Goal: Information Seeking & Learning: Learn about a topic

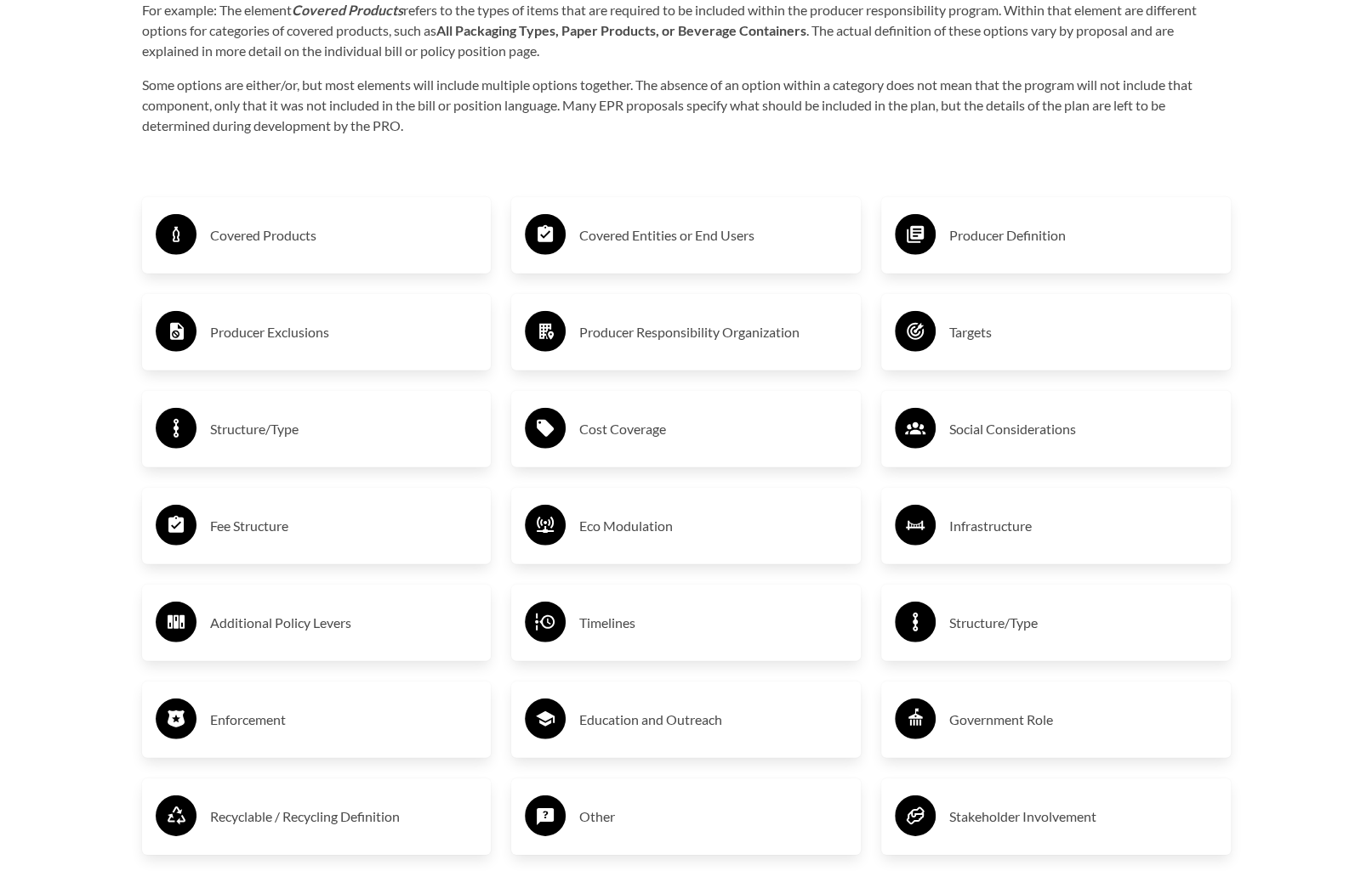
scroll to position [2806, 0]
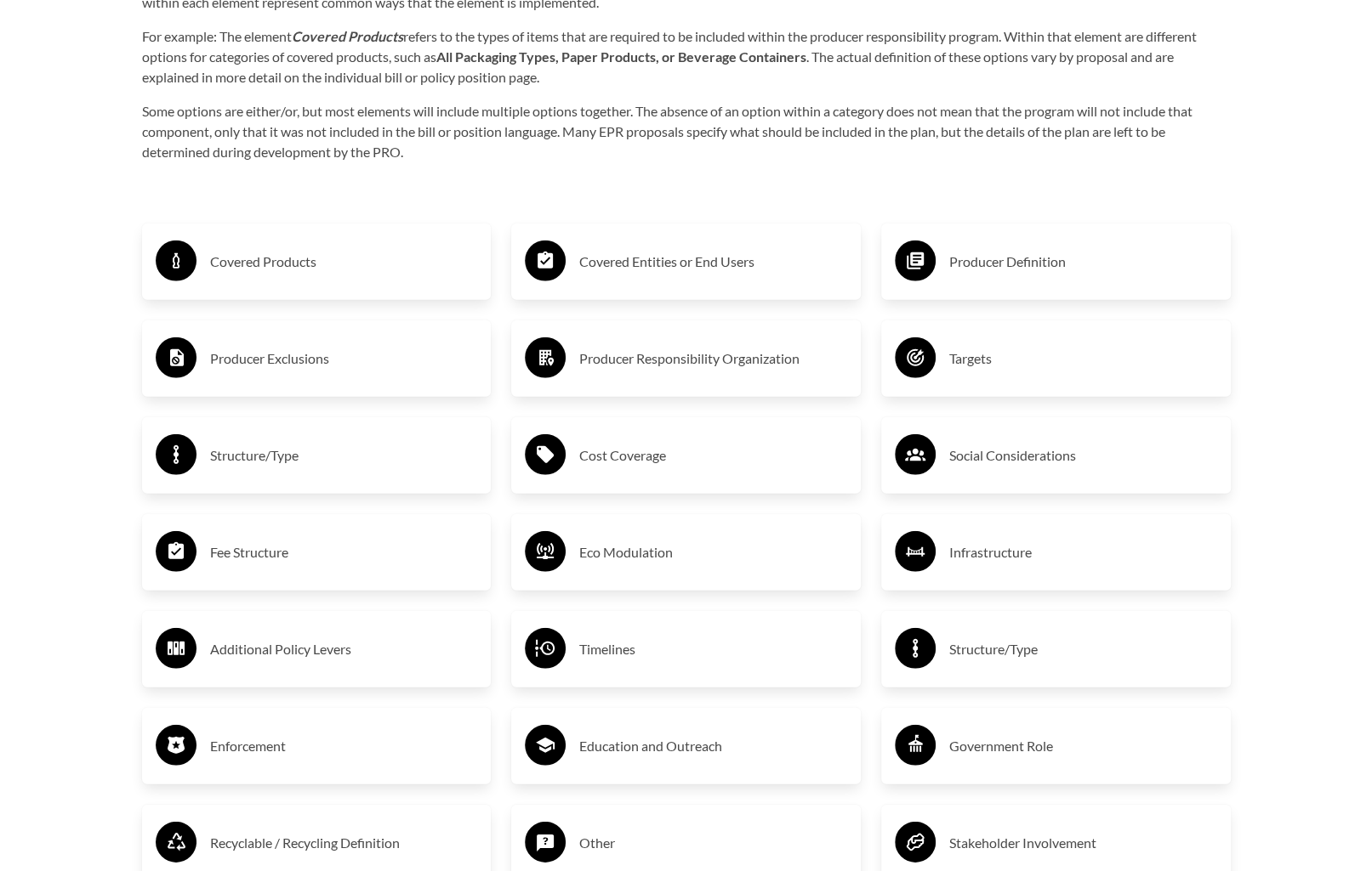
click at [291, 257] on h3 "Covered Products" at bounding box center [343, 262] width 267 height 27
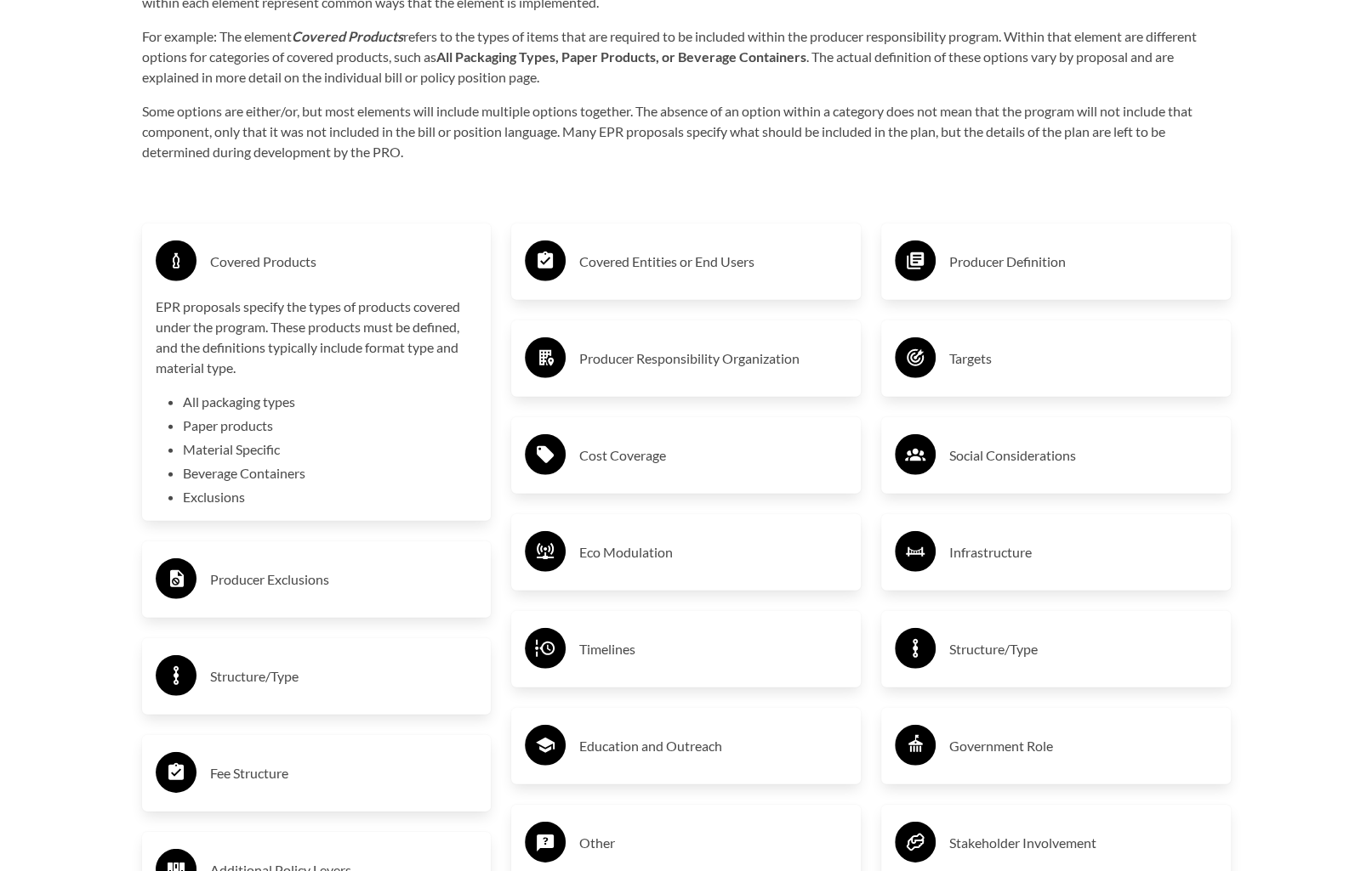
click at [300, 343] on p "EPR proposals specify the types of products covered under the program. These pr…" at bounding box center [317, 337] width 322 height 81
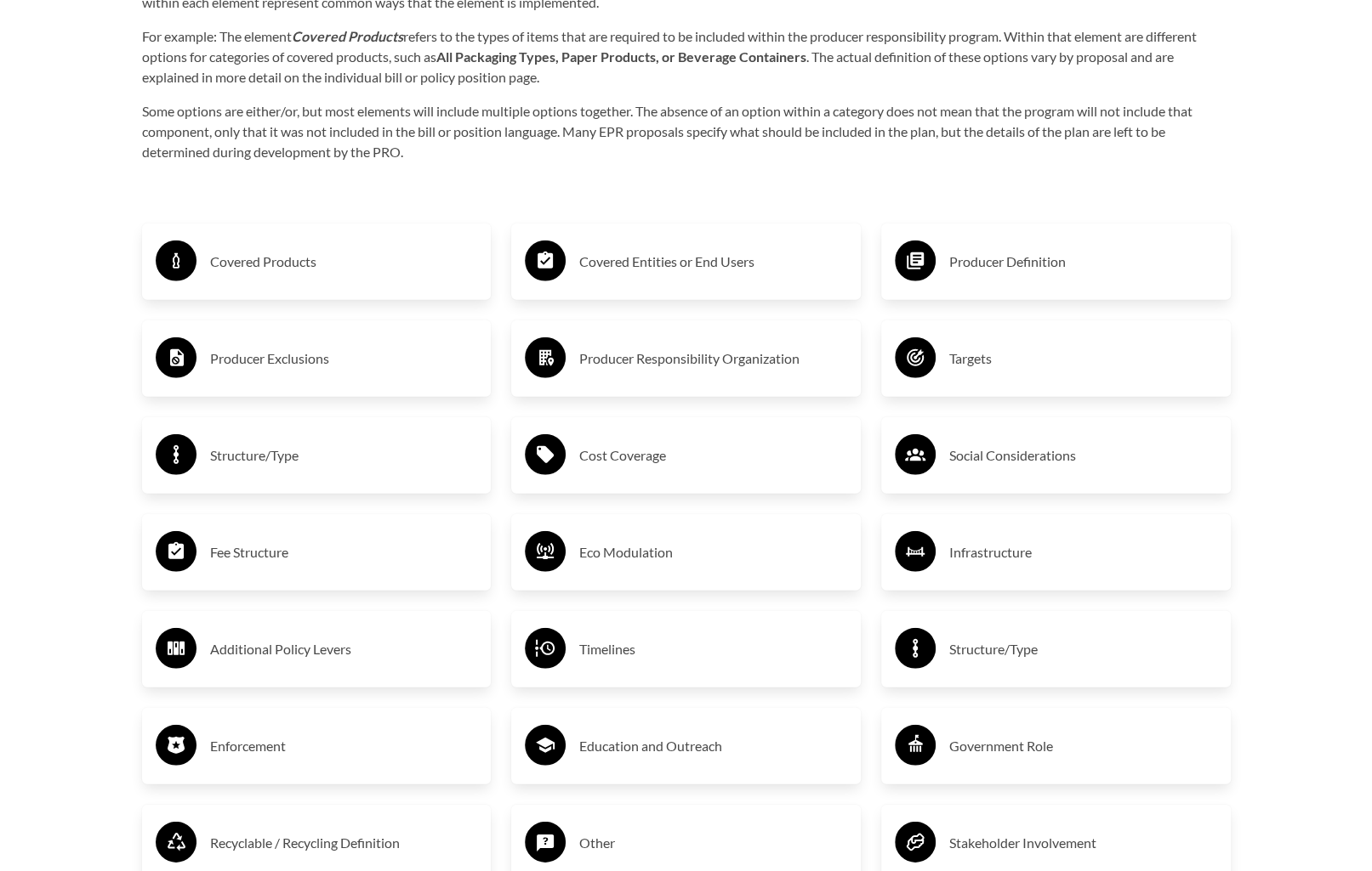
click at [295, 271] on h3 "Covered Products" at bounding box center [343, 262] width 267 height 27
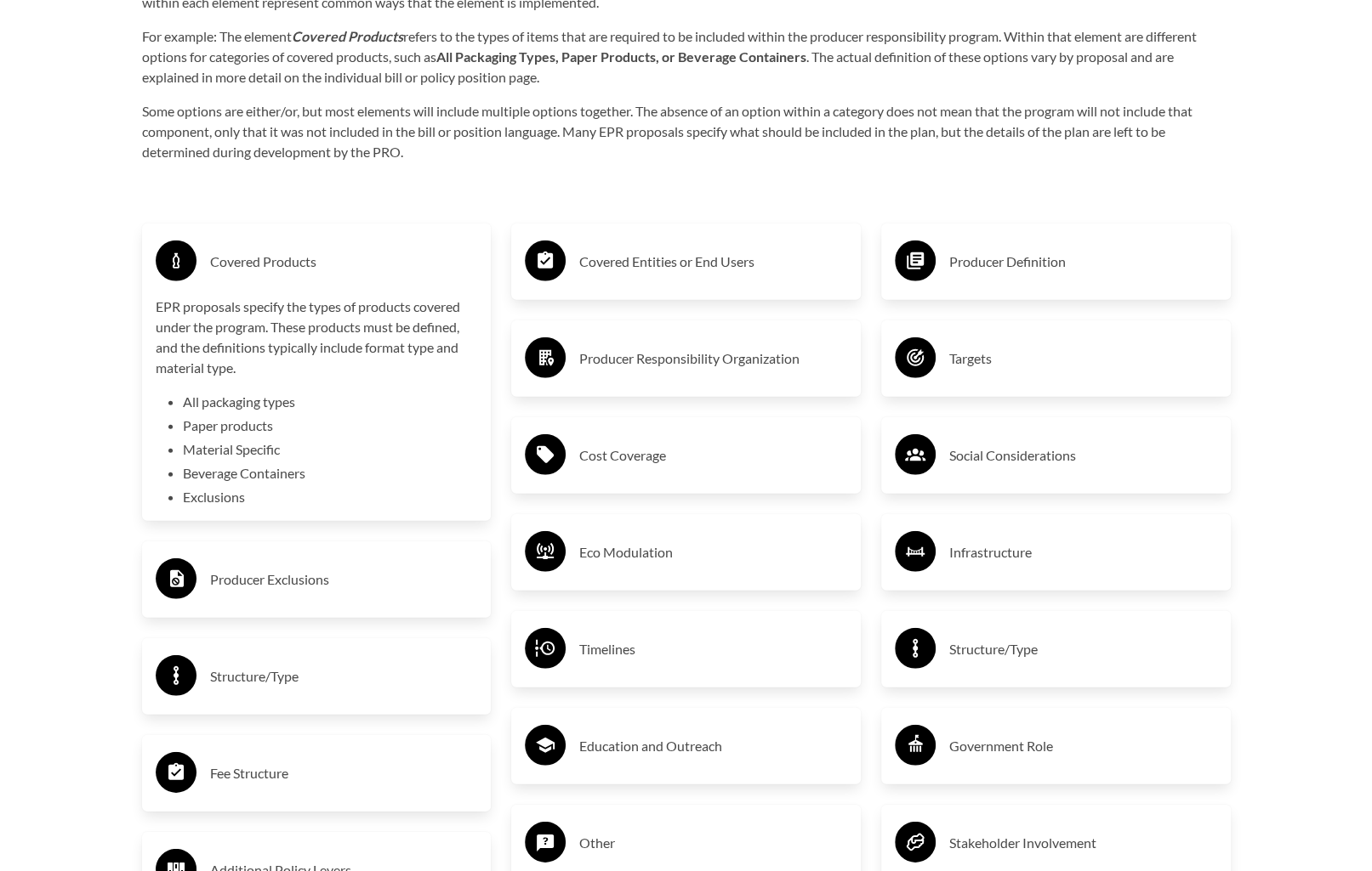
click at [245, 419] on li "Paper products" at bounding box center [330, 426] width 295 height 21
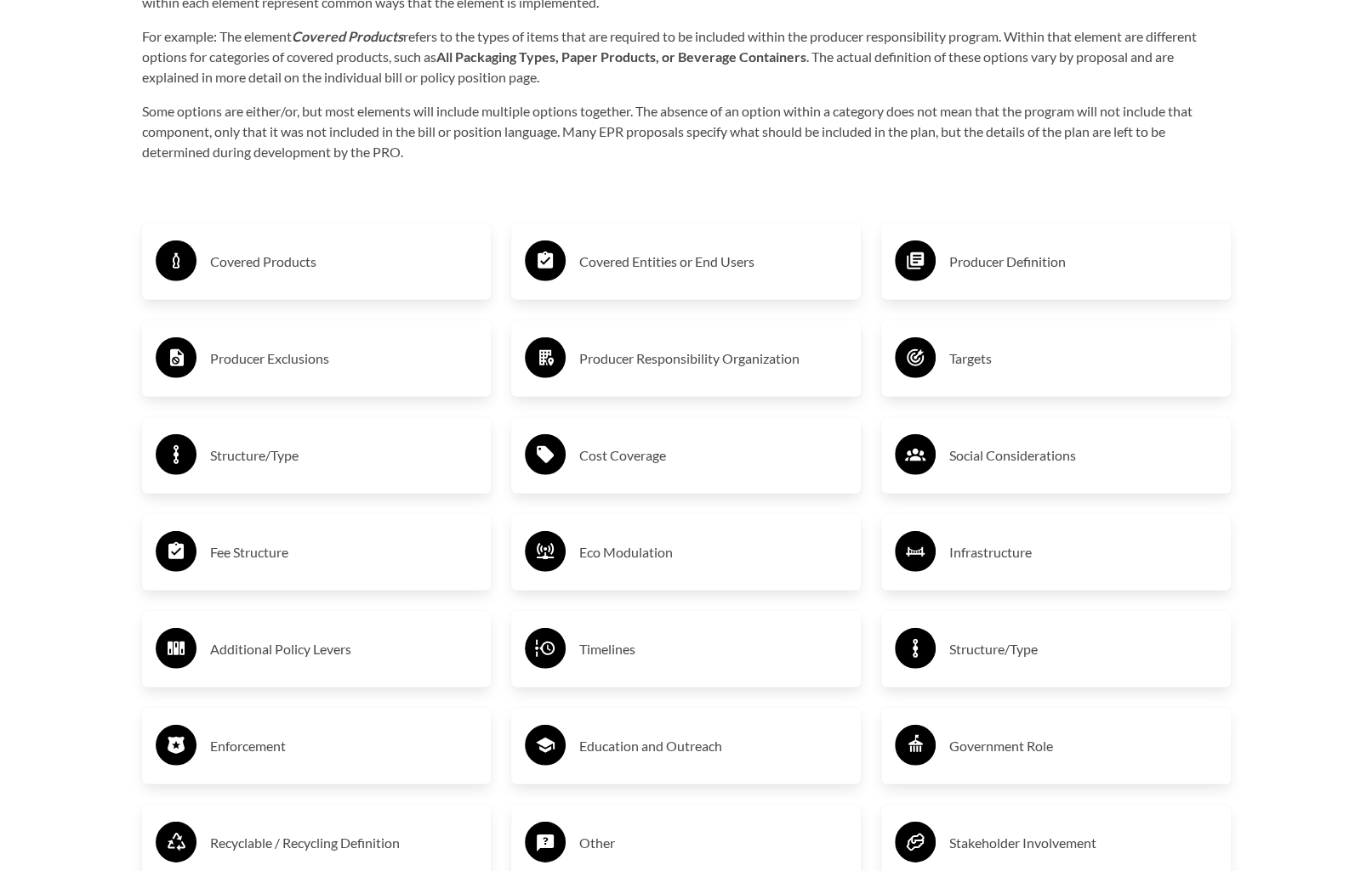
click at [269, 276] on h3 "Covered Products" at bounding box center [343, 262] width 267 height 27
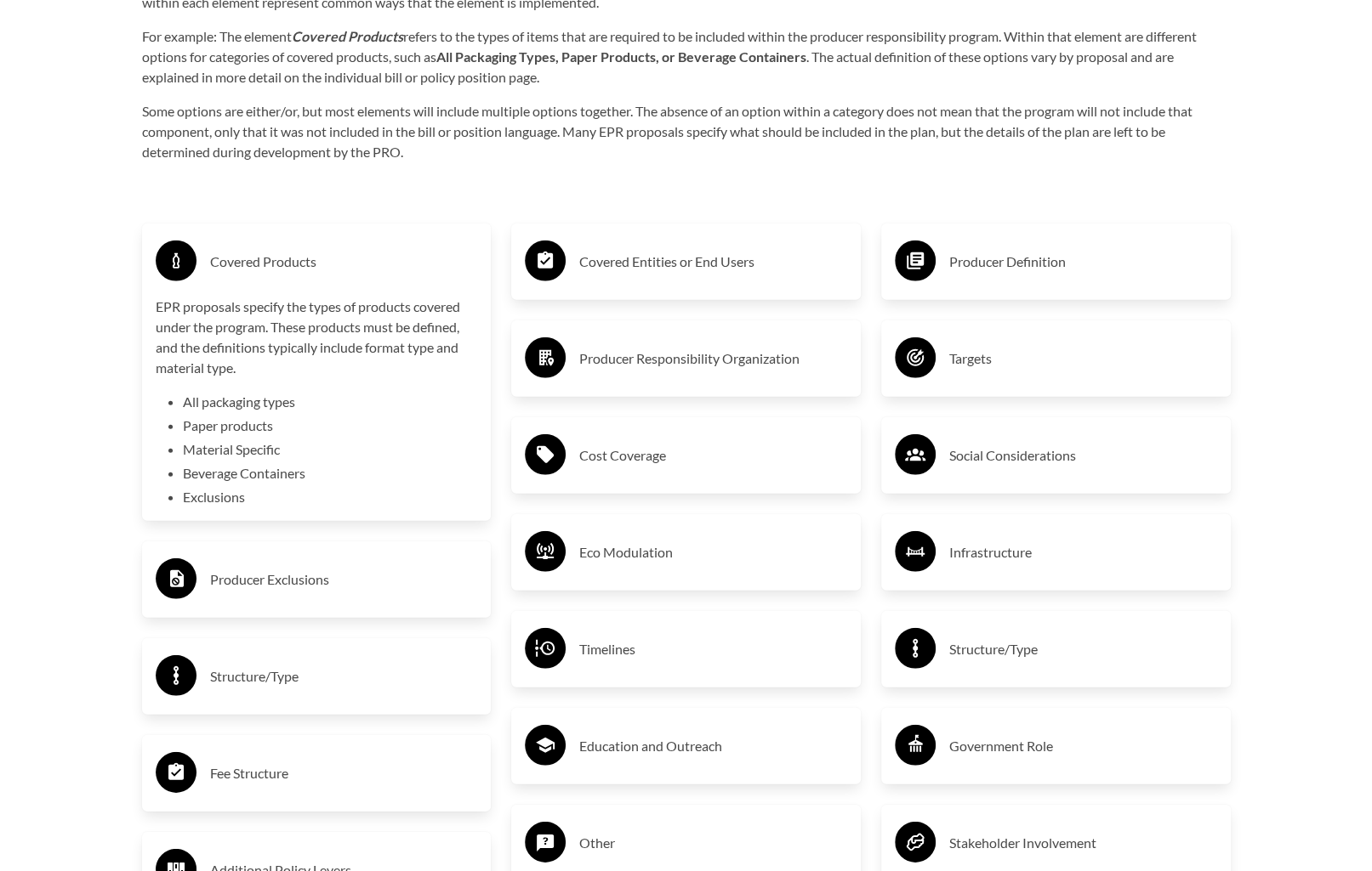
click at [374, 307] on p "EPR proposals specify the types of products covered under the program. These pr…" at bounding box center [317, 337] width 322 height 81
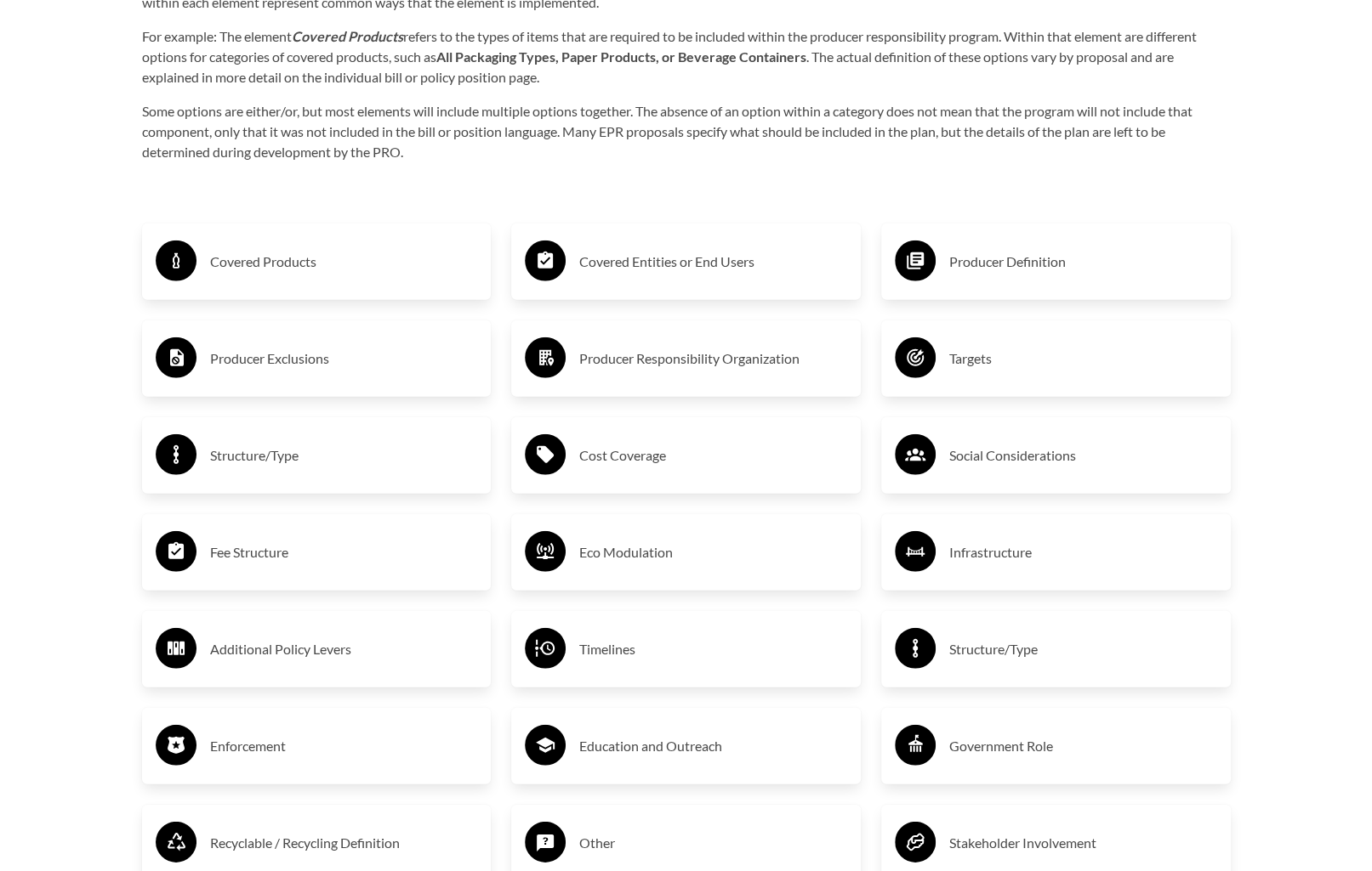
click at [378, 361] on h3 "Producer Exclusions" at bounding box center [343, 358] width 267 height 27
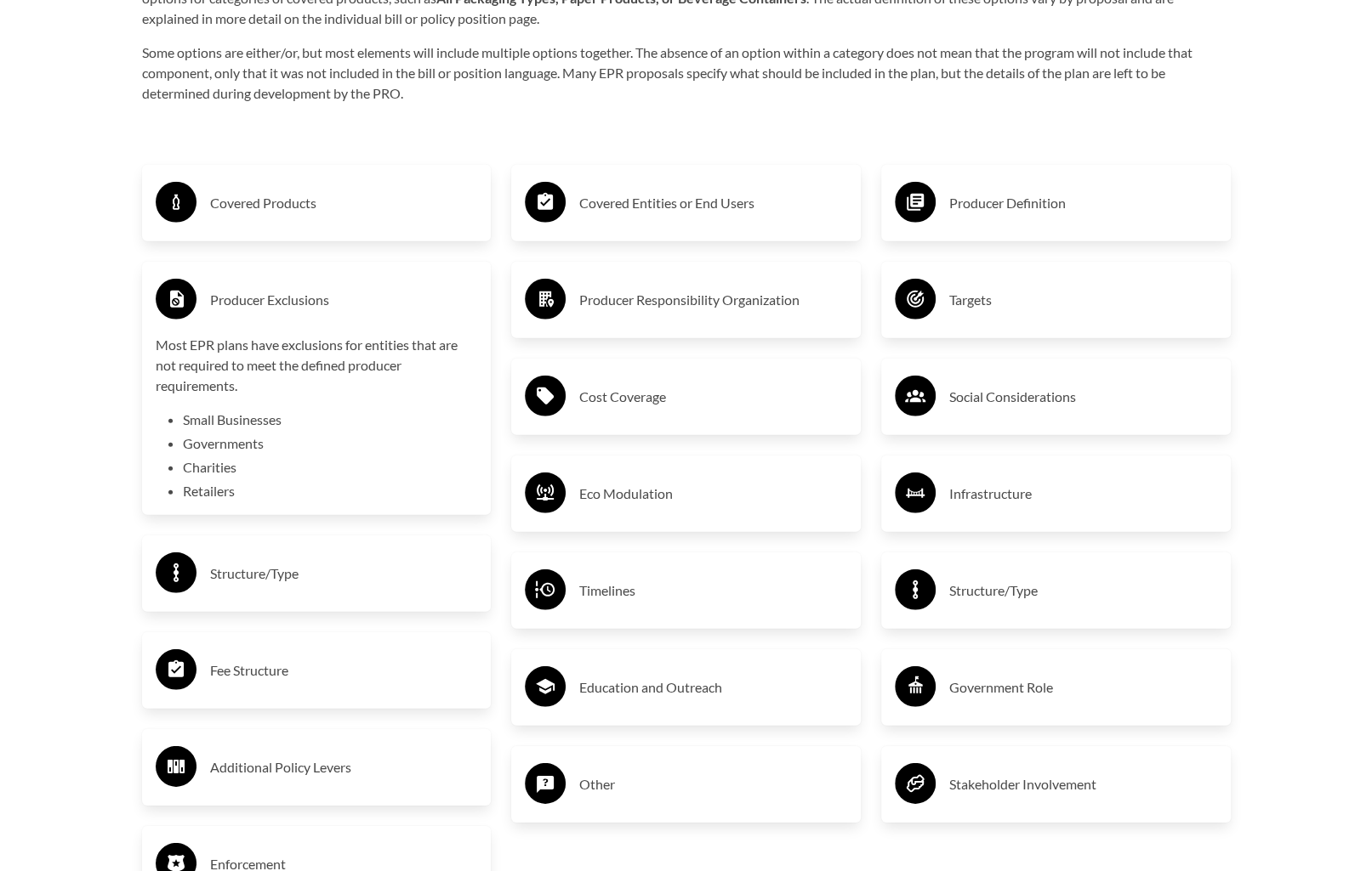
scroll to position [2891, 0]
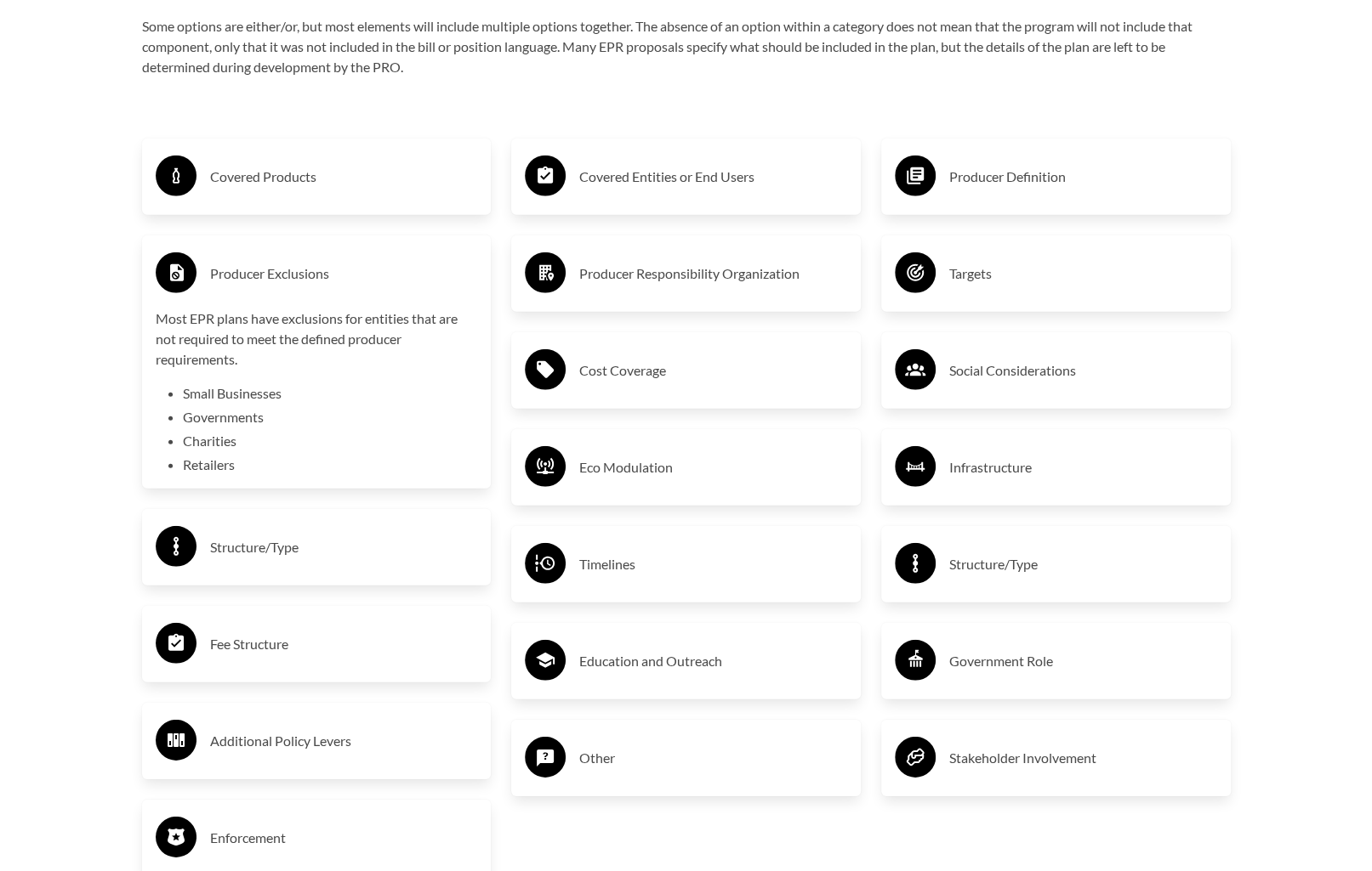
click at [360, 378] on div "Most EPR plans have exclusions for entities that are not required to meet the d…" at bounding box center [317, 392] width 322 height 166
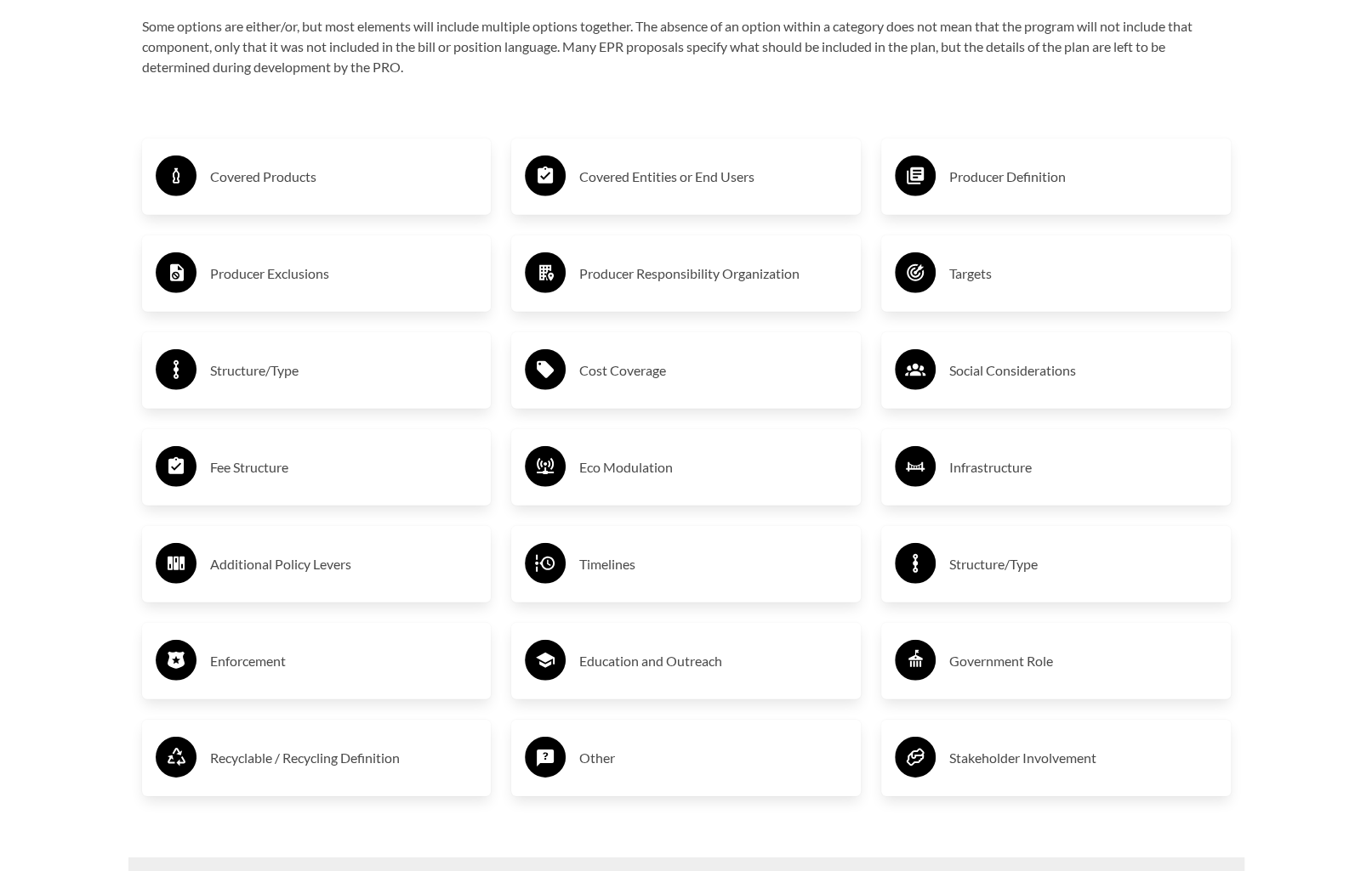
click at [360, 378] on h3 "Structure/Type" at bounding box center [343, 370] width 267 height 27
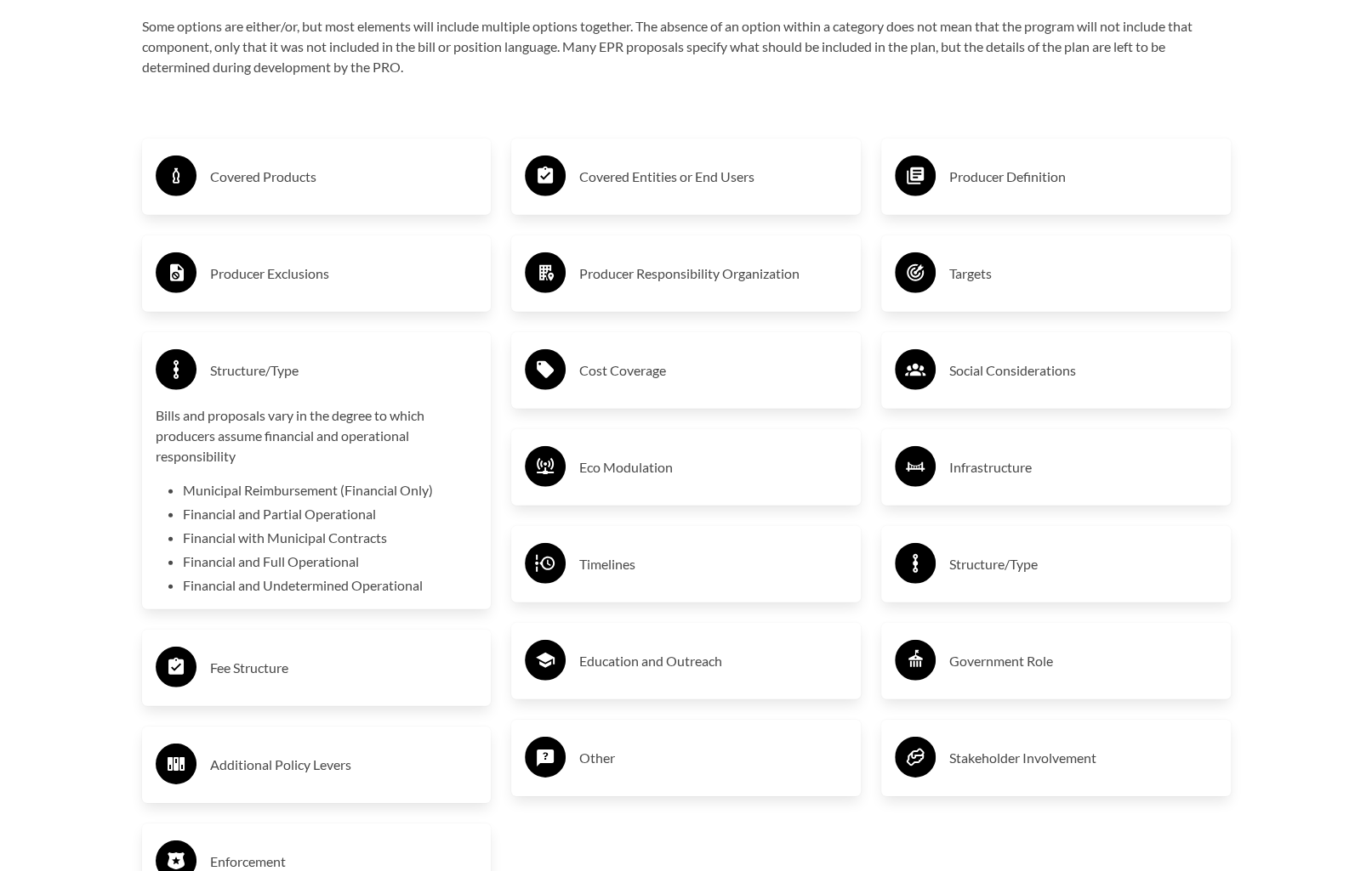
click at [315, 452] on p "Bills and proposals vary in the degree to which producers assume financial and …" at bounding box center [317, 436] width 322 height 61
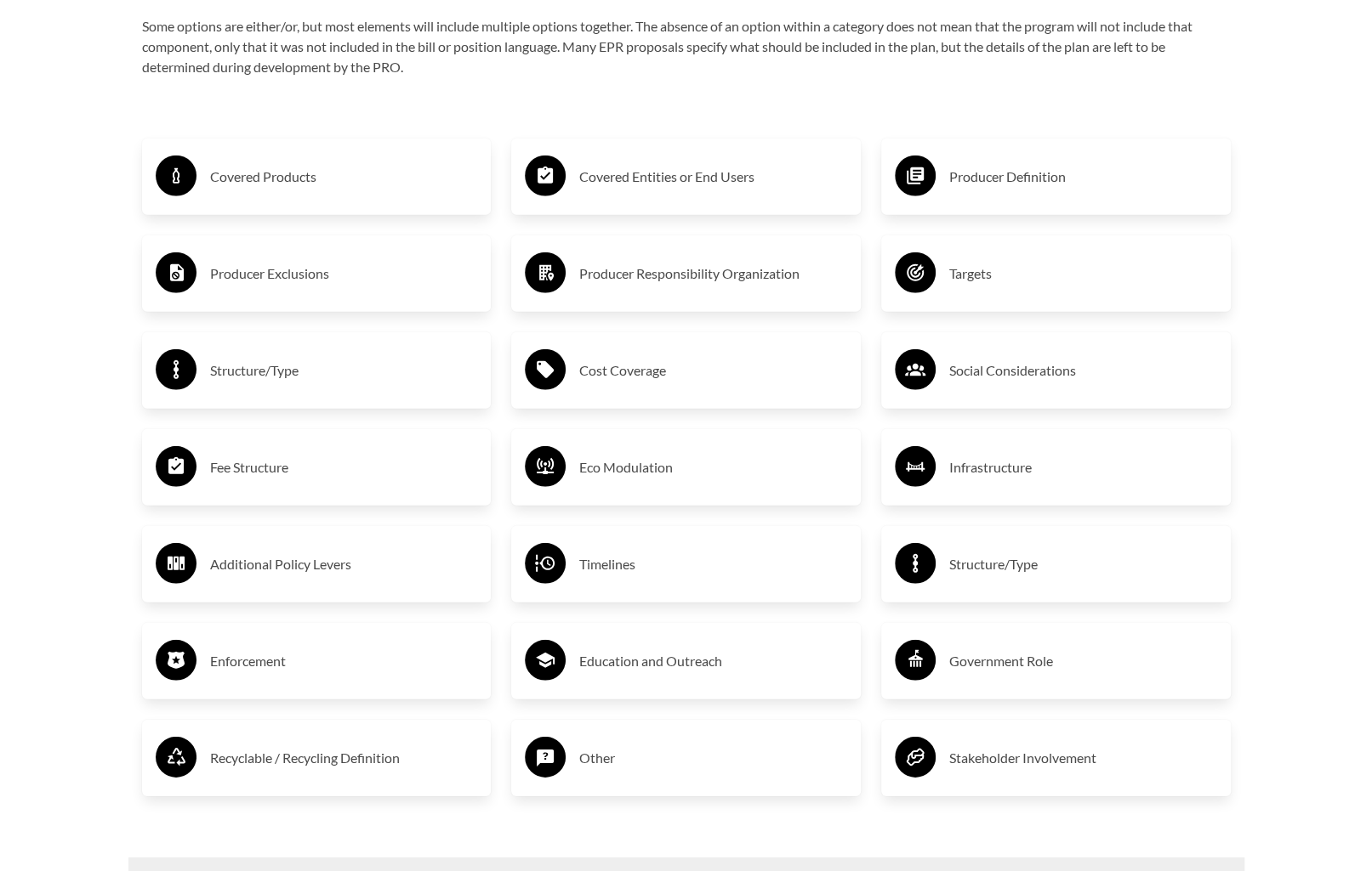
click at [301, 463] on h3 "Fee Structure" at bounding box center [343, 468] width 267 height 27
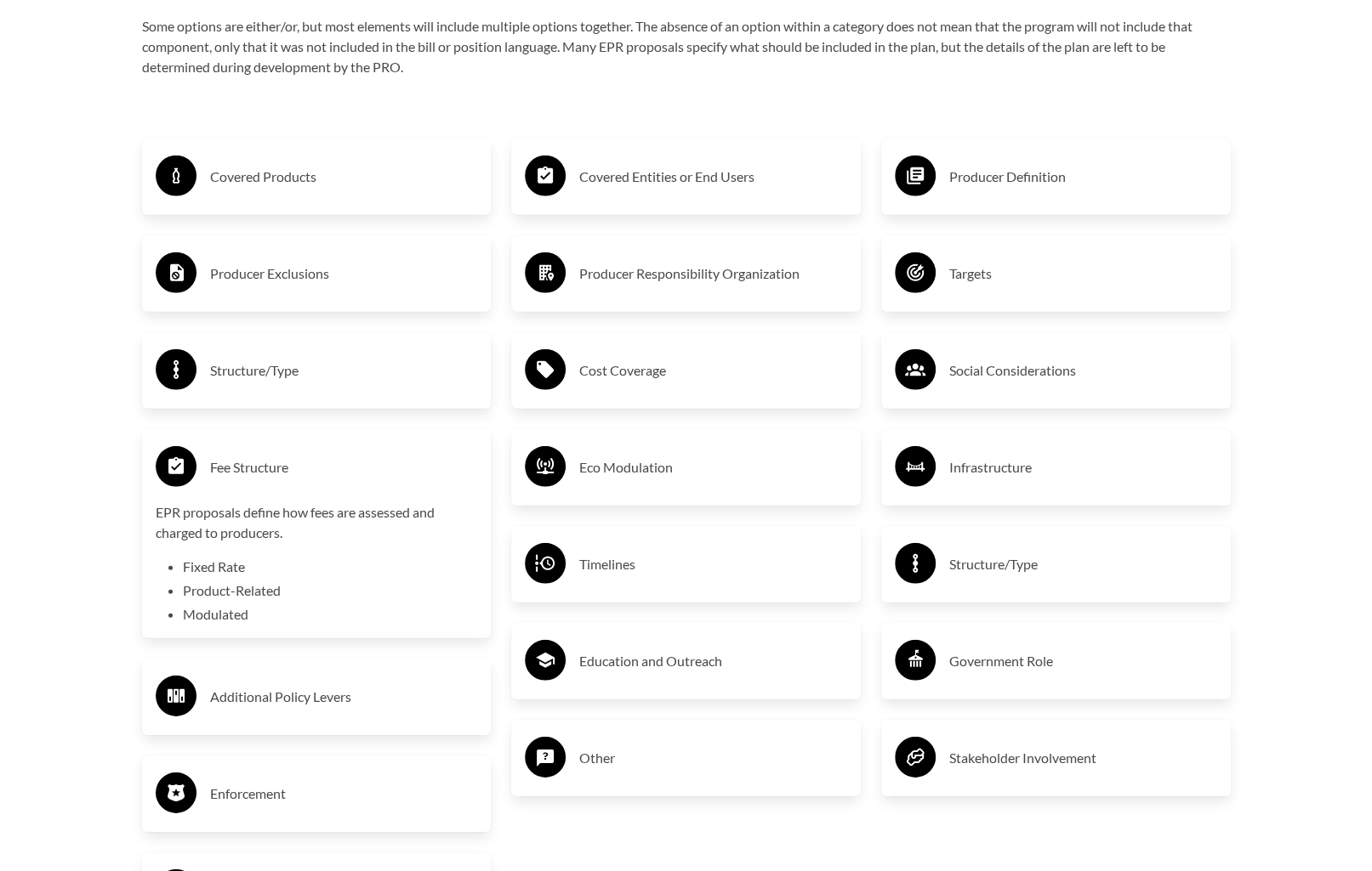
click at [361, 466] on h3 "Fee Structure" at bounding box center [343, 468] width 267 height 27
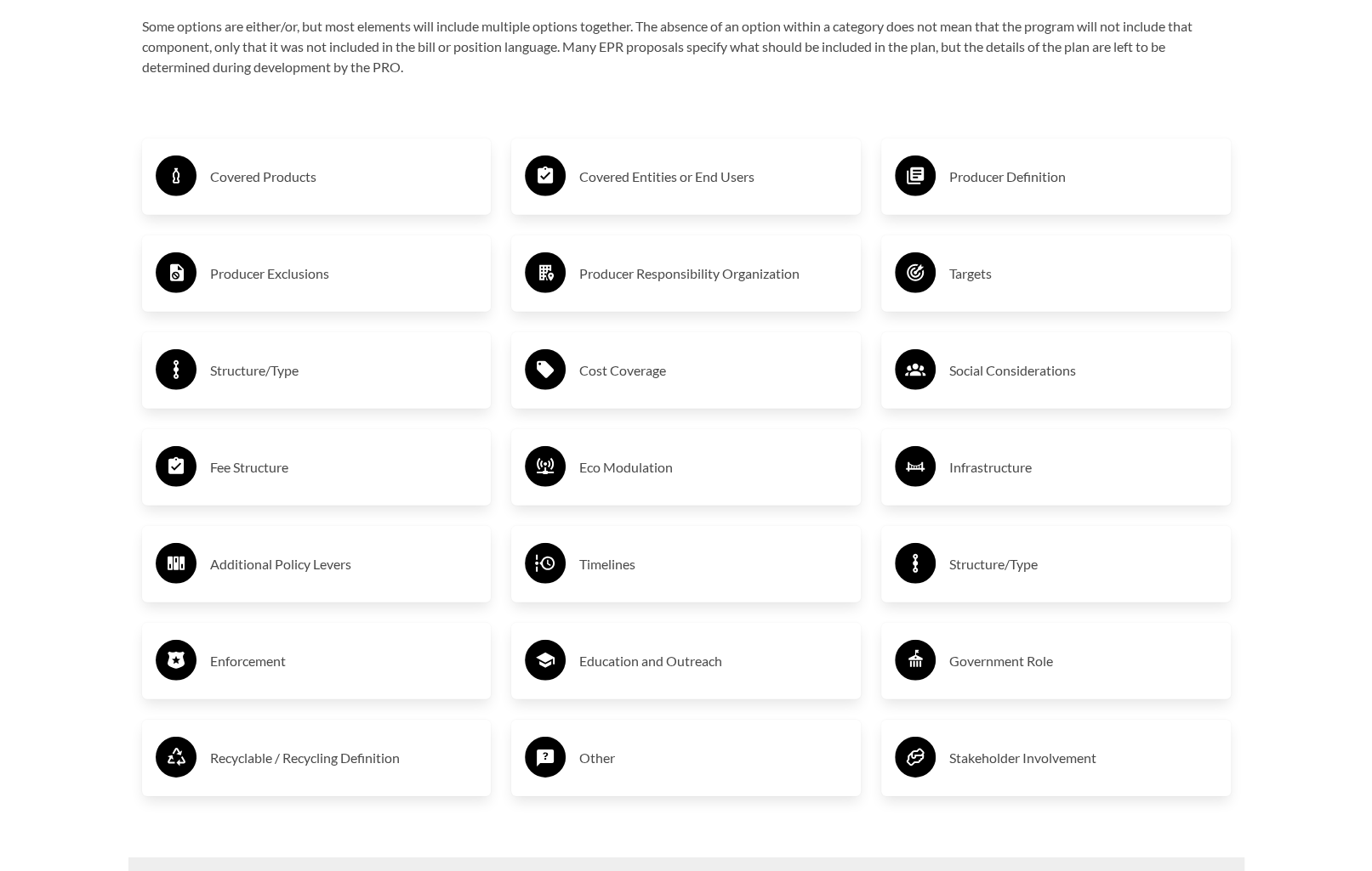
click at [340, 554] on h3 "Additional Policy Levers" at bounding box center [343, 564] width 267 height 27
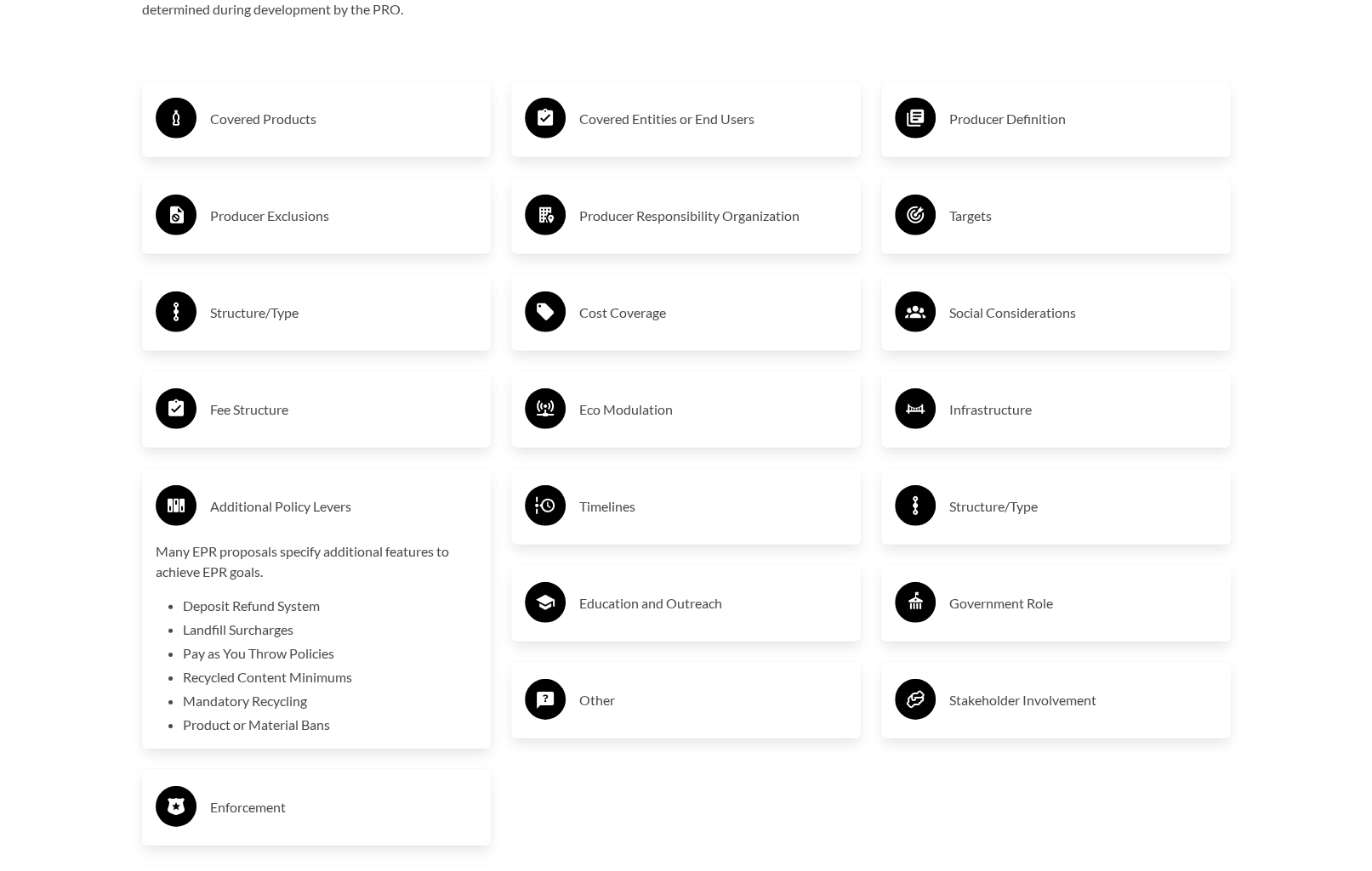
scroll to position [2976, 0]
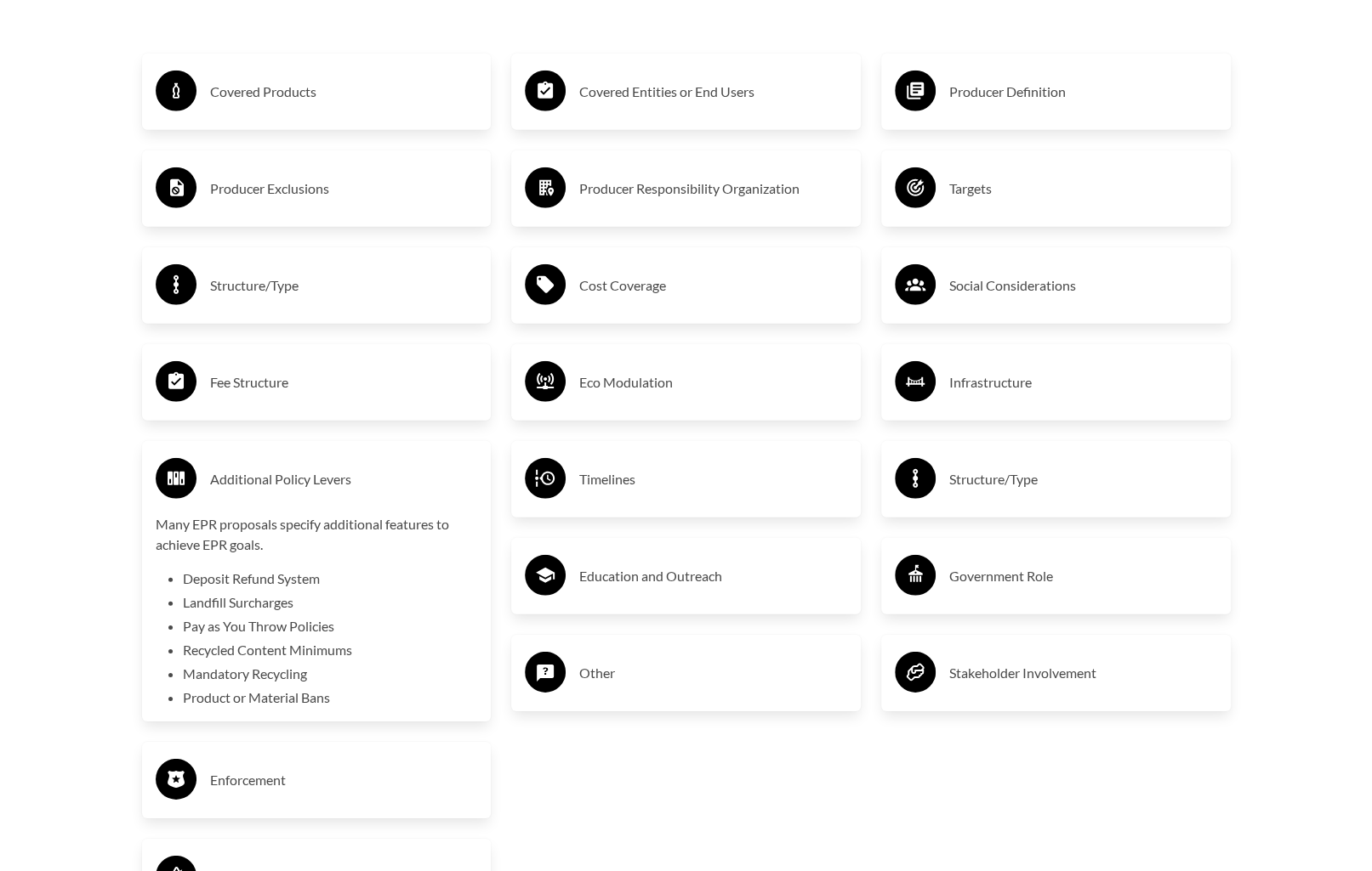
click at [353, 547] on p "Many EPR proposals specify additional features to achieve EPR goals." at bounding box center [317, 534] width 322 height 41
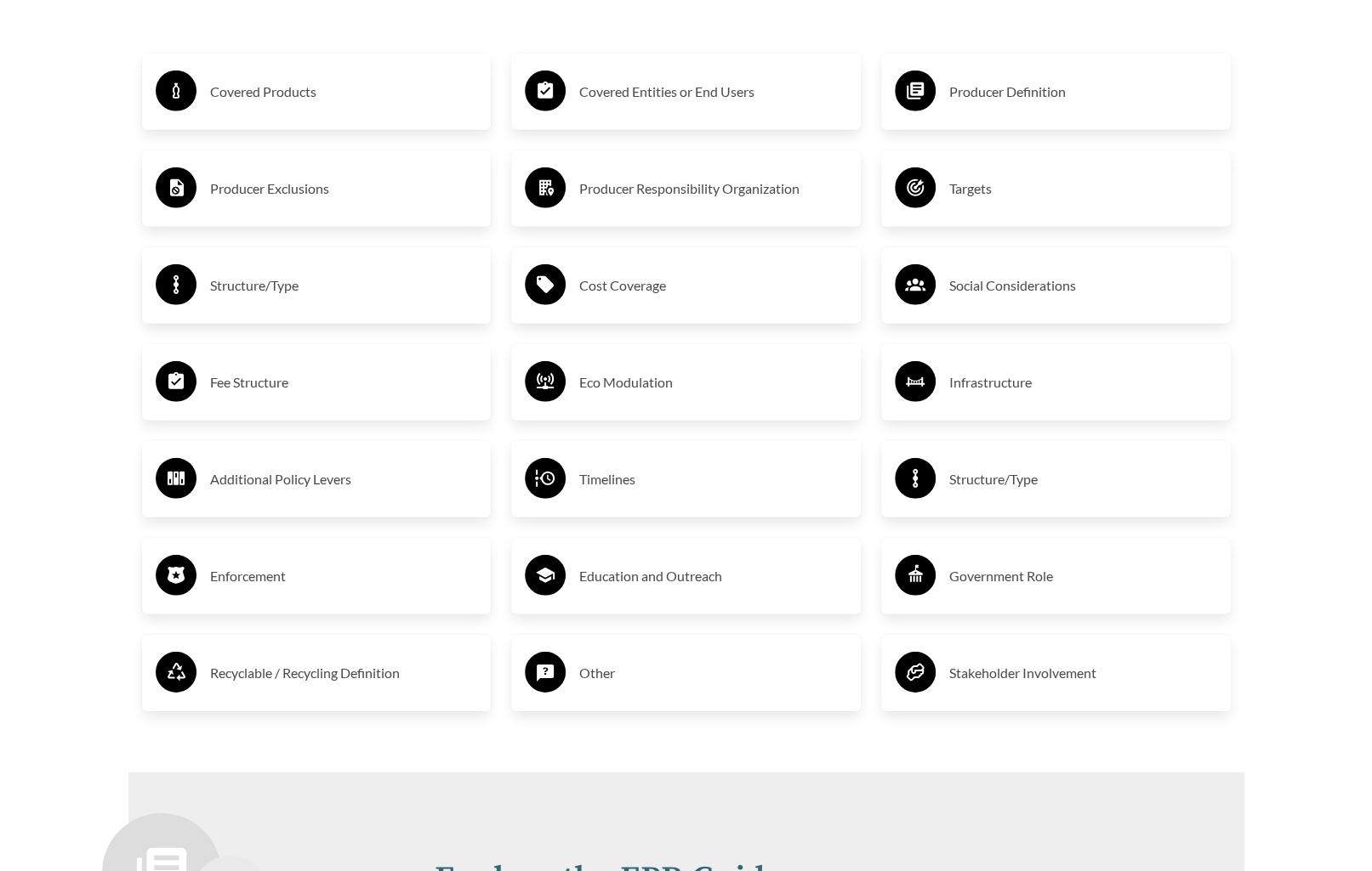
click at [331, 566] on h3 "Enforcement" at bounding box center [343, 576] width 267 height 27
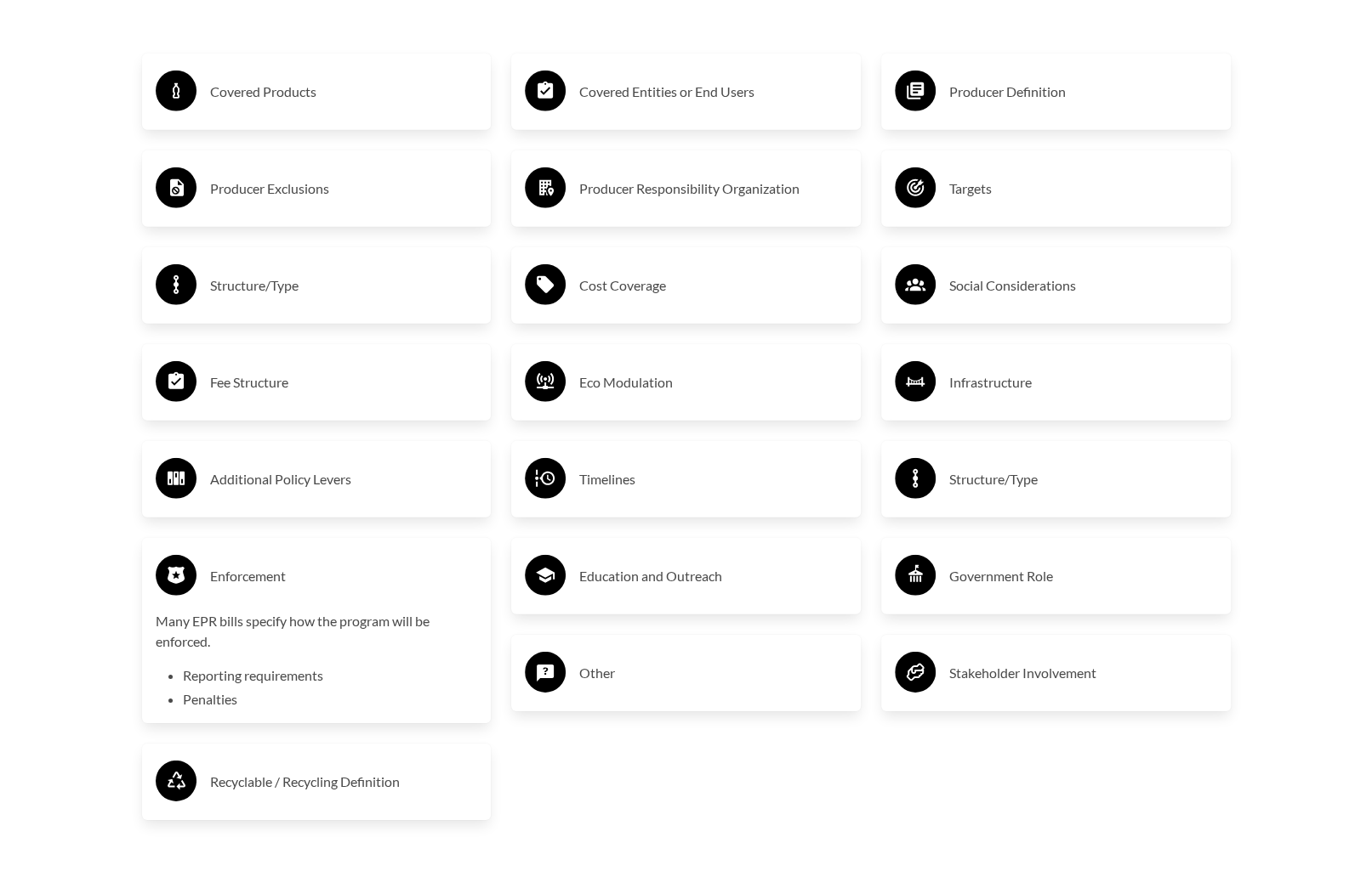
scroll to position [3061, 0]
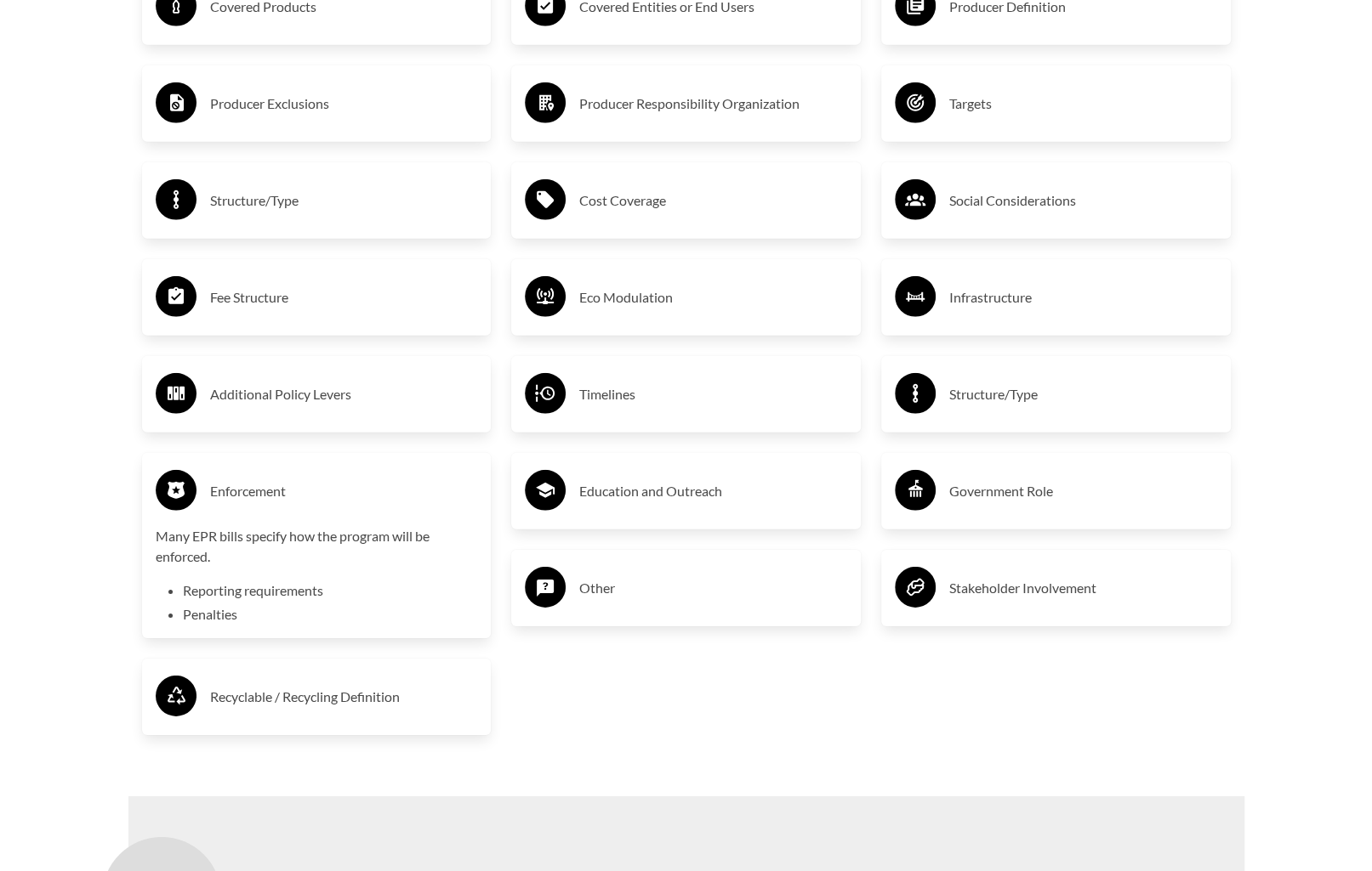
click at [353, 572] on div "Many EPR bills specify how the program will be enforced. Reporting requirements…" at bounding box center [317, 575] width 322 height 98
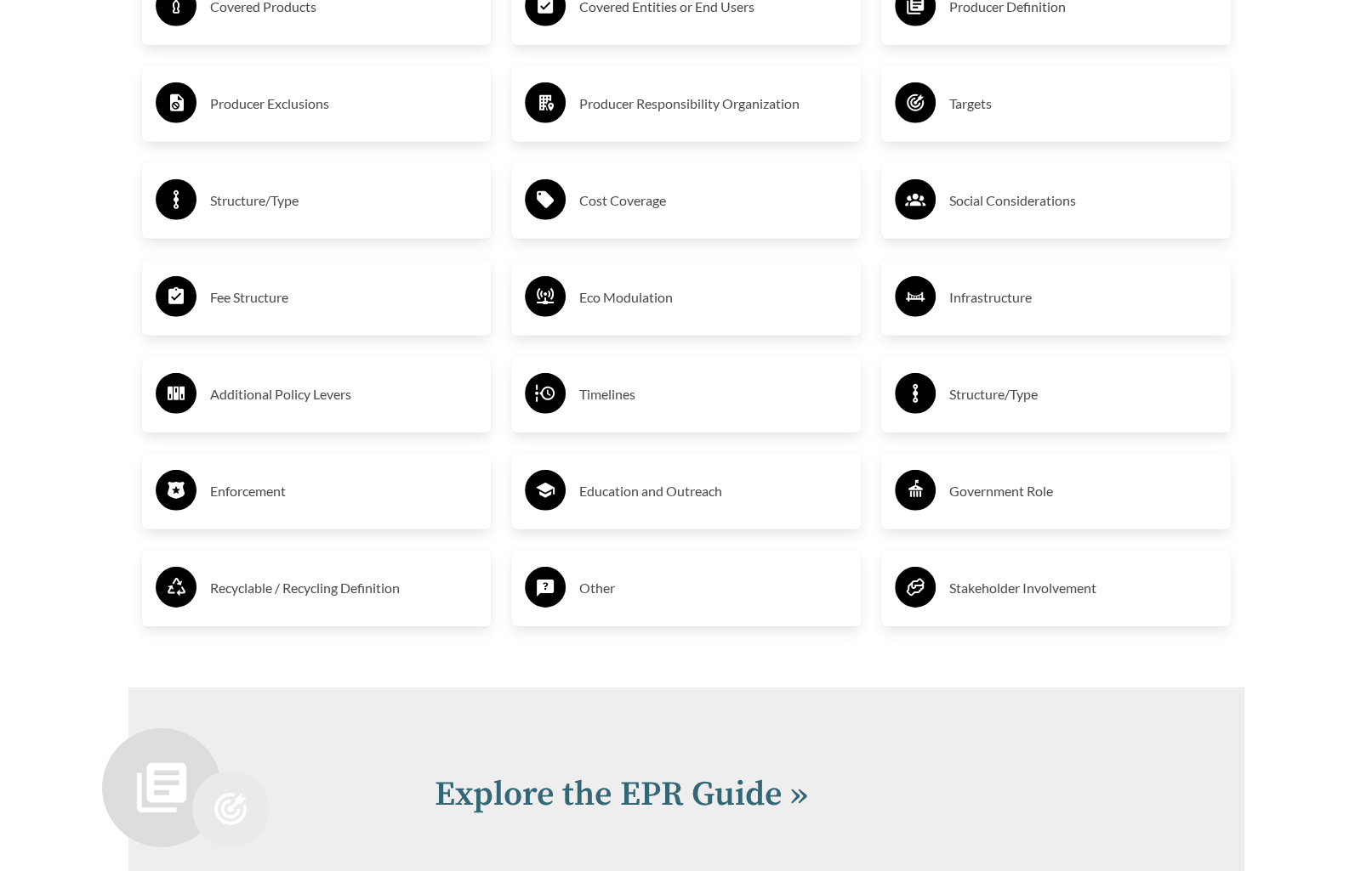
click at [349, 600] on h3 "Recyclable / Recycling Definition" at bounding box center [343, 588] width 267 height 27
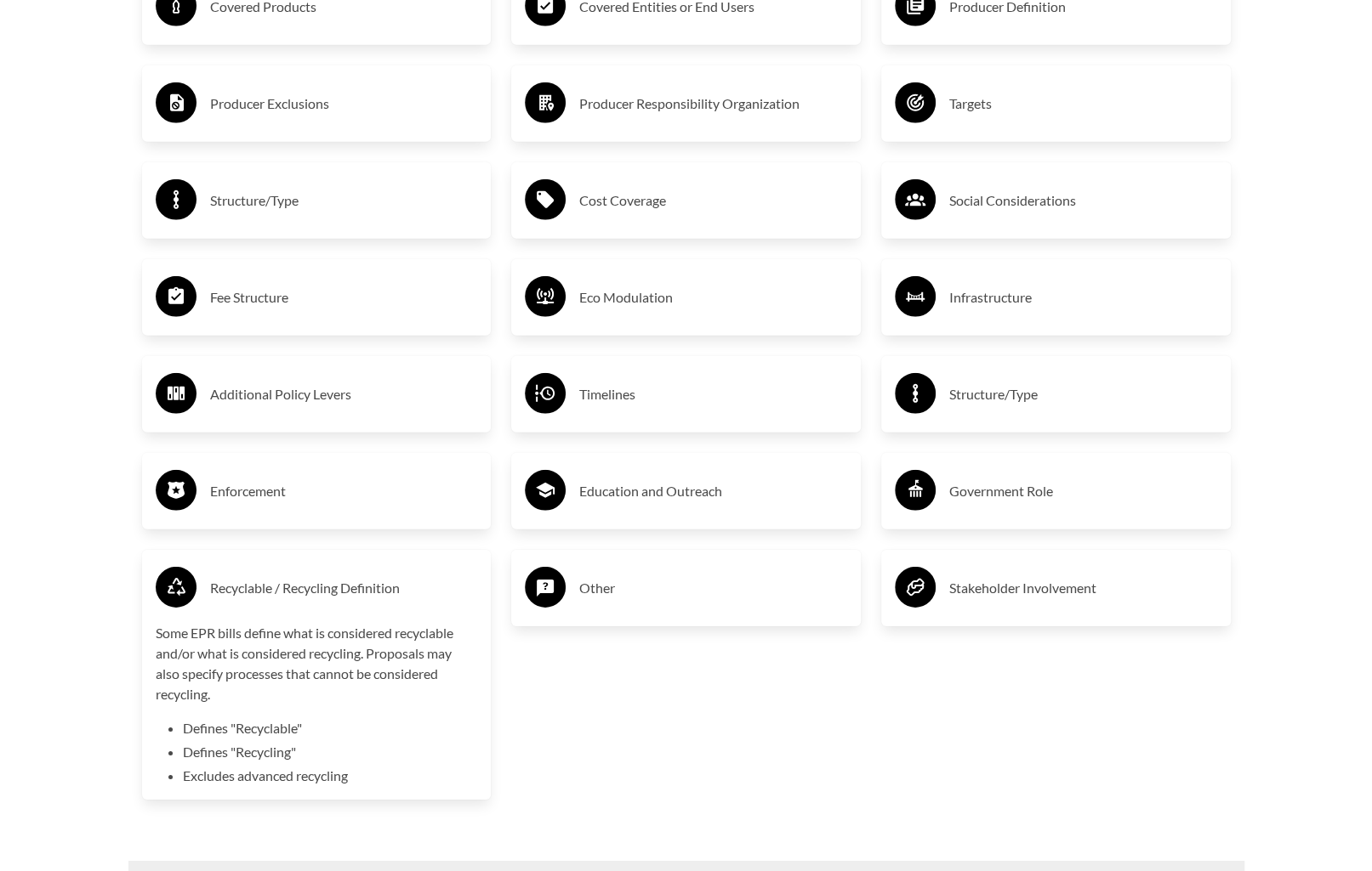
click at [358, 685] on p "Some EPR bills define what is considered recyclable and/or what is considered r…" at bounding box center [317, 664] width 322 height 81
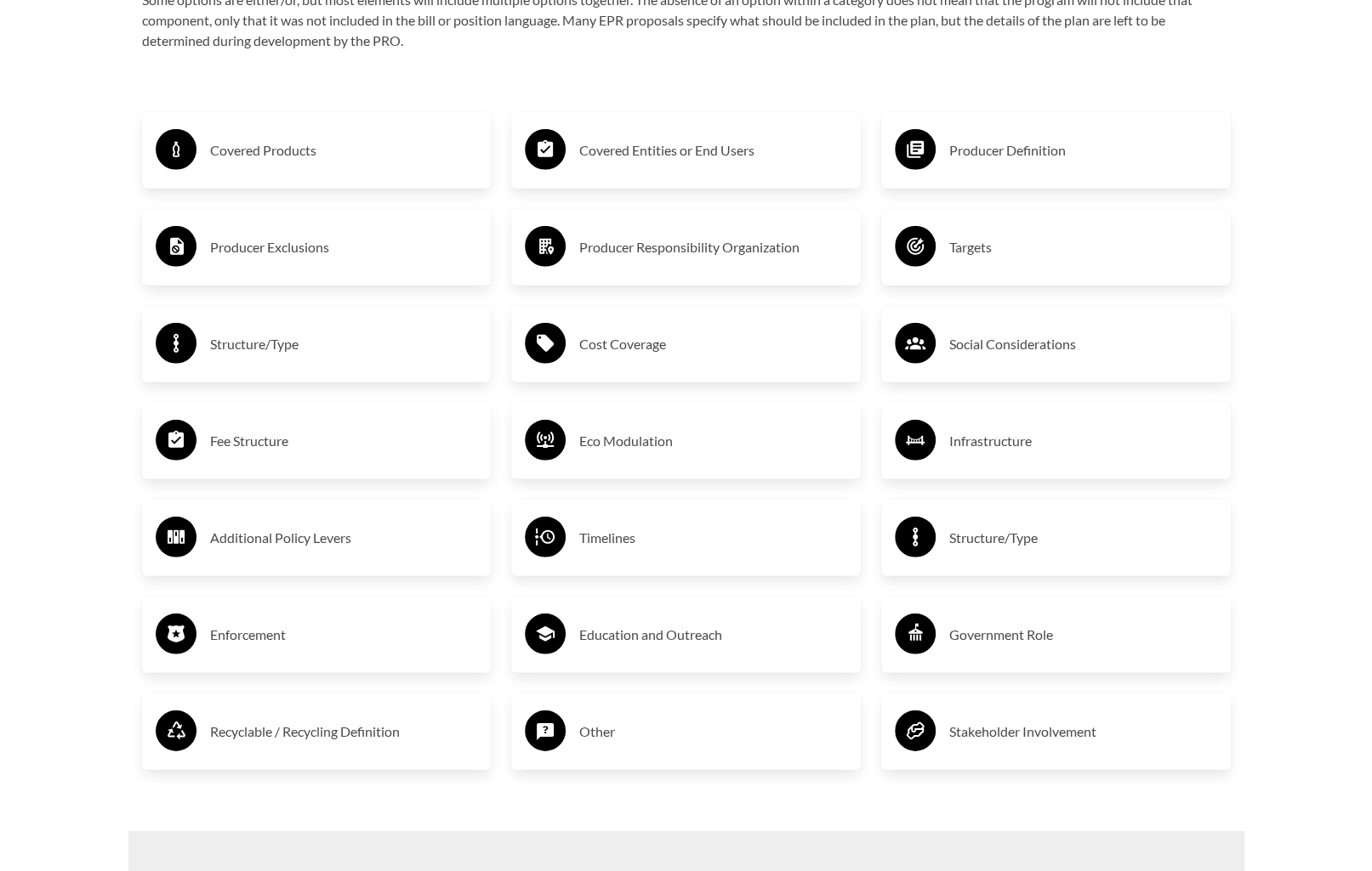
scroll to position [2721, 0]
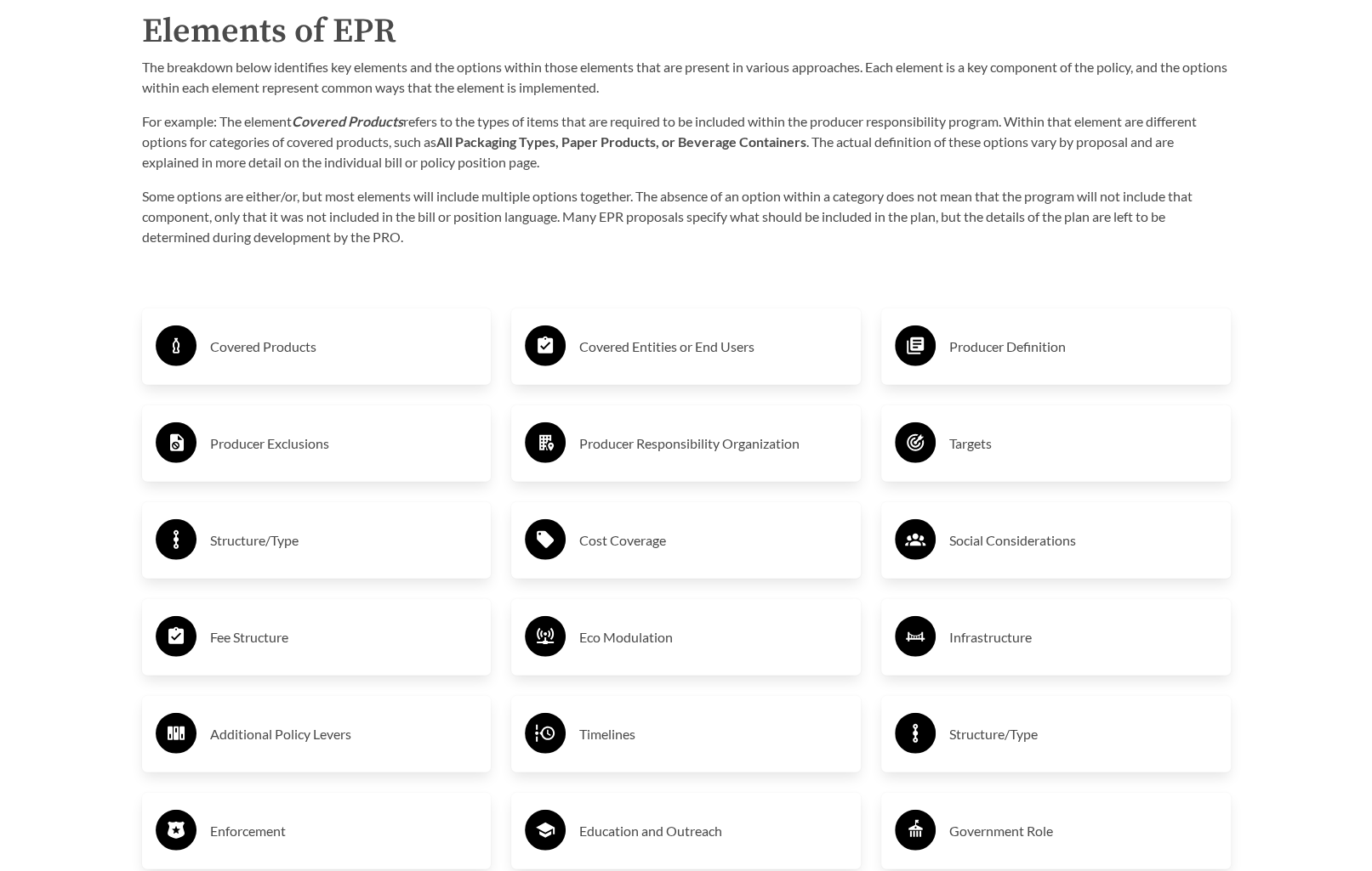
click at [691, 360] on h3 "Covered Entities or End Users" at bounding box center [712, 347] width 267 height 27
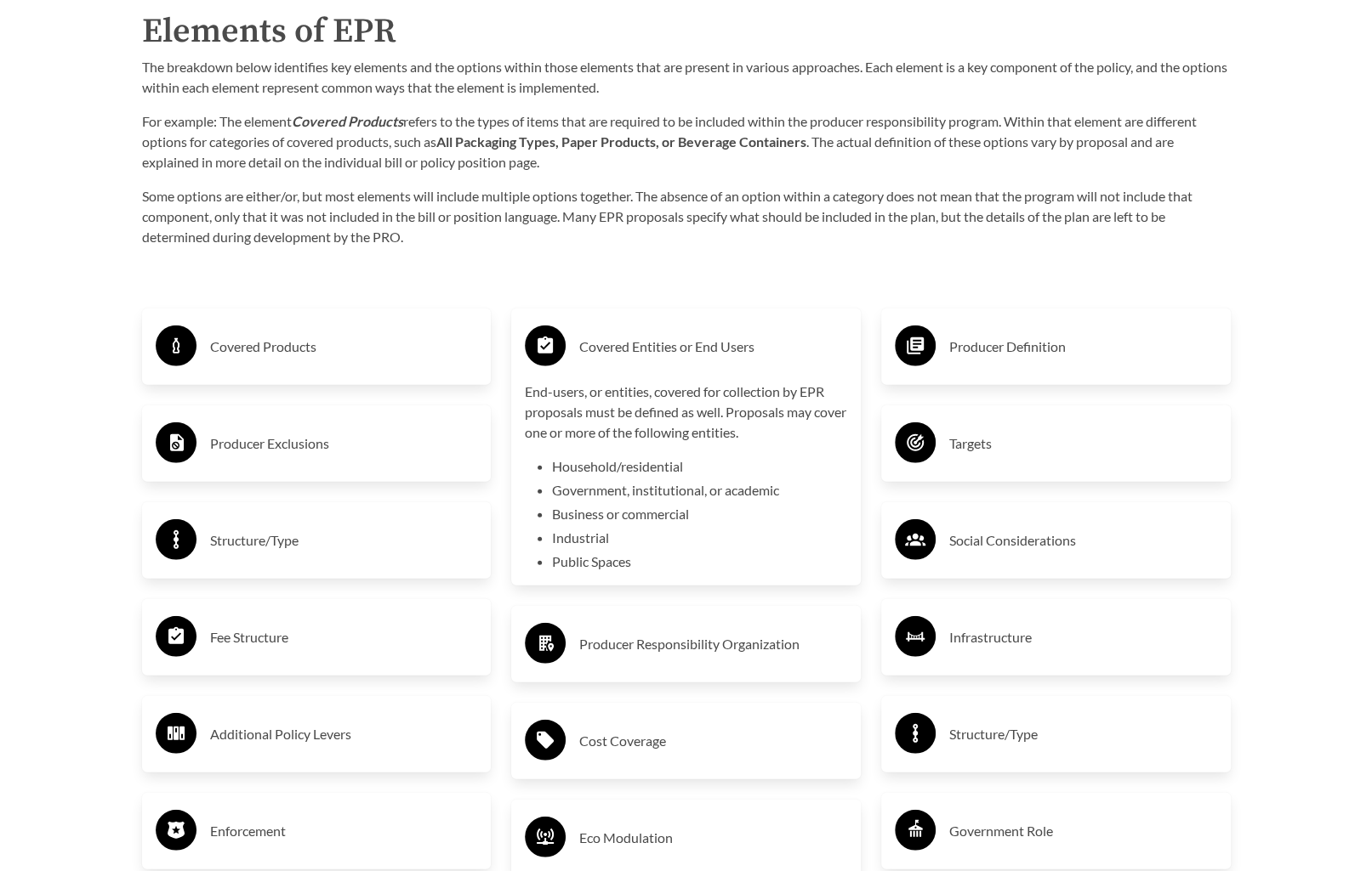
click at [744, 436] on p "End-users, or entities, covered for collection by EPR proposals must be defined…" at bounding box center [685, 412] width 322 height 61
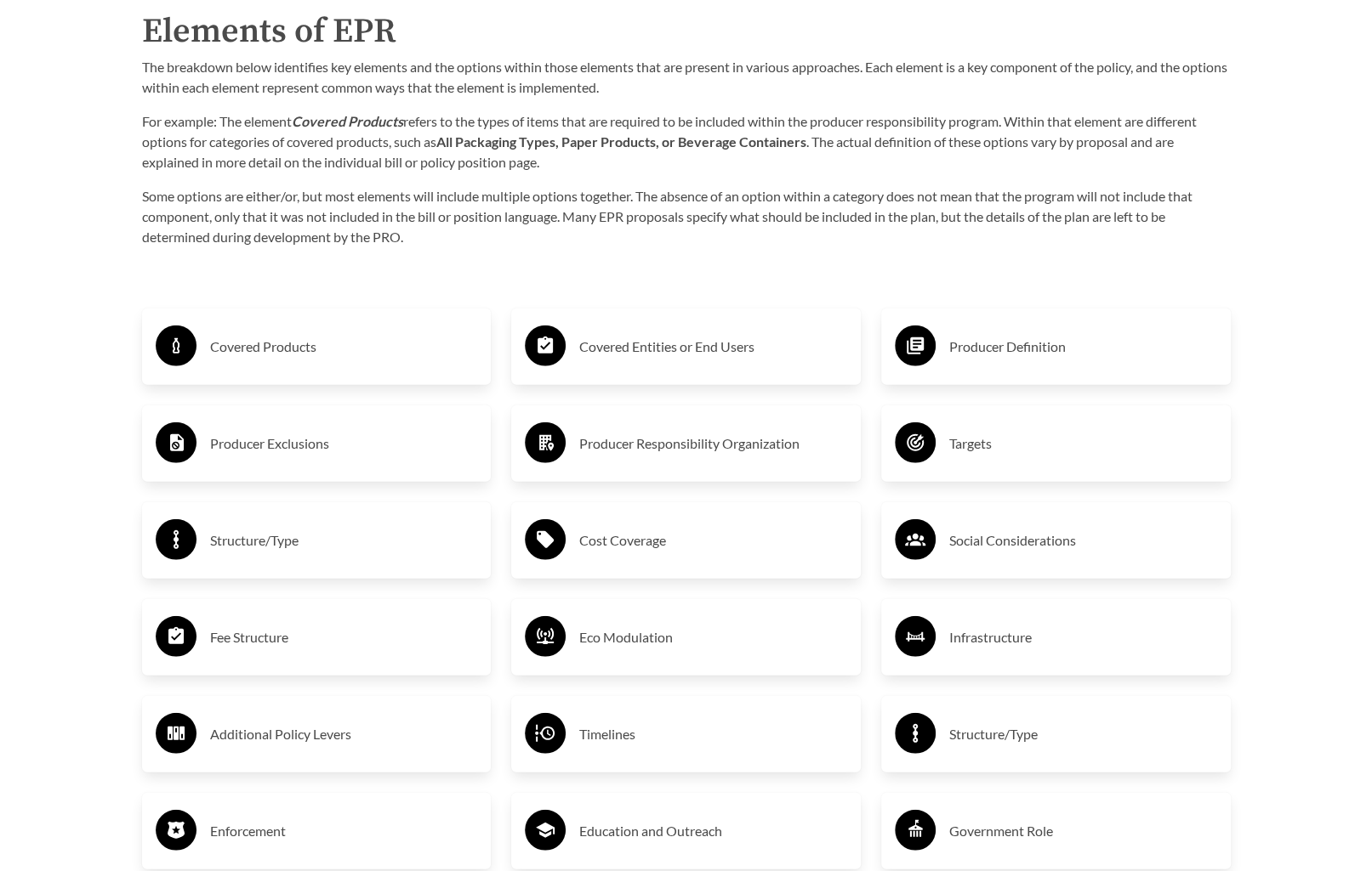
click at [702, 457] on h3 "Producer Responsibility Organization" at bounding box center [712, 443] width 267 height 27
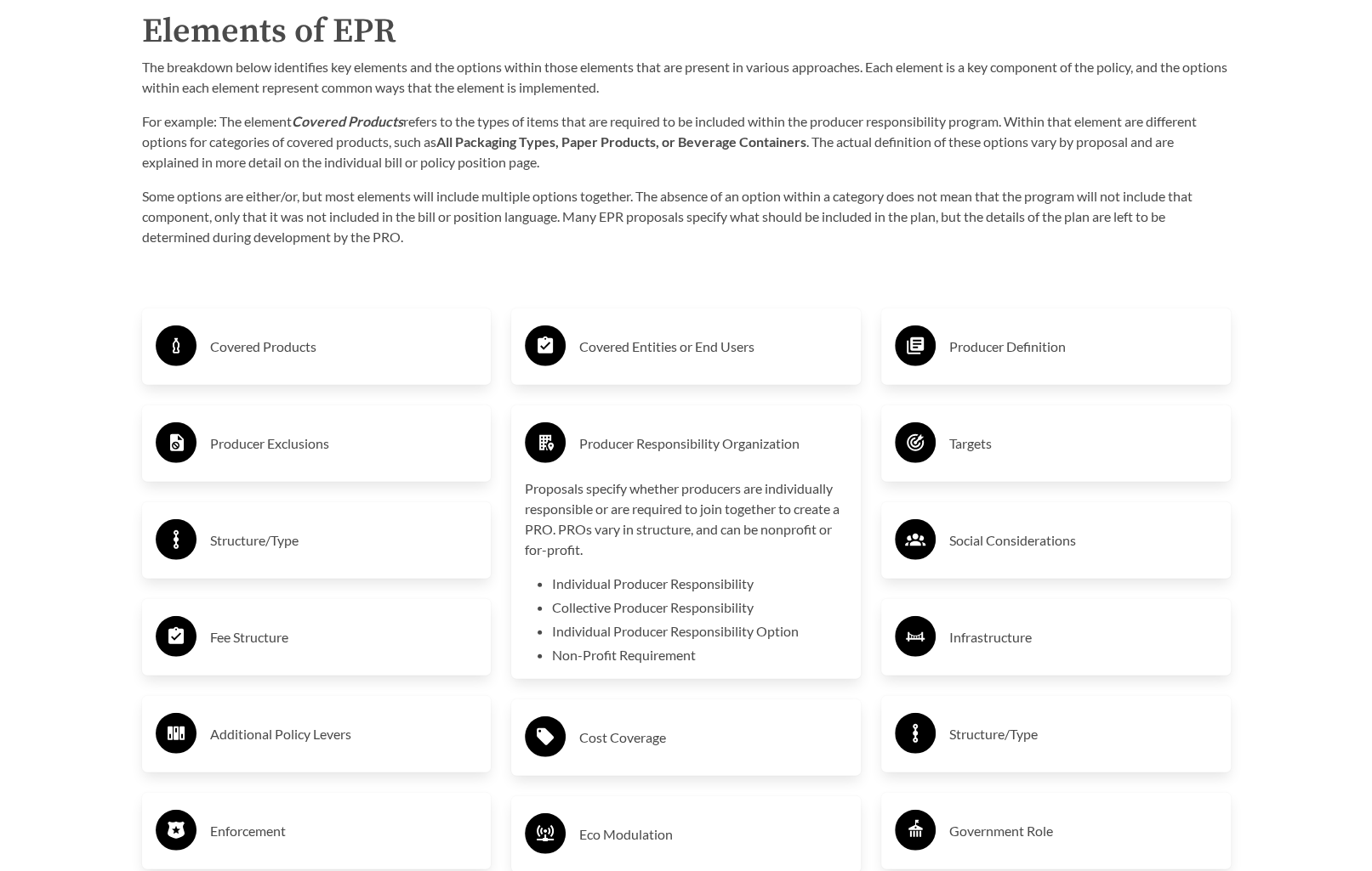
click at [705, 514] on p "Proposals specify whether producers are individually responsible or are require…" at bounding box center [685, 520] width 322 height 81
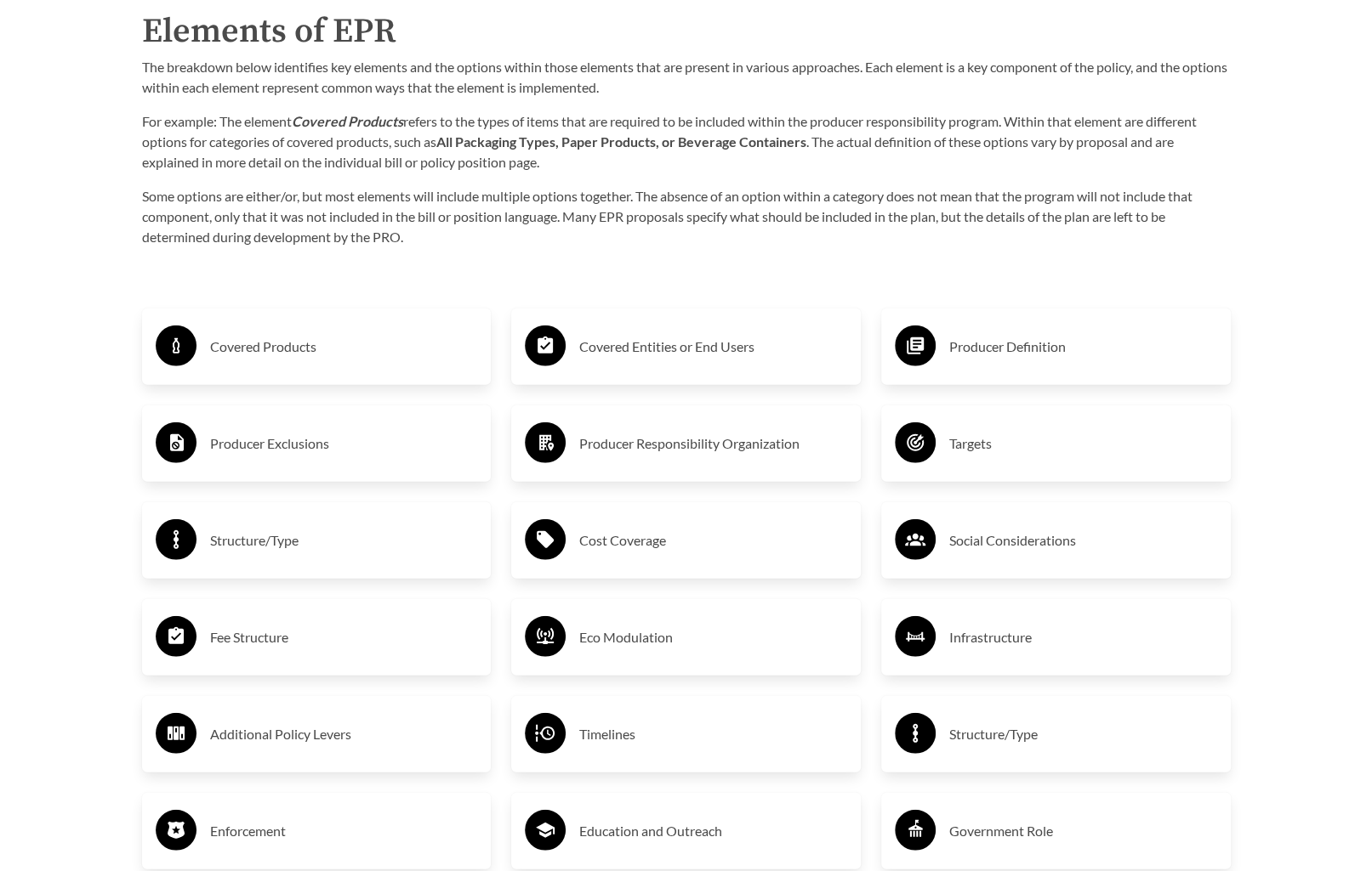
click at [727, 539] on h3 "Cost Coverage" at bounding box center [712, 540] width 267 height 27
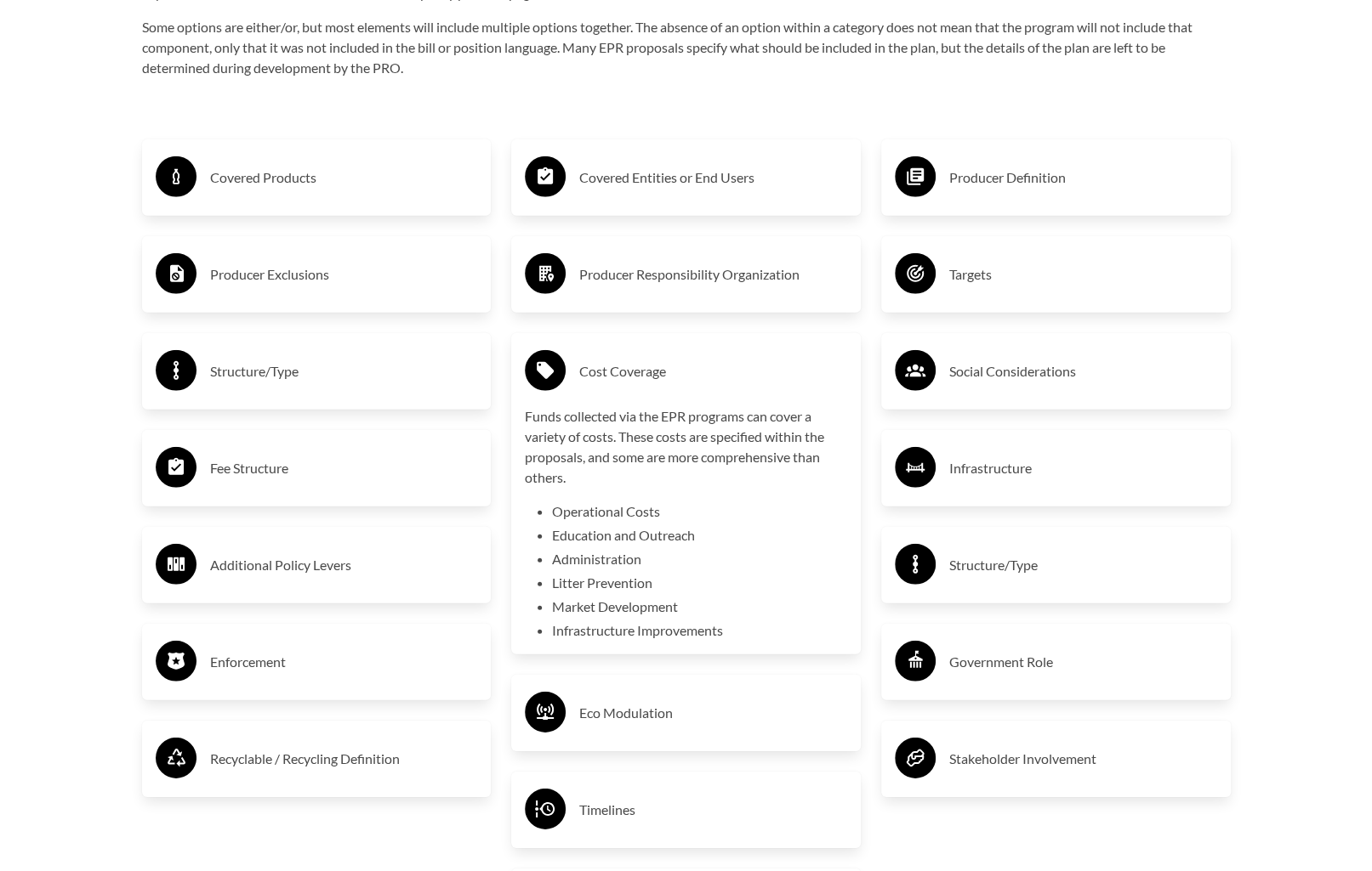
scroll to position [2891, 0]
click at [690, 453] on p "Funds collected via the EPR programs can cover a variety of costs. These costs …" at bounding box center [685, 446] width 322 height 81
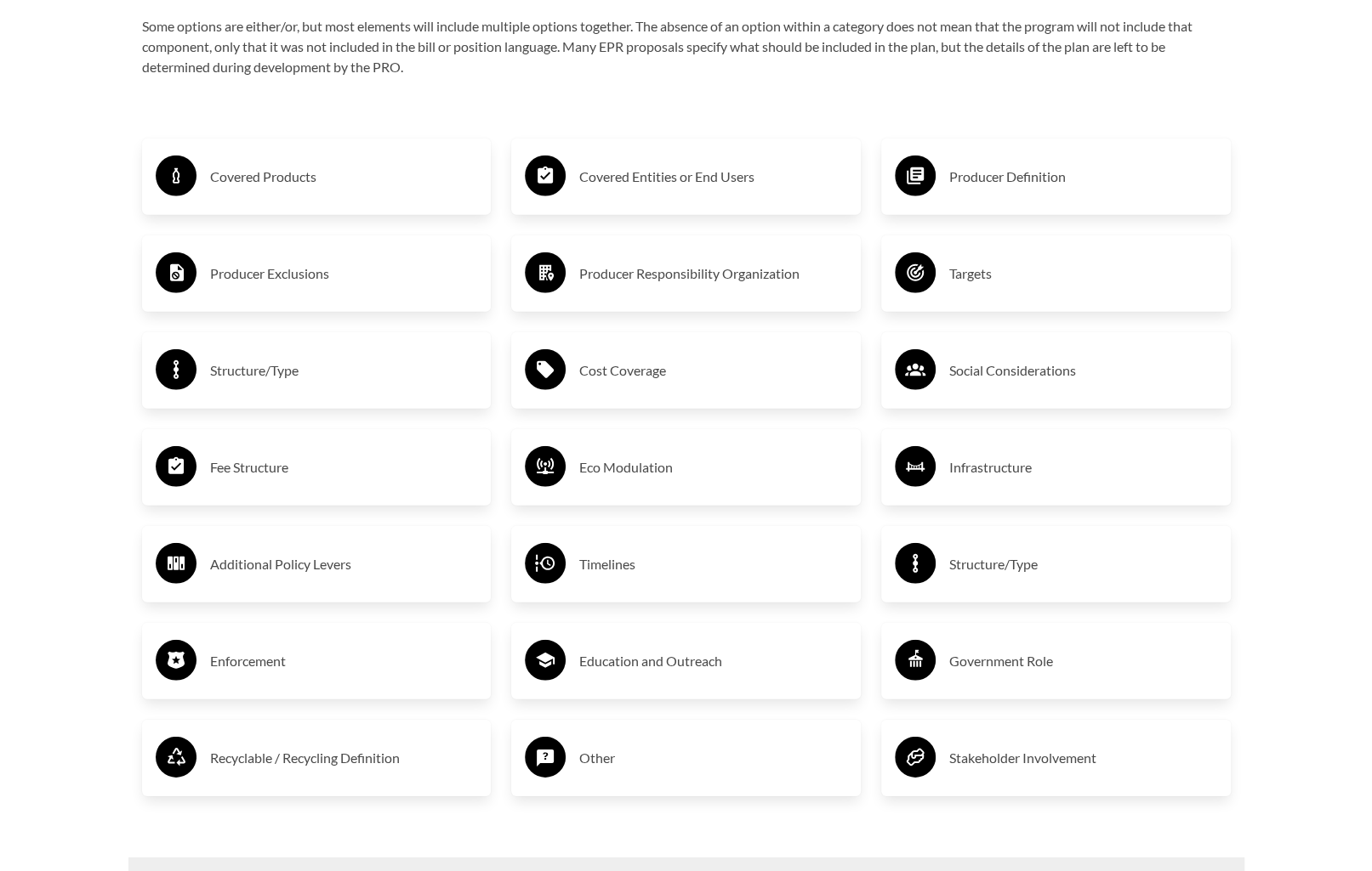
click at [677, 473] on h3 "Eco Modulation" at bounding box center [712, 468] width 267 height 27
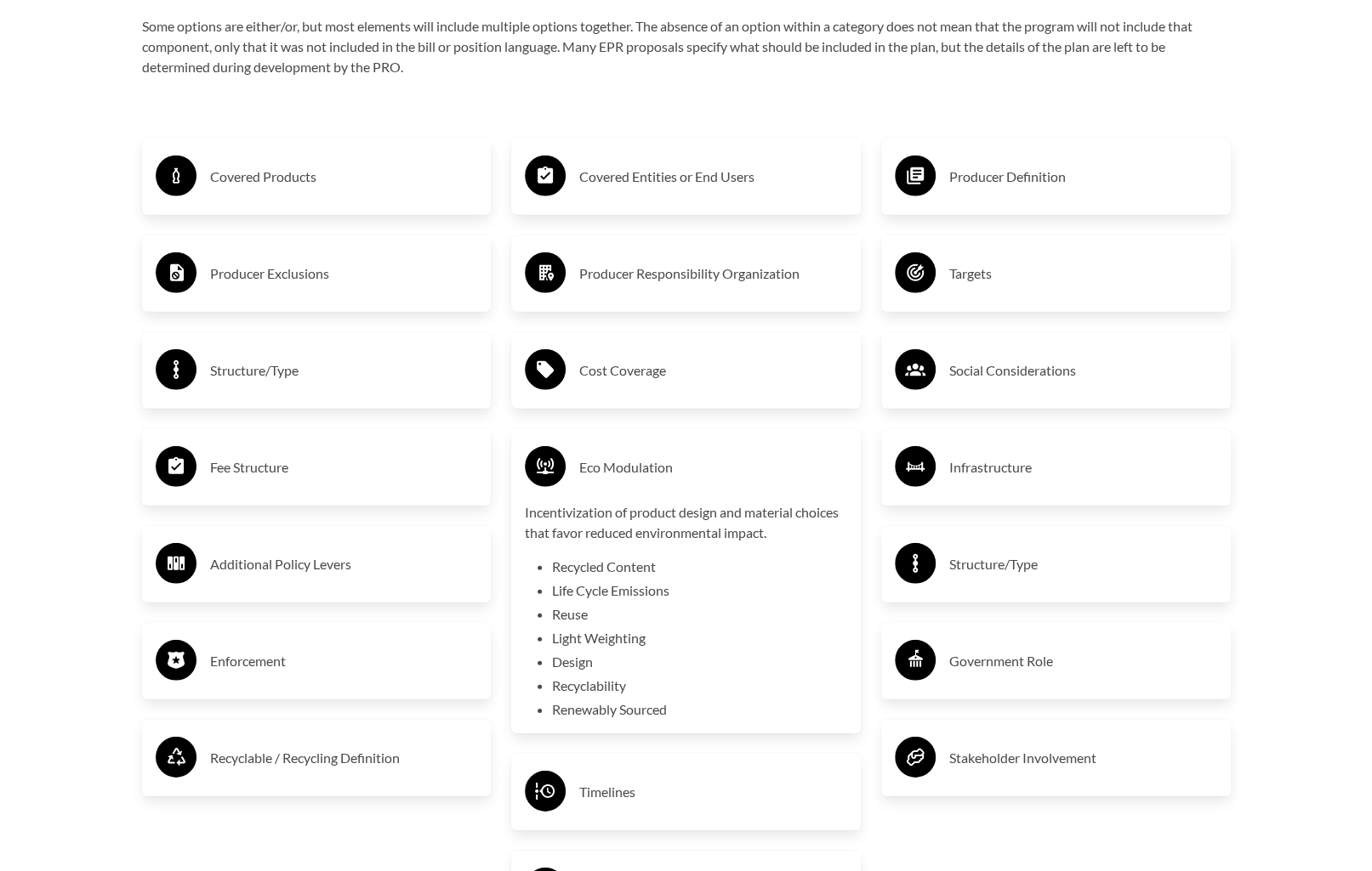
click at [712, 473] on h3 "Eco Modulation" at bounding box center [712, 468] width 267 height 27
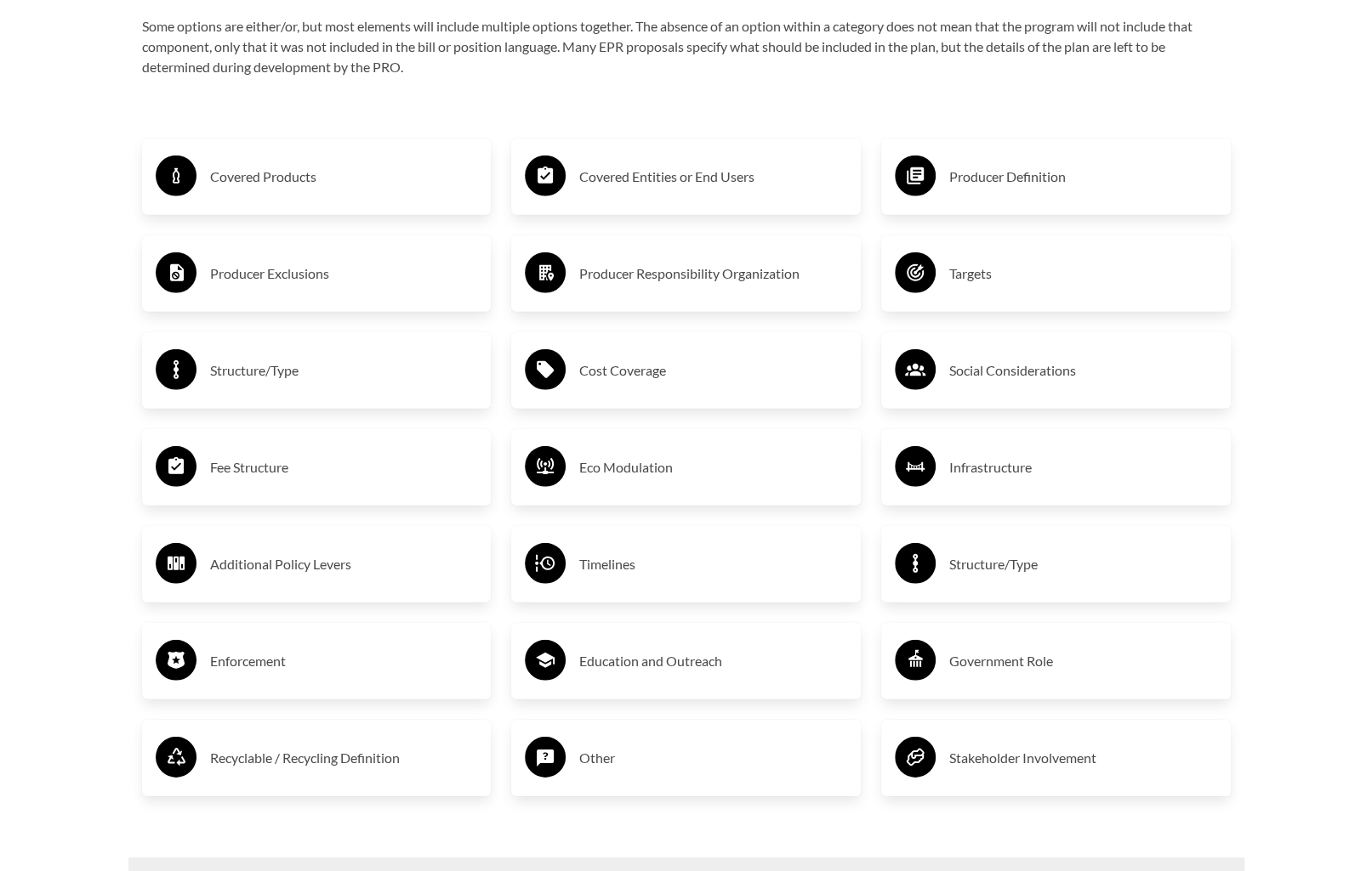
click at [688, 564] on h3 "Timelines" at bounding box center [712, 564] width 267 height 27
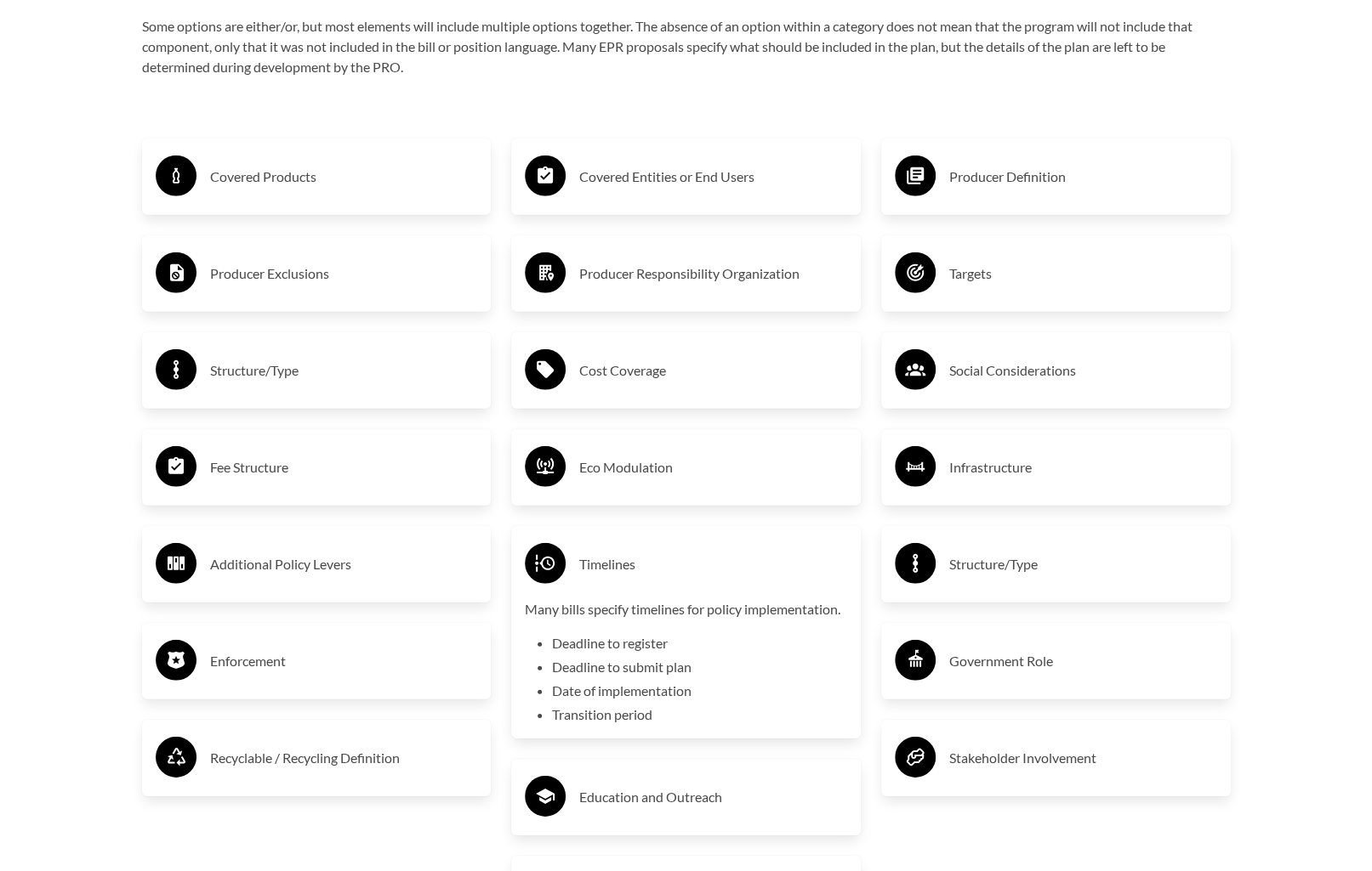
click at [680, 550] on div "Timelines" at bounding box center [685, 564] width 322 height 49
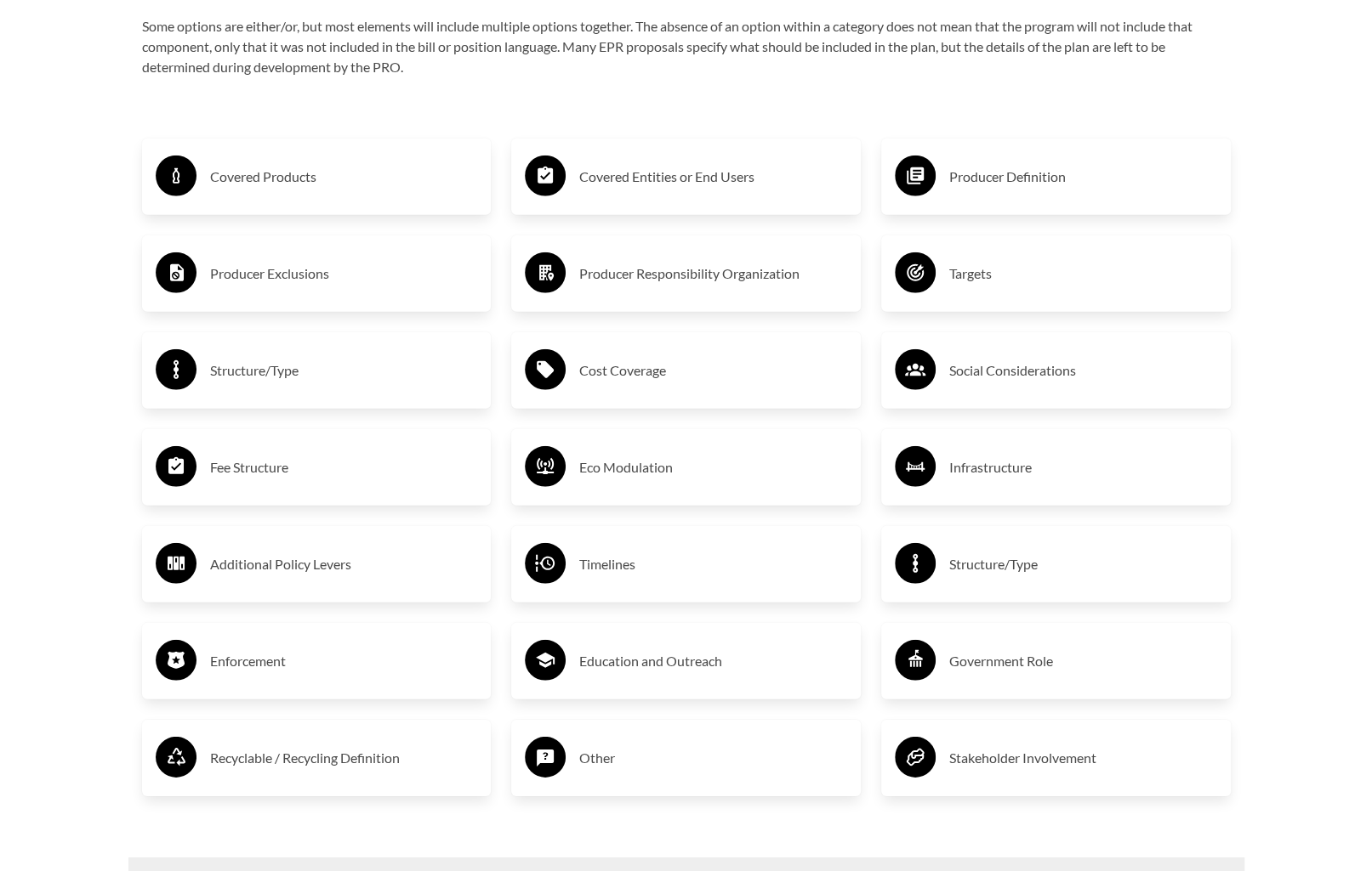
click at [676, 658] on h3 "Education and Outreach" at bounding box center [712, 661] width 267 height 27
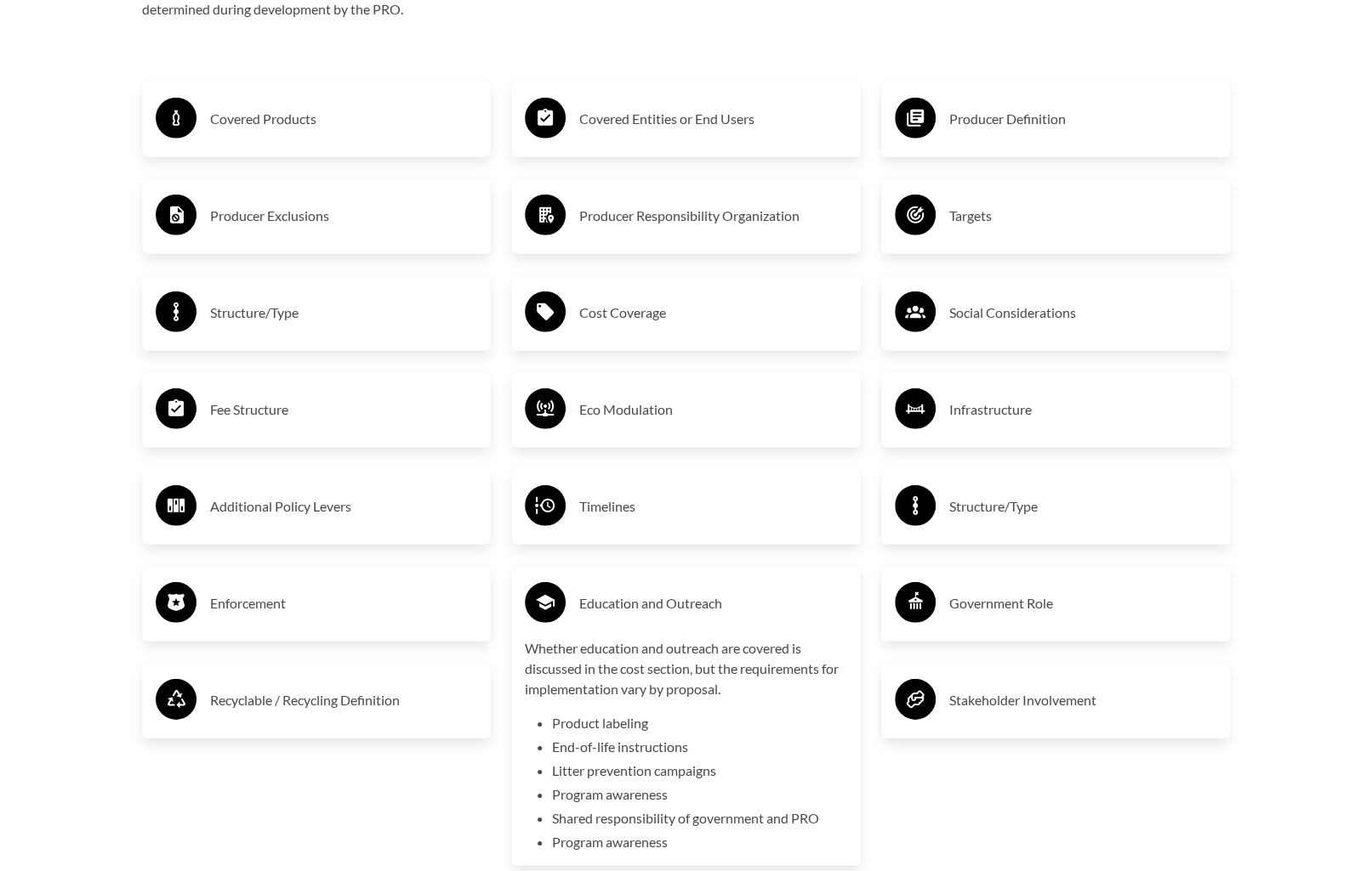
scroll to position [2976, 0]
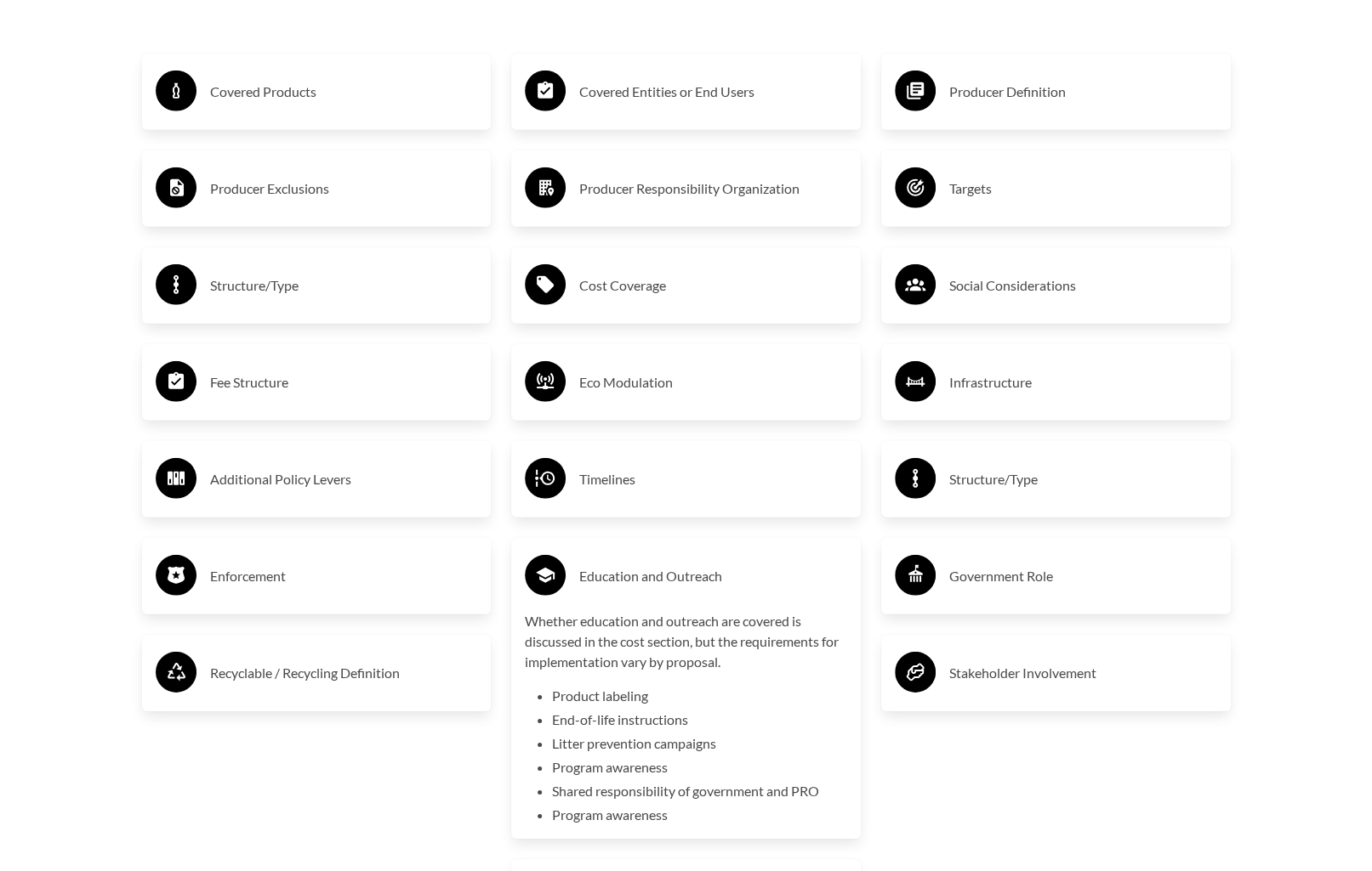
click at [727, 611] on div "Education and Outreach Whether education and outreach are covered is discussed …" at bounding box center [685, 689] width 322 height 274
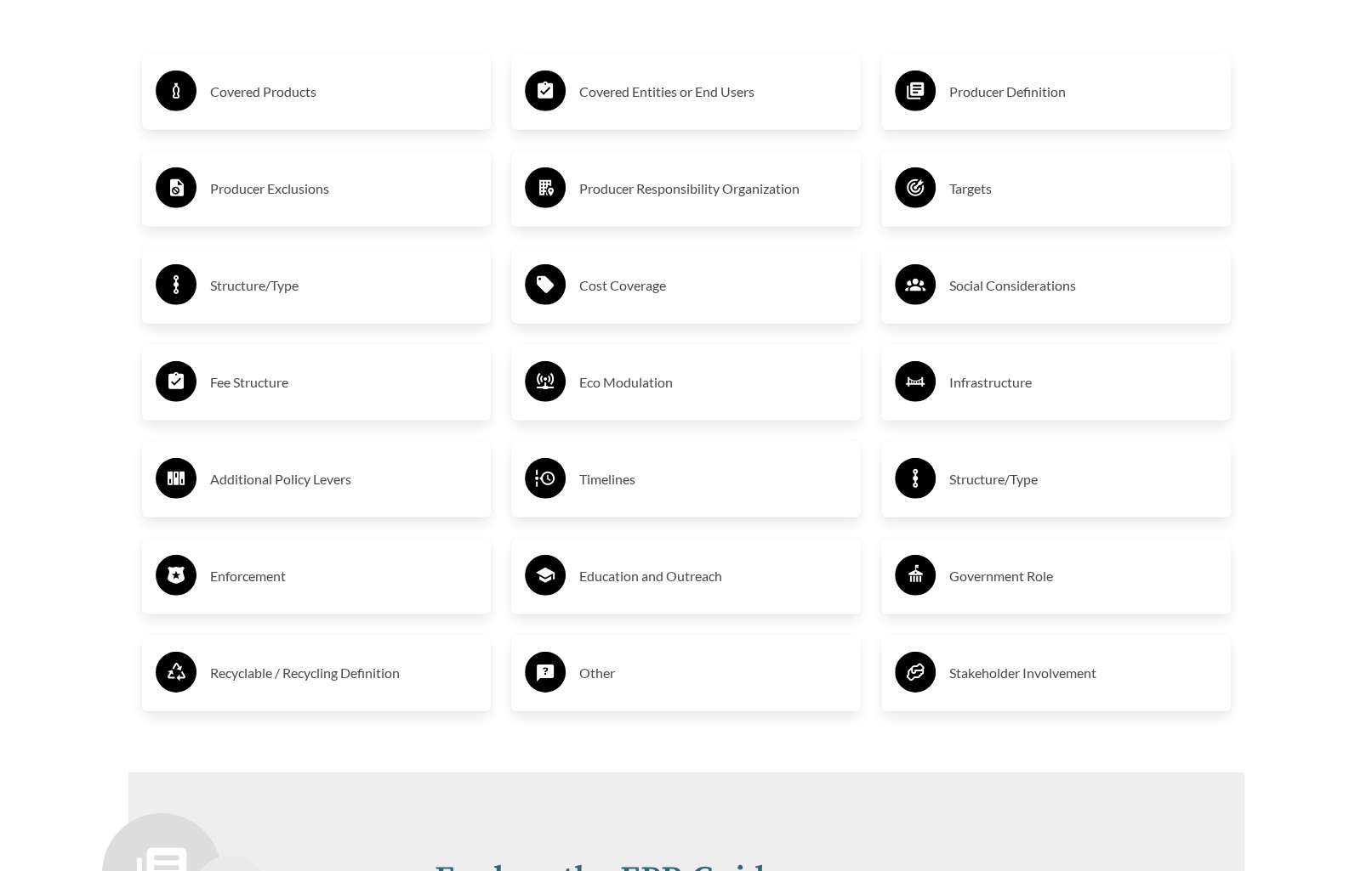
click at [663, 687] on h3 "Other" at bounding box center [712, 673] width 267 height 27
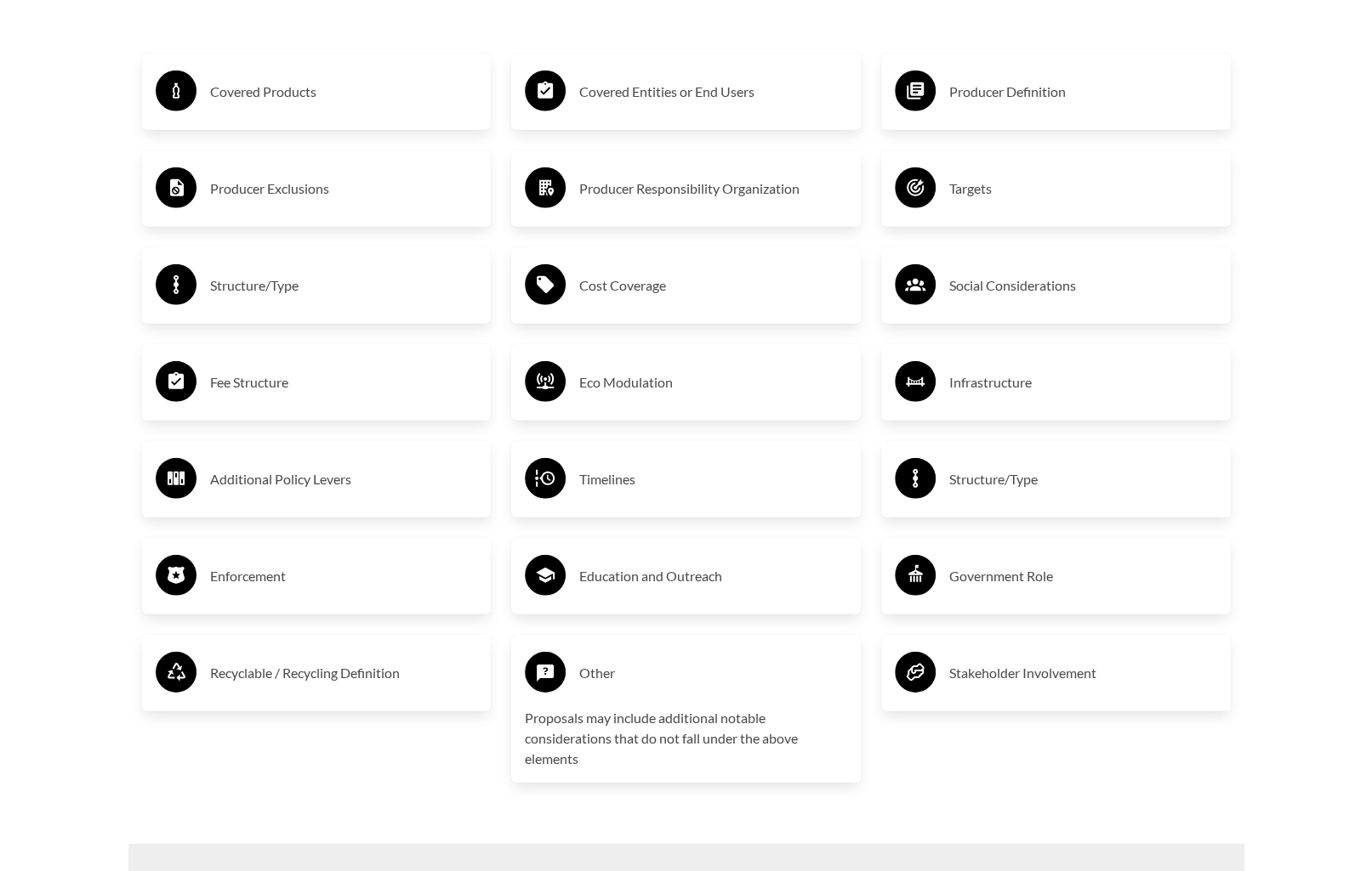
click at [676, 680] on h3 "Other" at bounding box center [712, 673] width 267 height 27
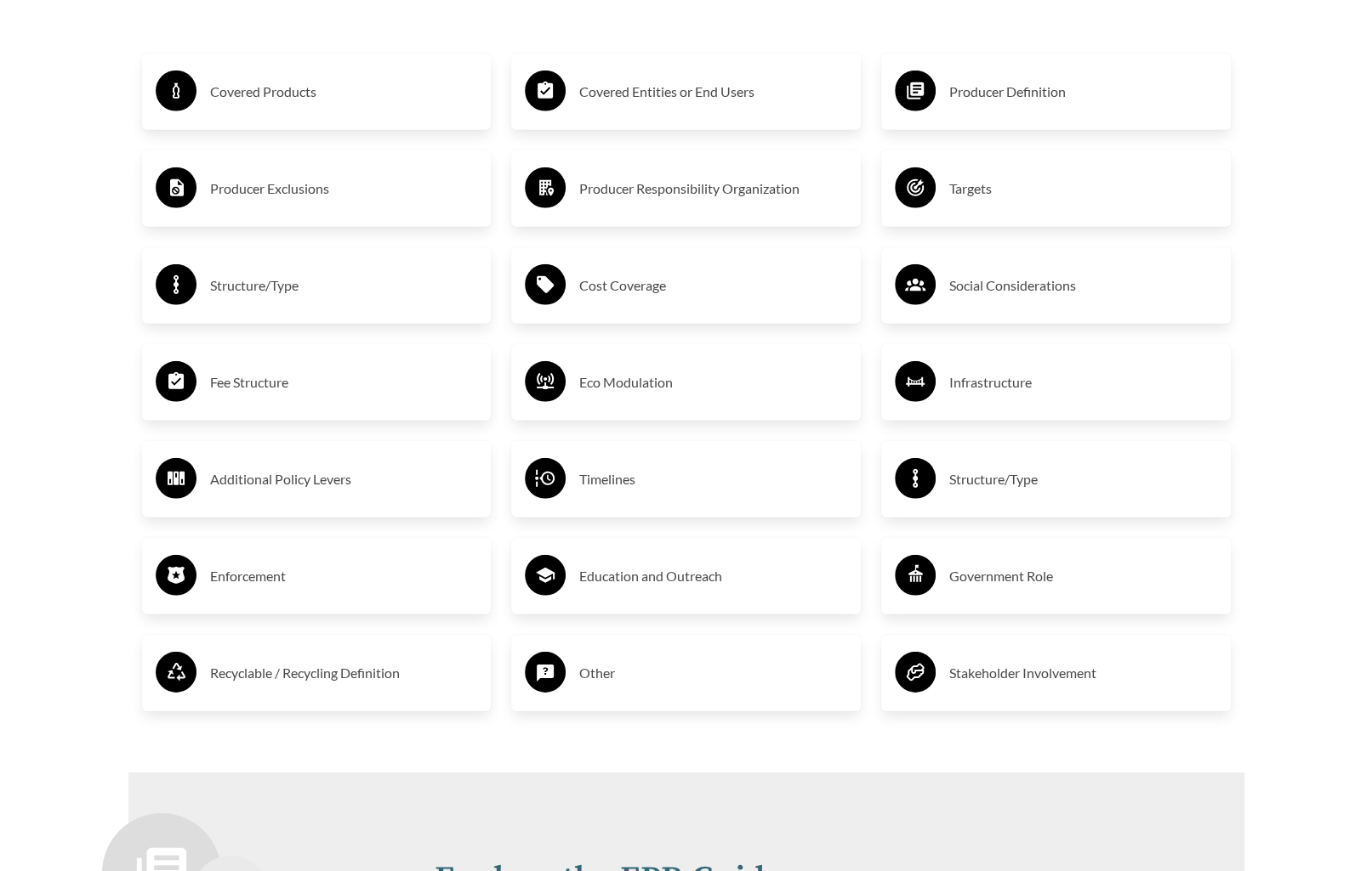
click at [1063, 110] on div "Producer Definition" at bounding box center [1055, 92] width 322 height 49
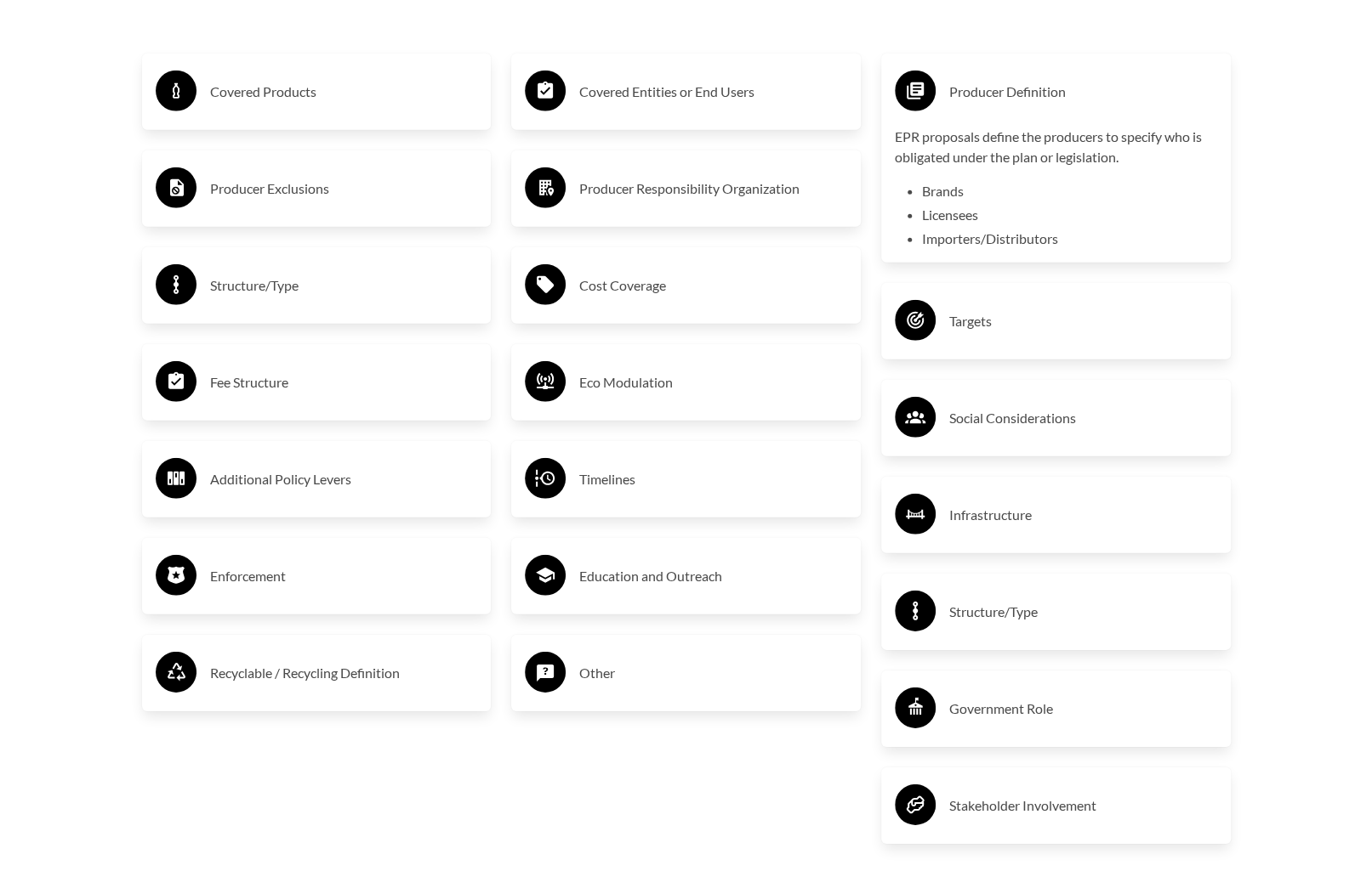
click at [1092, 180] on div "EPR proposals define the producers to specify who is obligated under the plan o…" at bounding box center [1055, 188] width 322 height 123
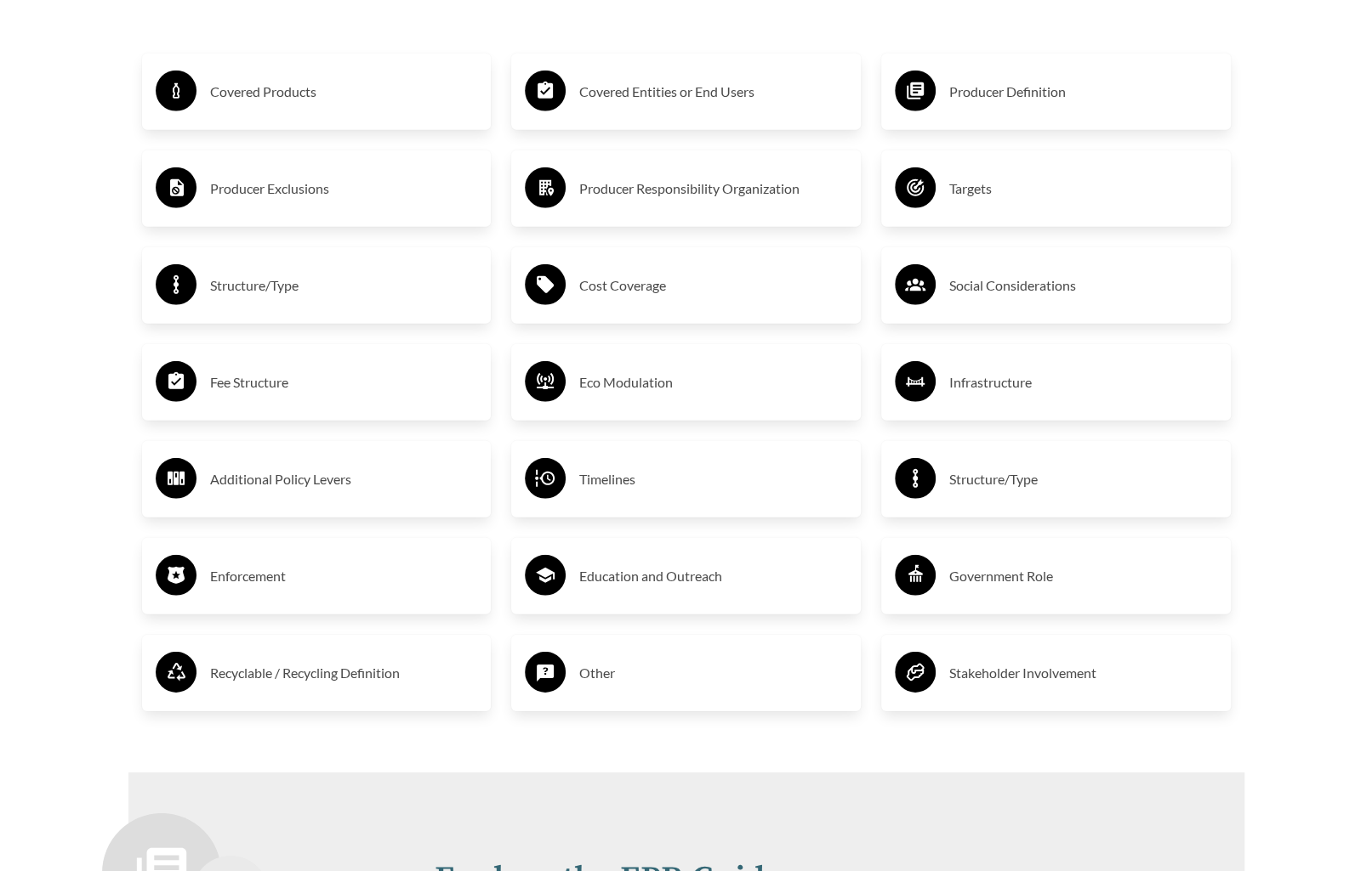
click at [1058, 199] on h3 "Targets" at bounding box center [1082, 188] width 267 height 27
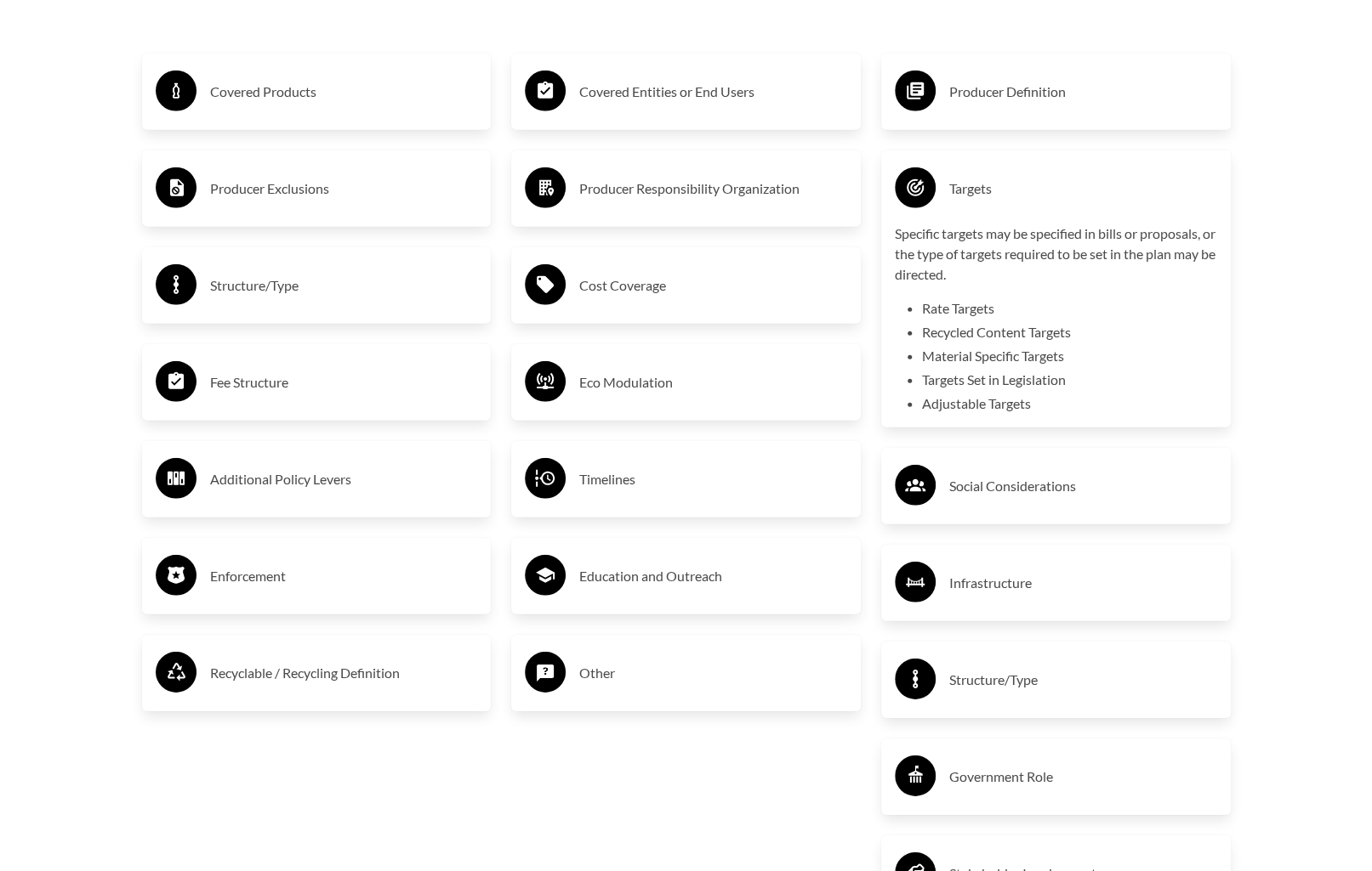
click at [1084, 293] on div "Specific targets may be specified in bills or proposals, or the type of targets…" at bounding box center [1055, 319] width 322 height 191
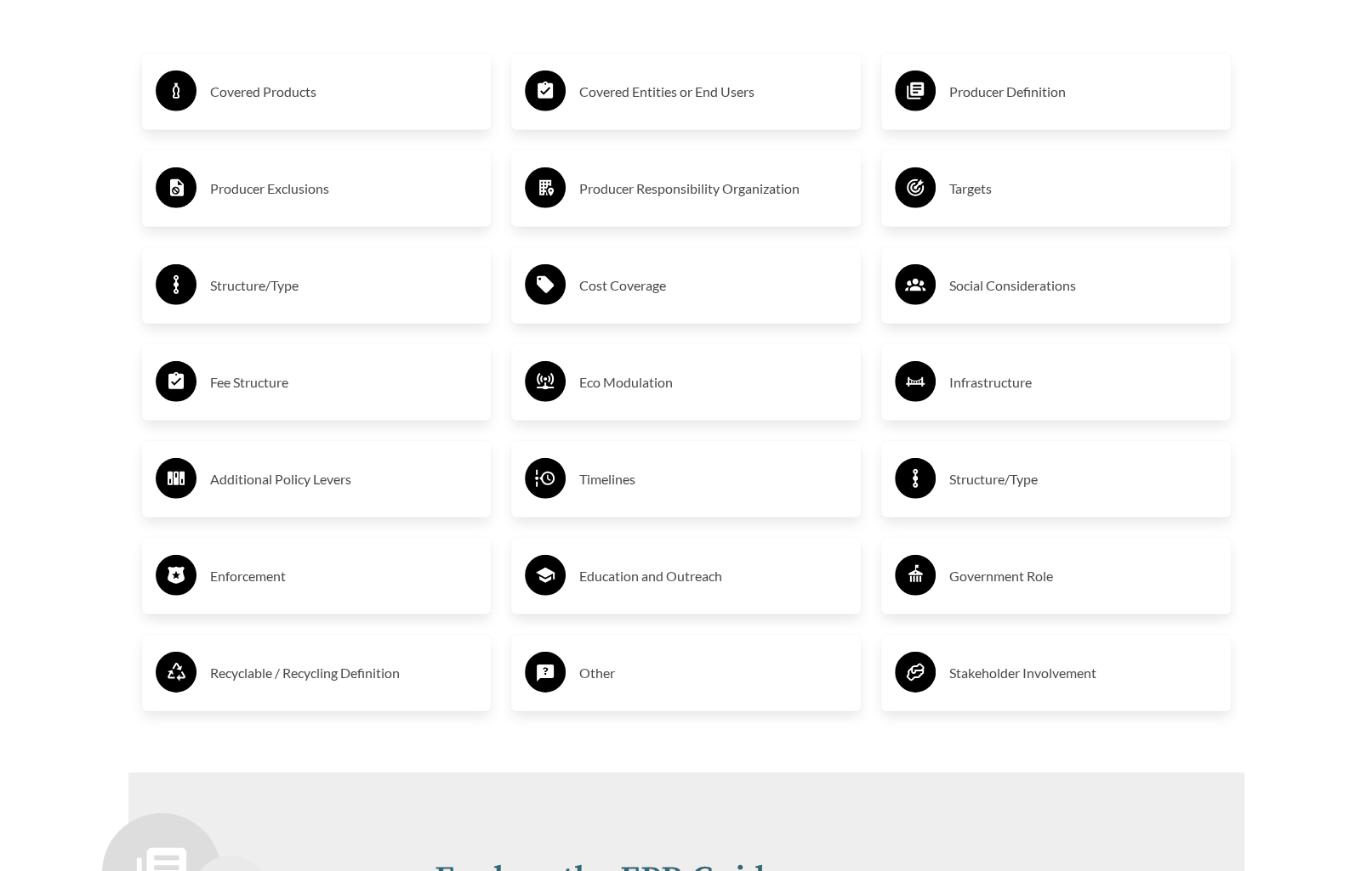
click at [1032, 367] on div "Infrastructure" at bounding box center [1055, 383] width 322 height 49
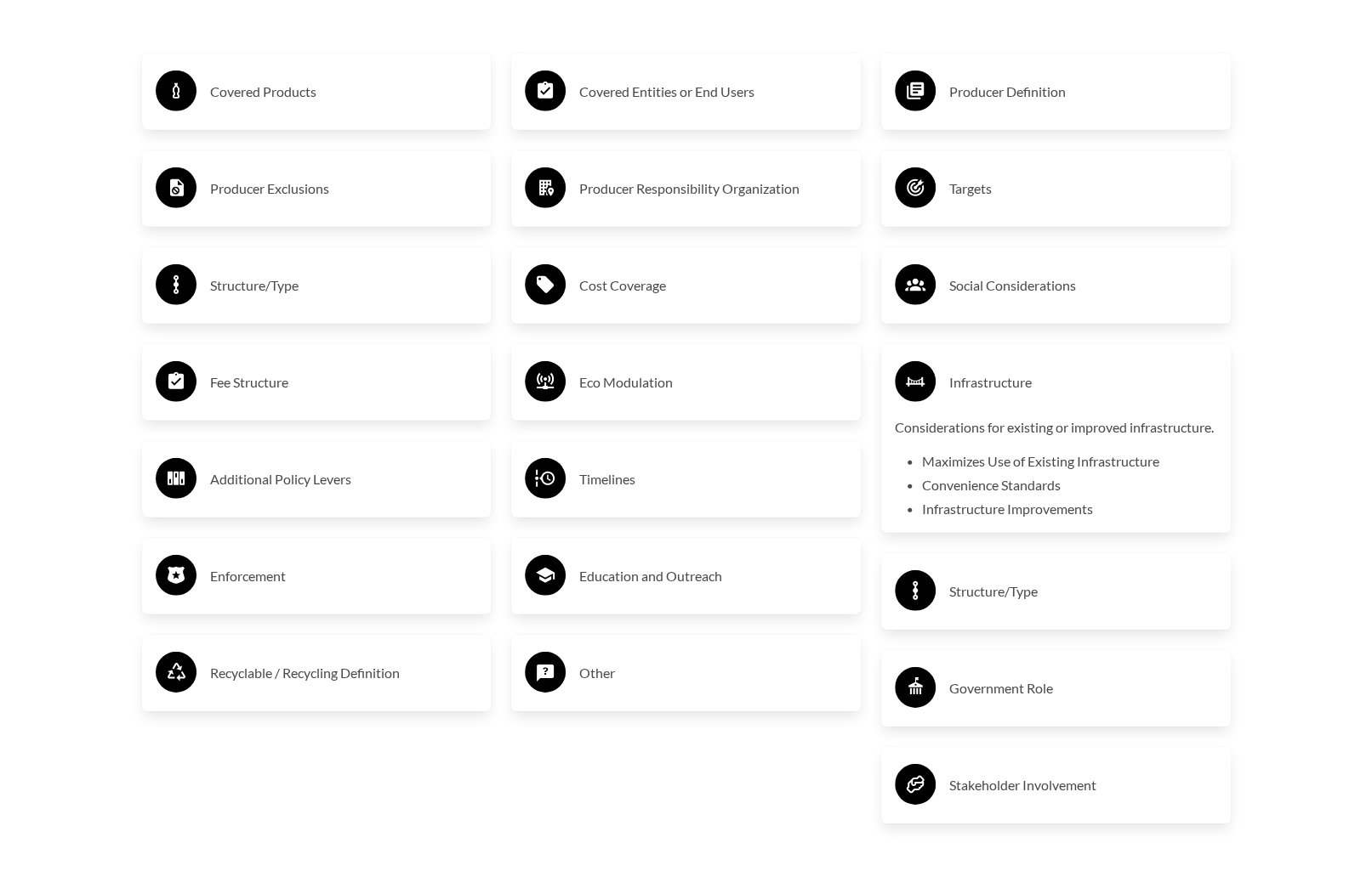
click at [1127, 496] on li "Convenience Standards" at bounding box center [1070, 486] width 295 height 21
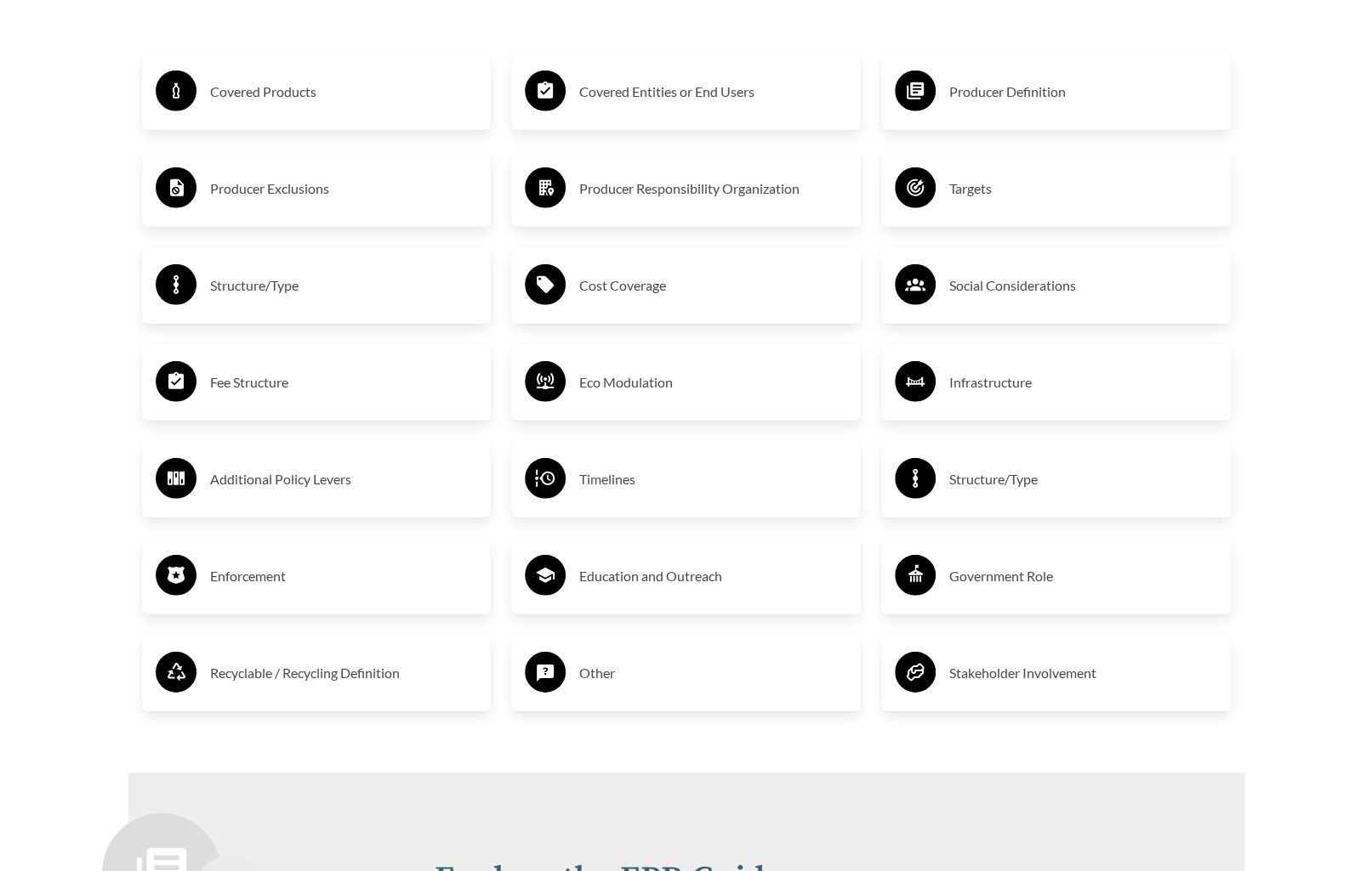
click at [1092, 488] on h3 "Structure/Type" at bounding box center [1082, 479] width 267 height 27
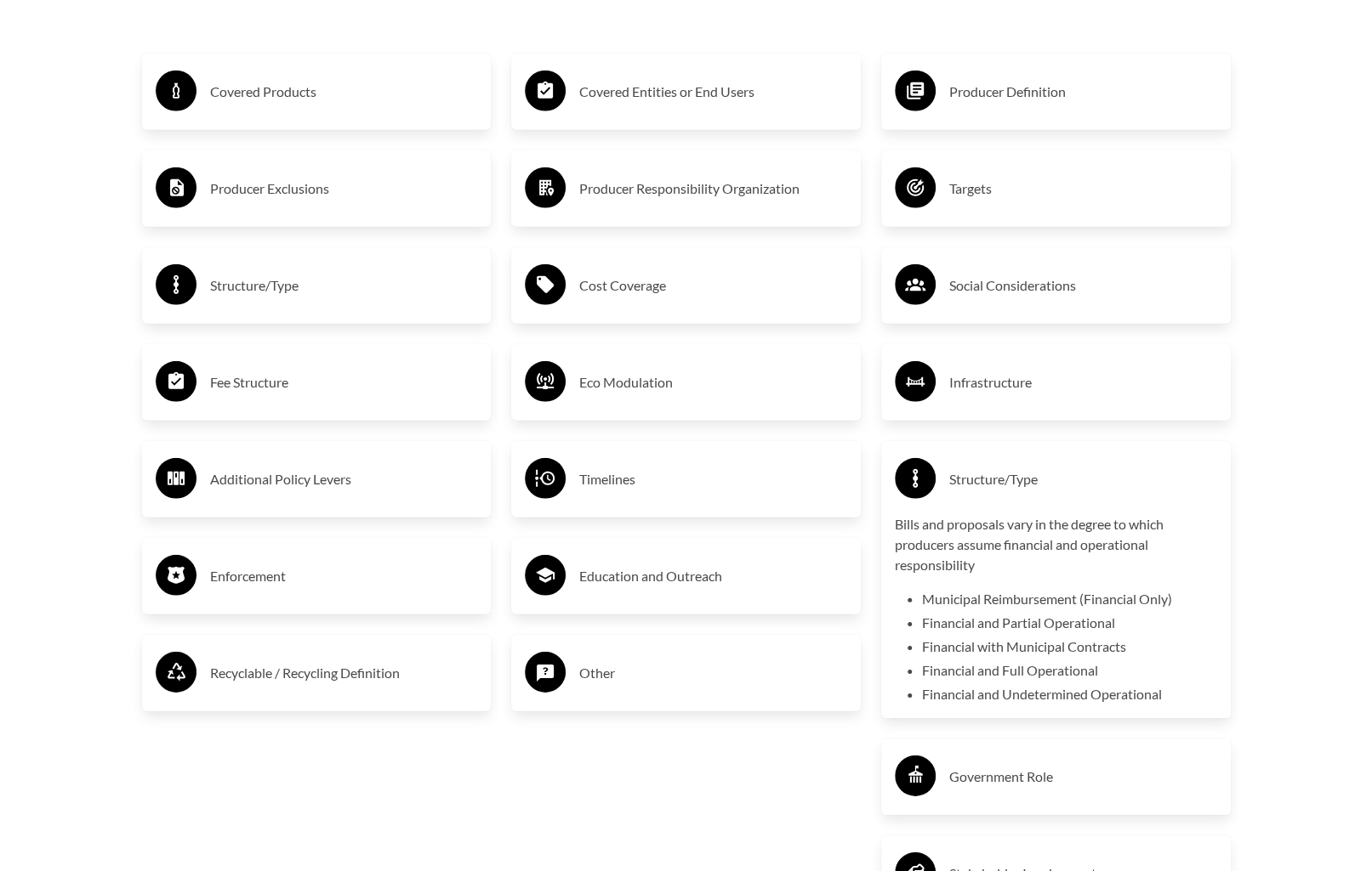
click at [1058, 544] on p "Bills and proposals vary in the degree to which producers assume financial and …" at bounding box center [1055, 544] width 322 height 61
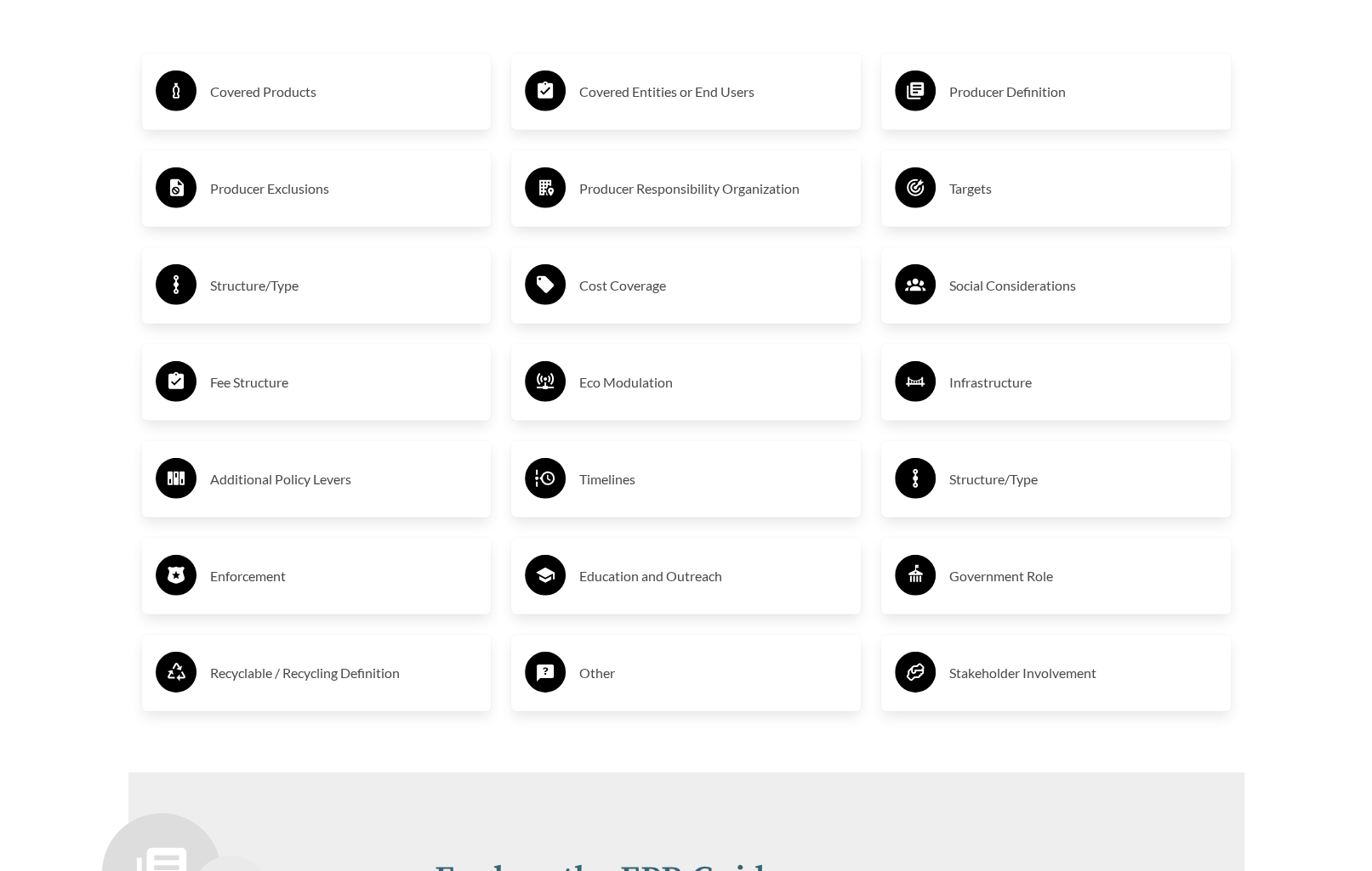
click at [1075, 572] on h3 "Government Role" at bounding box center [1082, 576] width 267 height 27
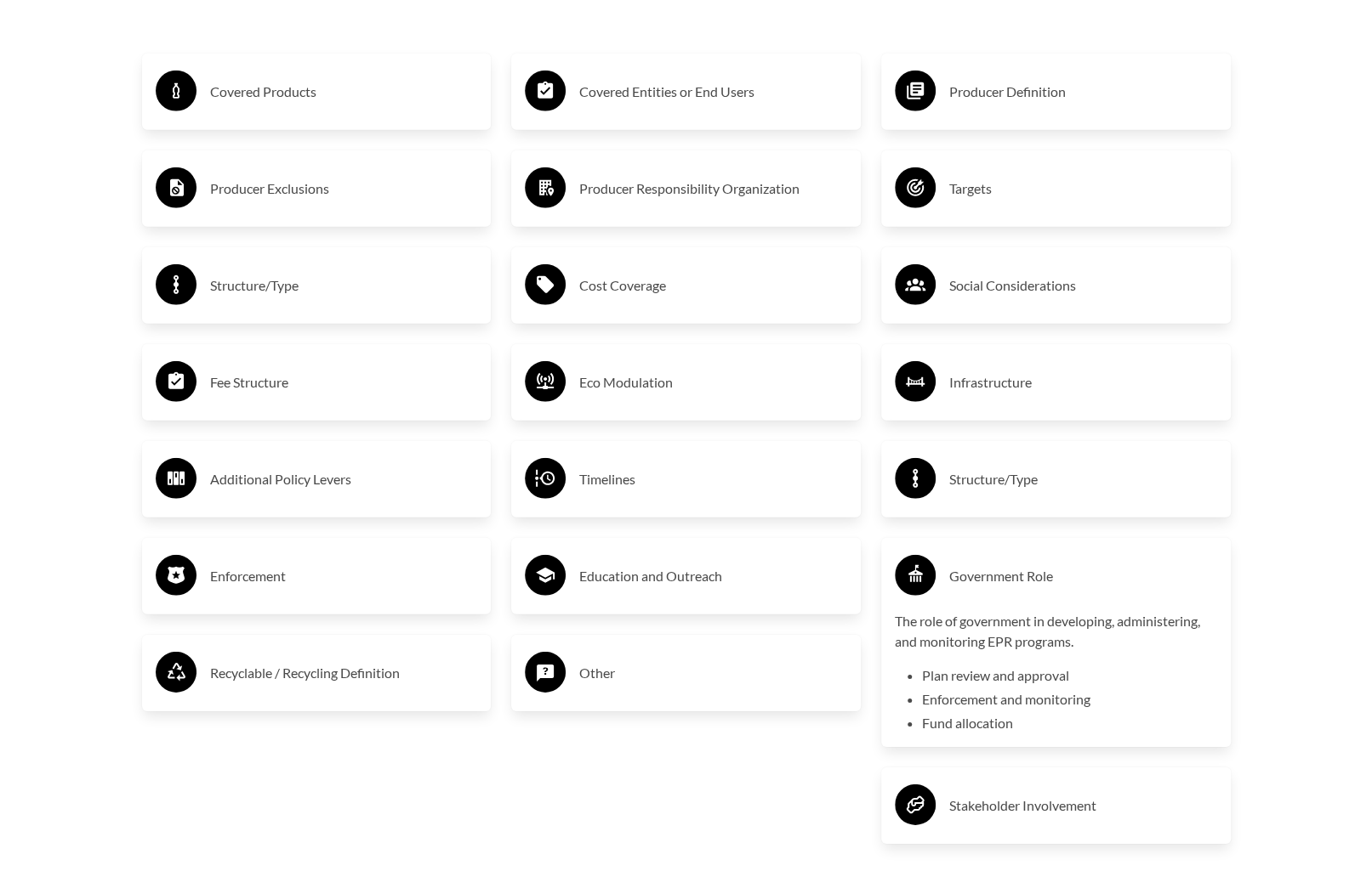
click at [1075, 588] on h3 "Government Role" at bounding box center [1082, 576] width 267 height 27
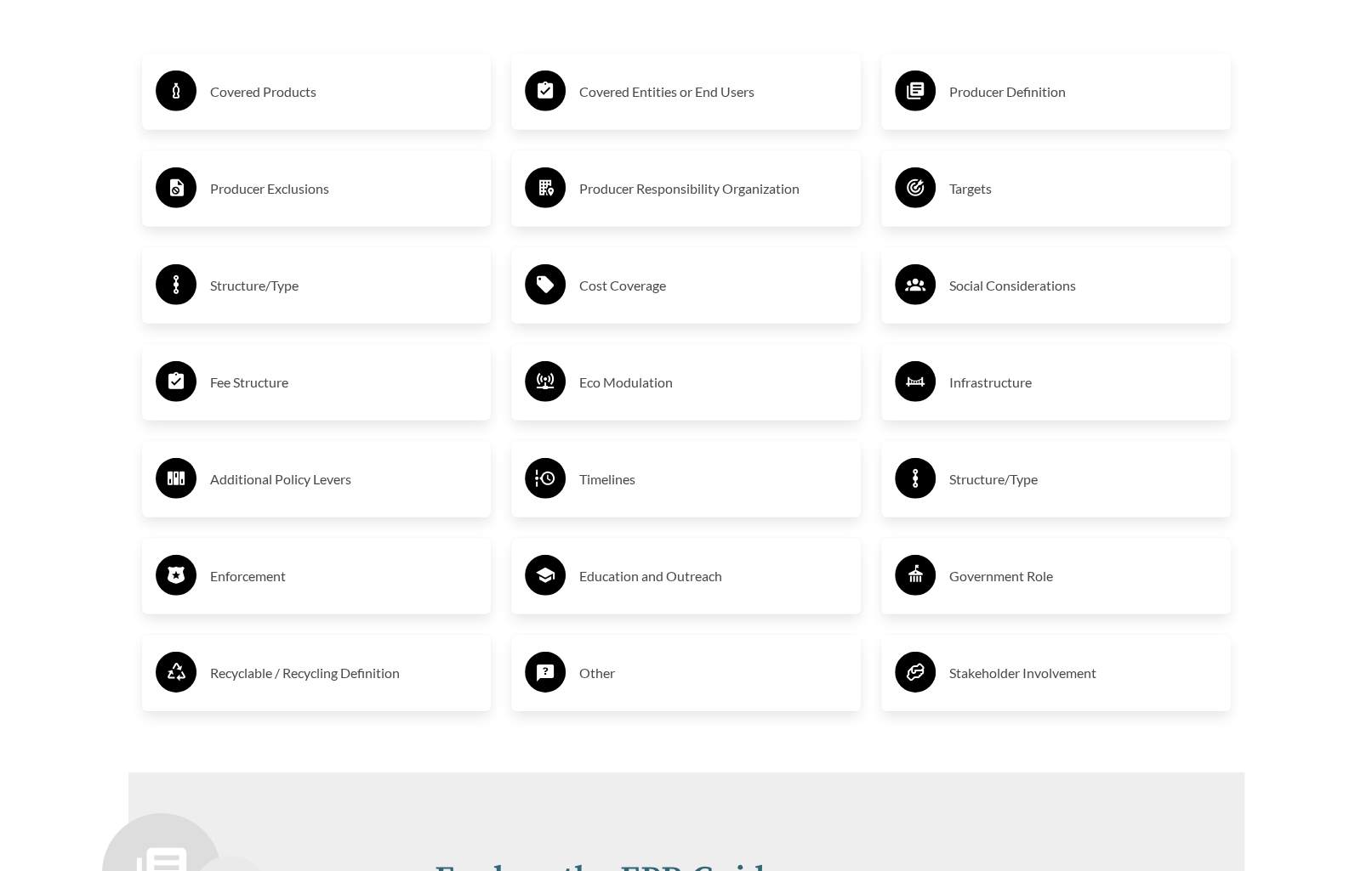
click at [1082, 683] on h3 "Stakeholder Involvement" at bounding box center [1082, 673] width 267 height 27
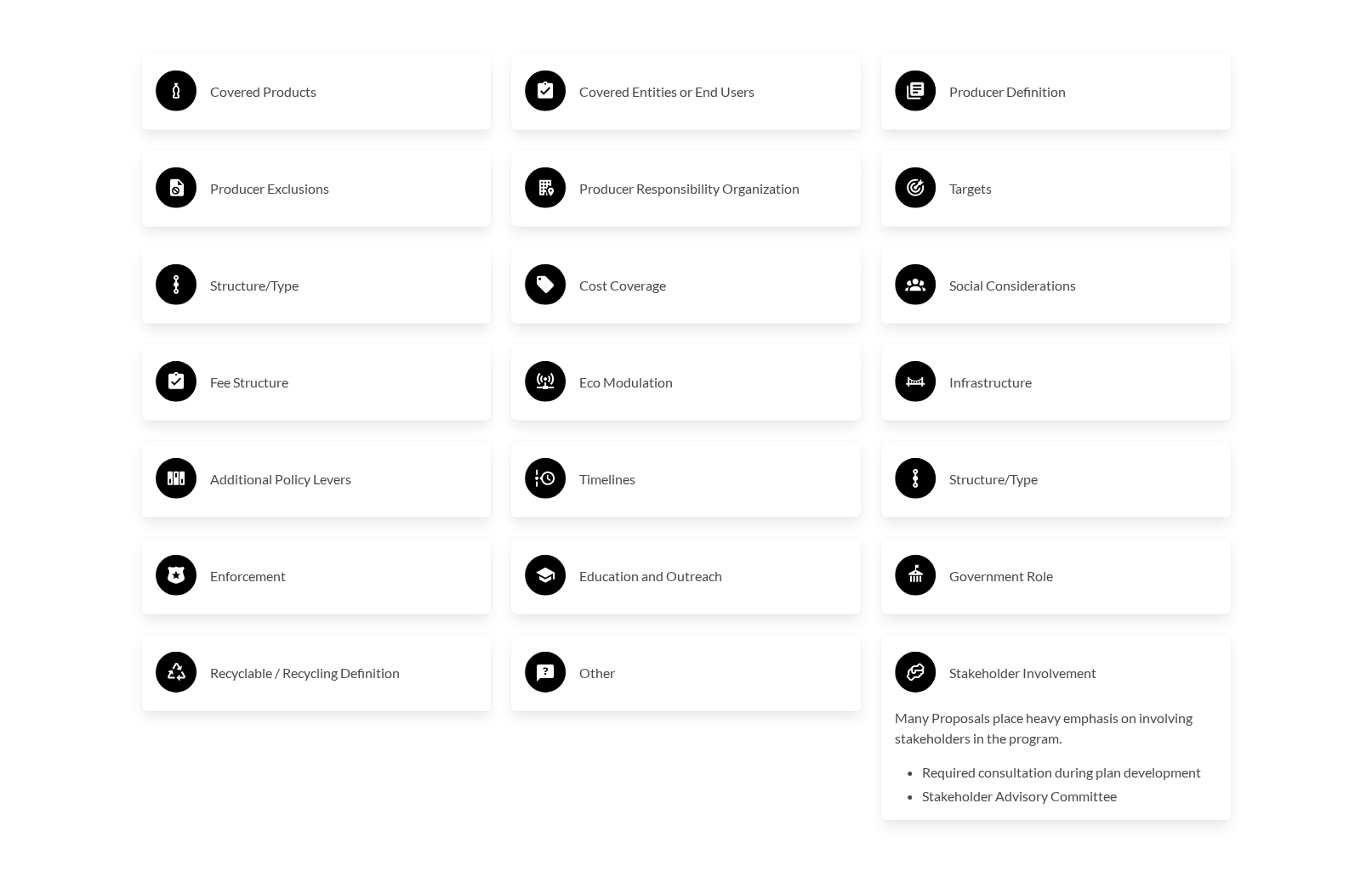
click at [1082, 683] on h3 "Stakeholder Involvement" at bounding box center [1082, 673] width 267 height 27
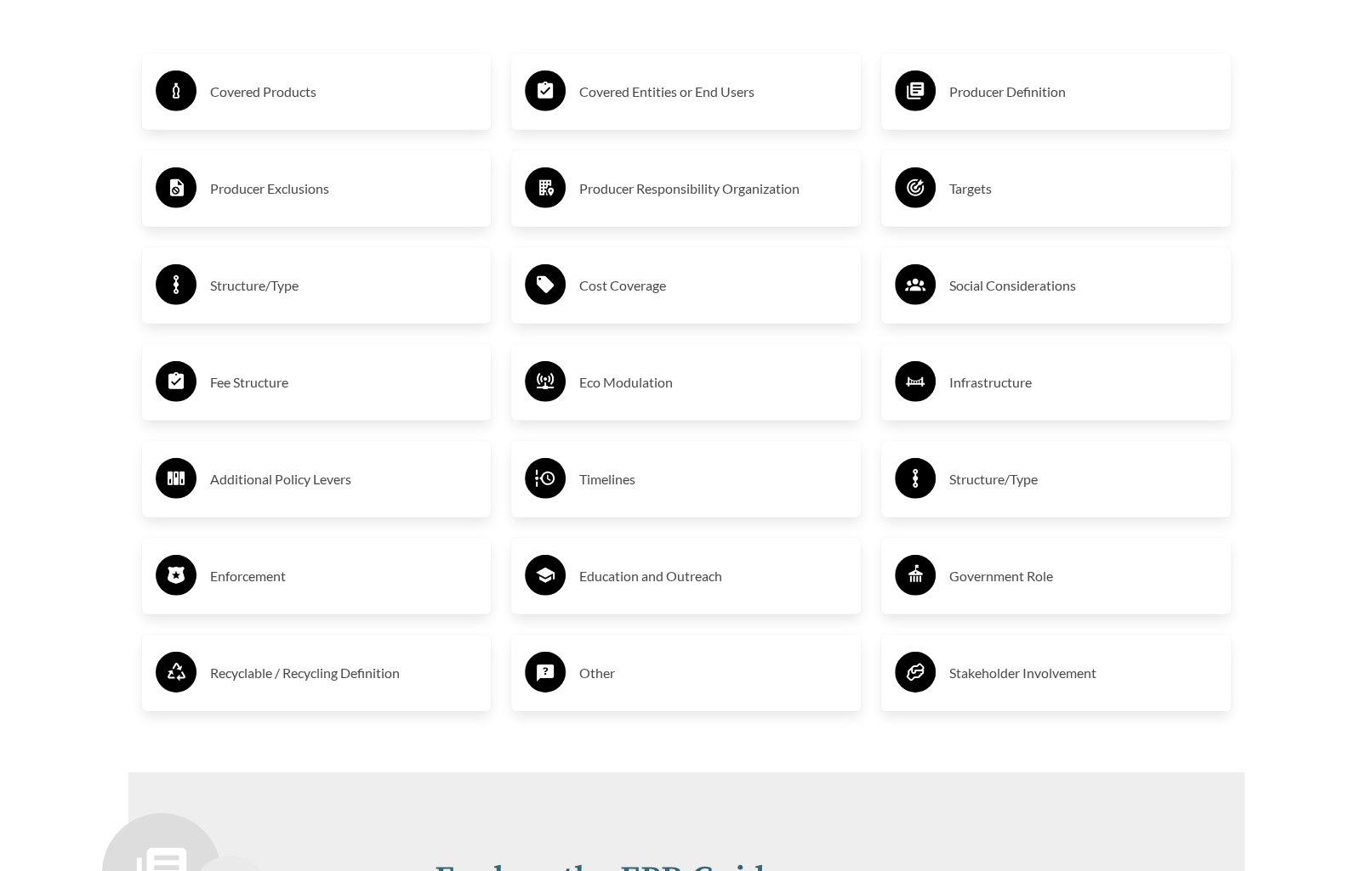
scroll to position [3231, 0]
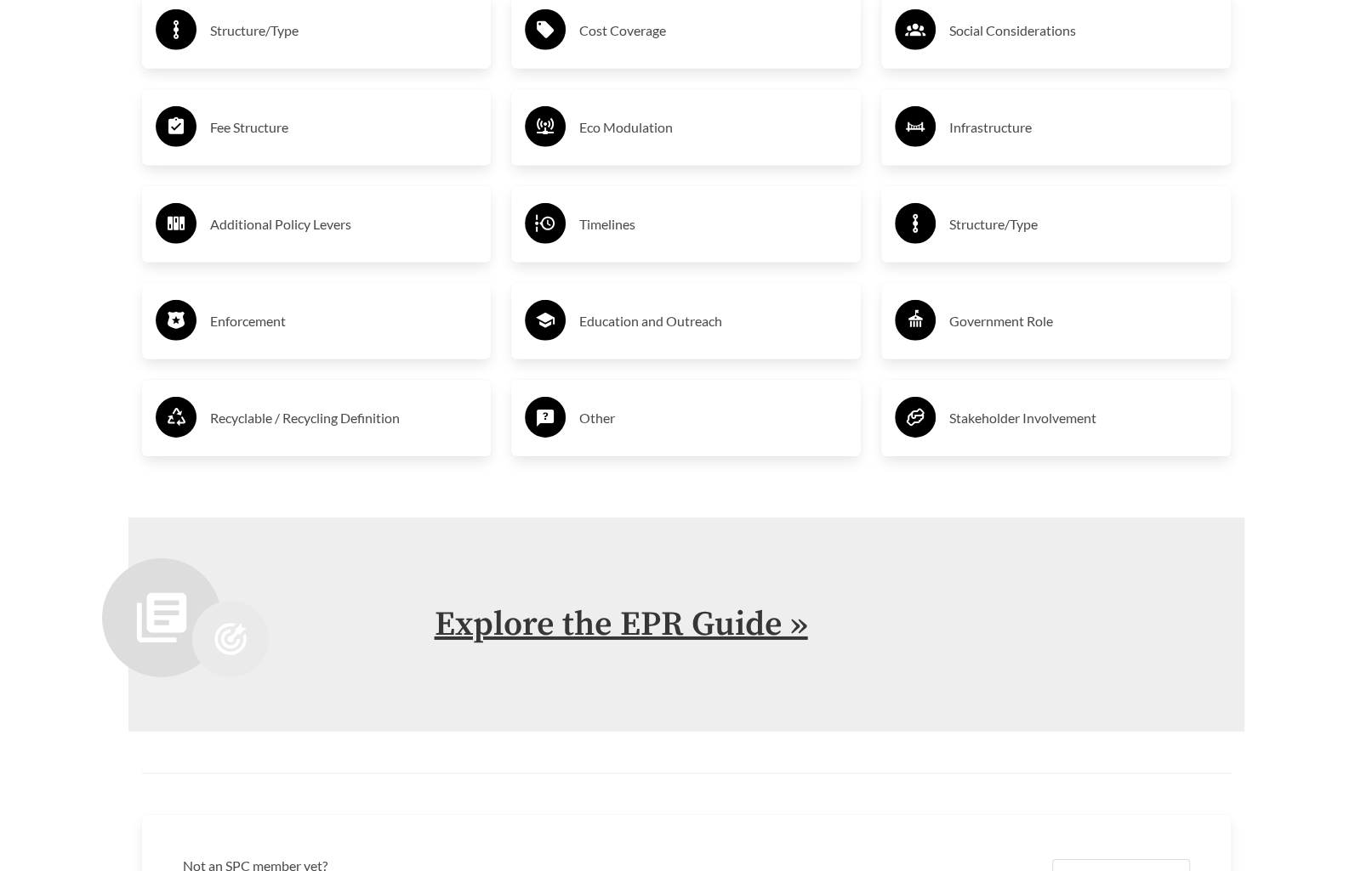
click at [748, 638] on link "Explore the EPR Guide »" at bounding box center [621, 624] width 373 height 43
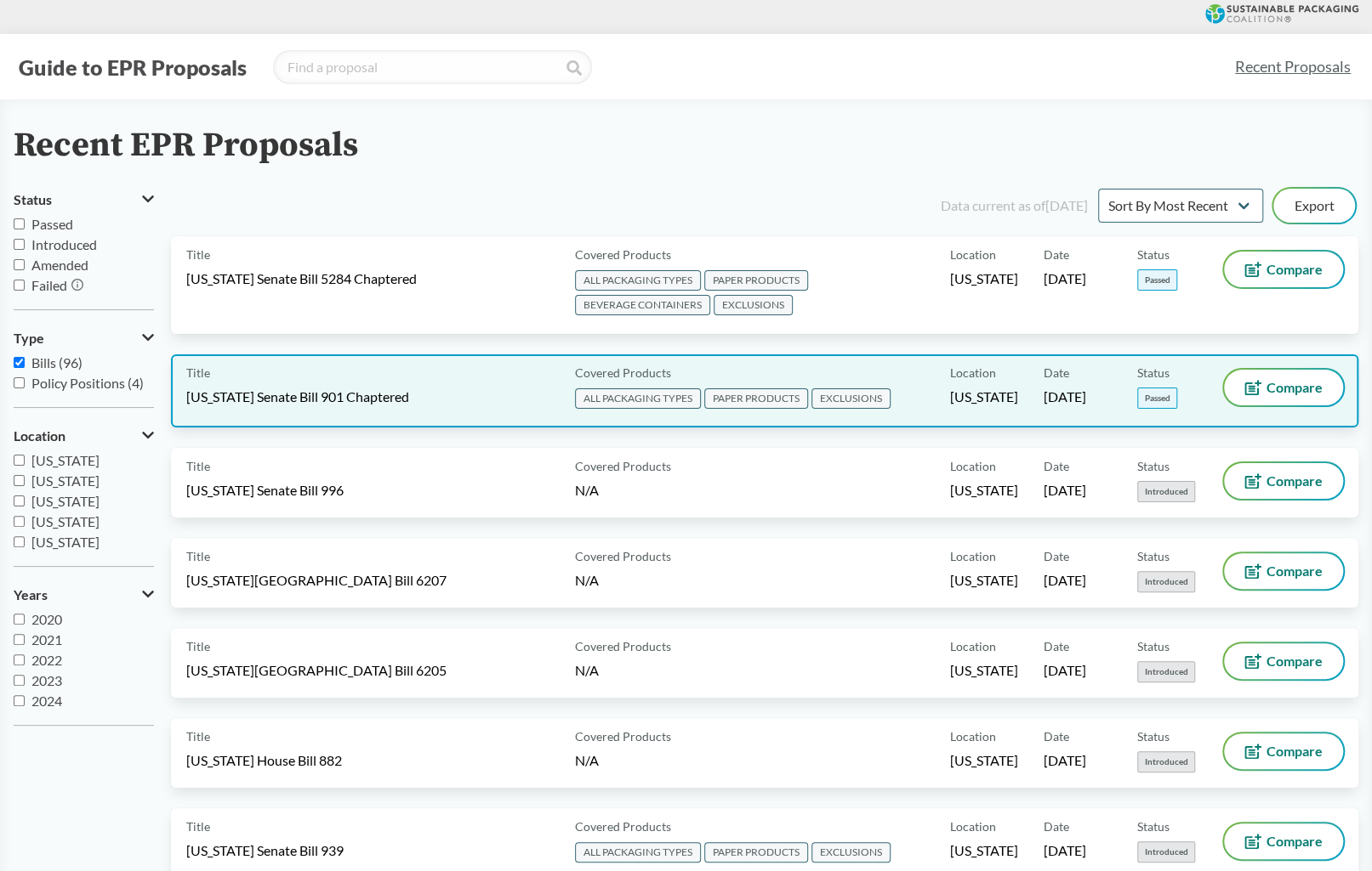
click at [755, 375] on div "Covered Products ALL PACKAGING TYPES PAPER PRODUCTS EXCLUSIONS" at bounding box center [759, 390] width 382 height 43
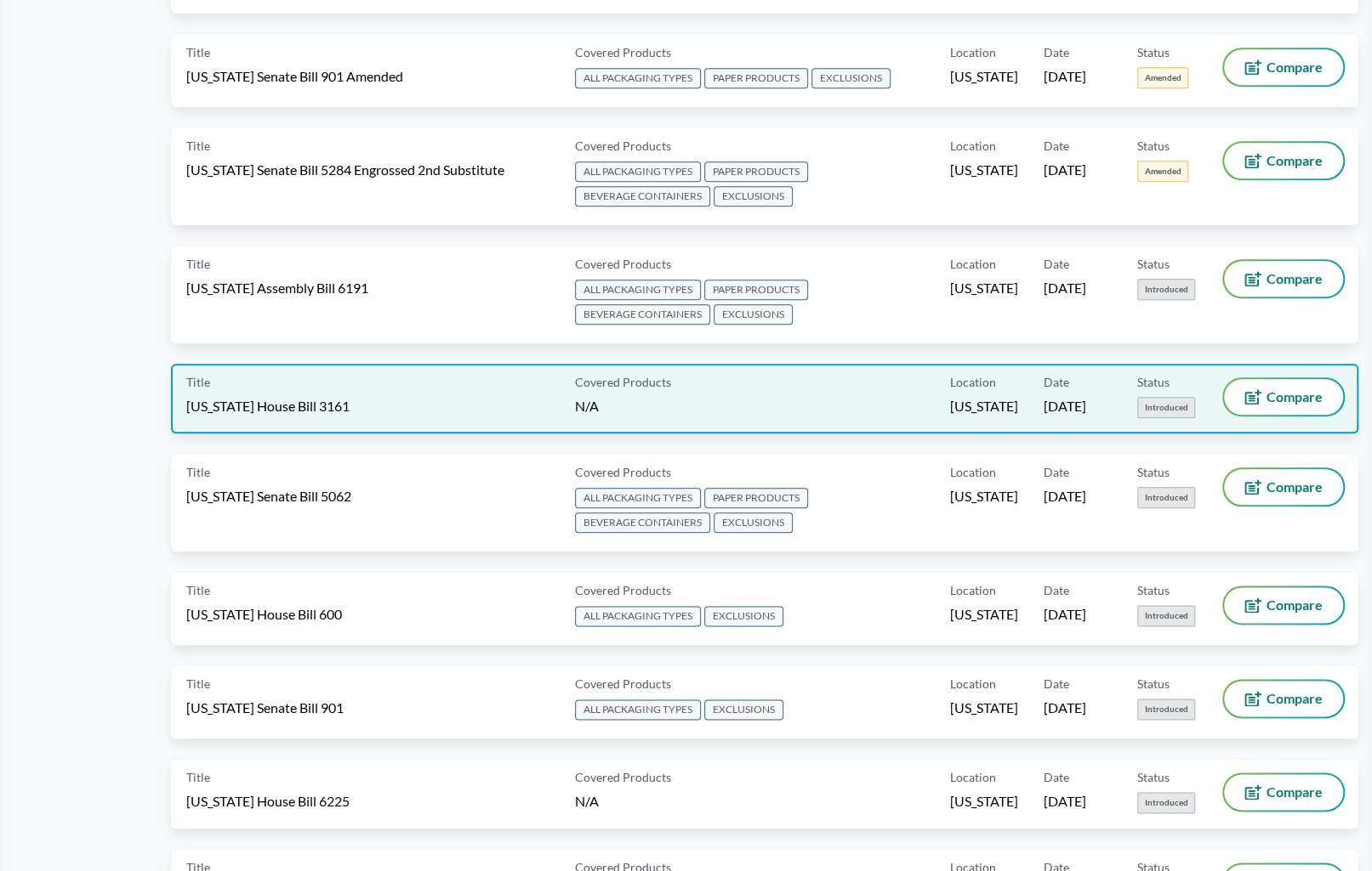
scroll to position [1020, 0]
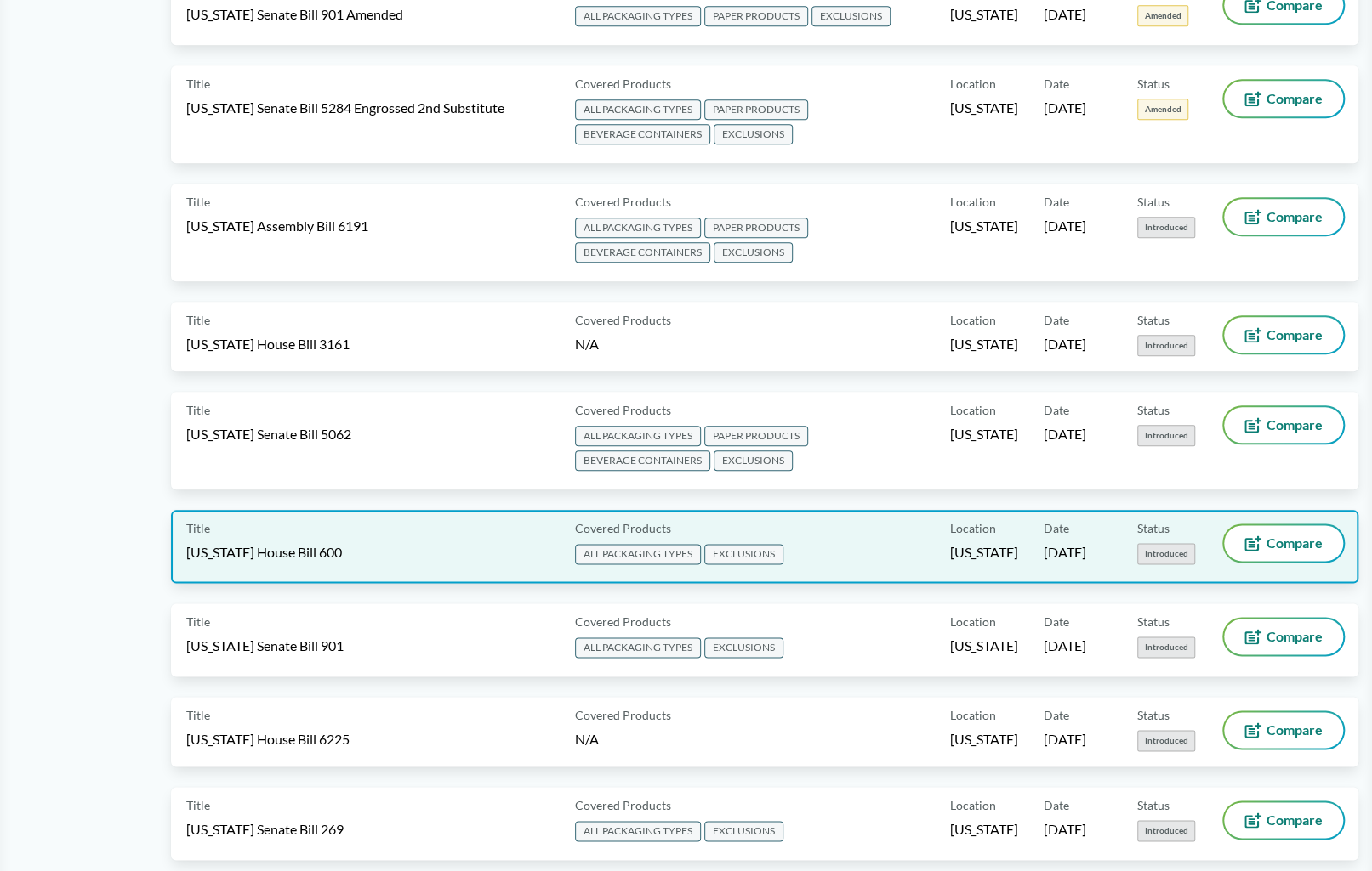
click at [838, 539] on div "Covered Products ALL PACKAGING TYPES EXCLUSIONS" at bounding box center [759, 546] width 382 height 43
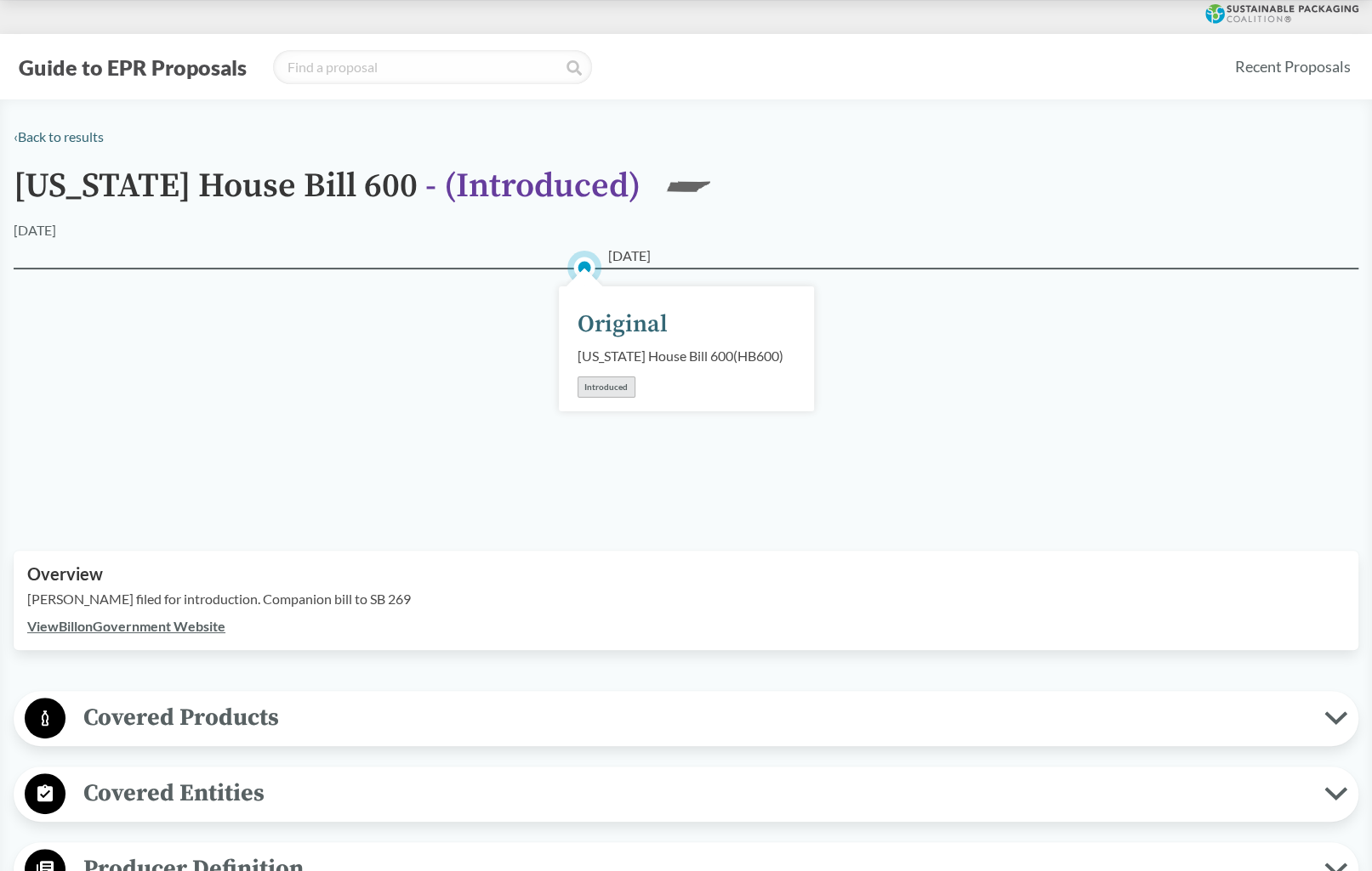
click at [700, 350] on div "[US_STATE] House Bill 600 ( HB600 )" at bounding box center [680, 356] width 206 height 21
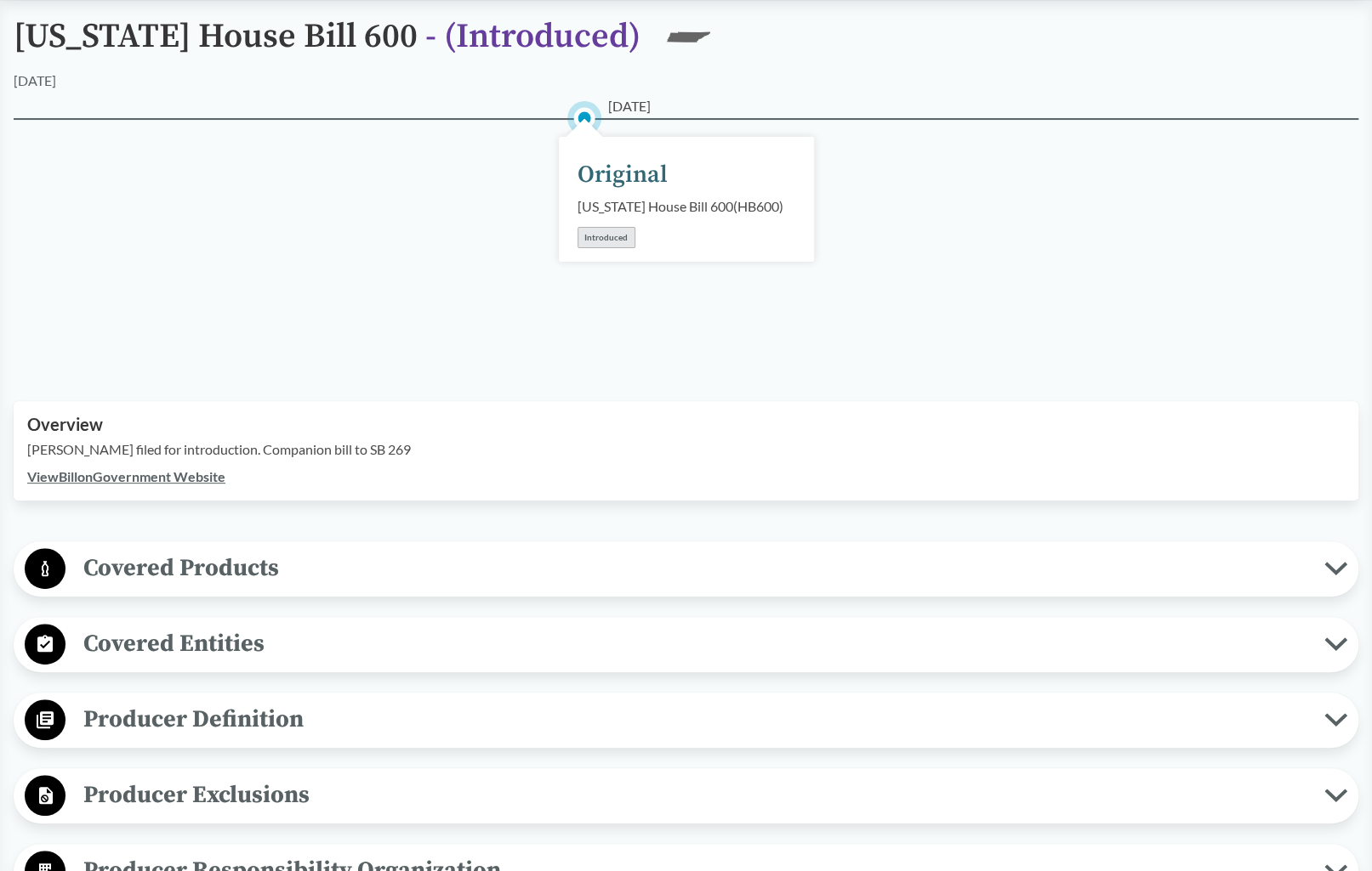
scroll to position [170, 0]
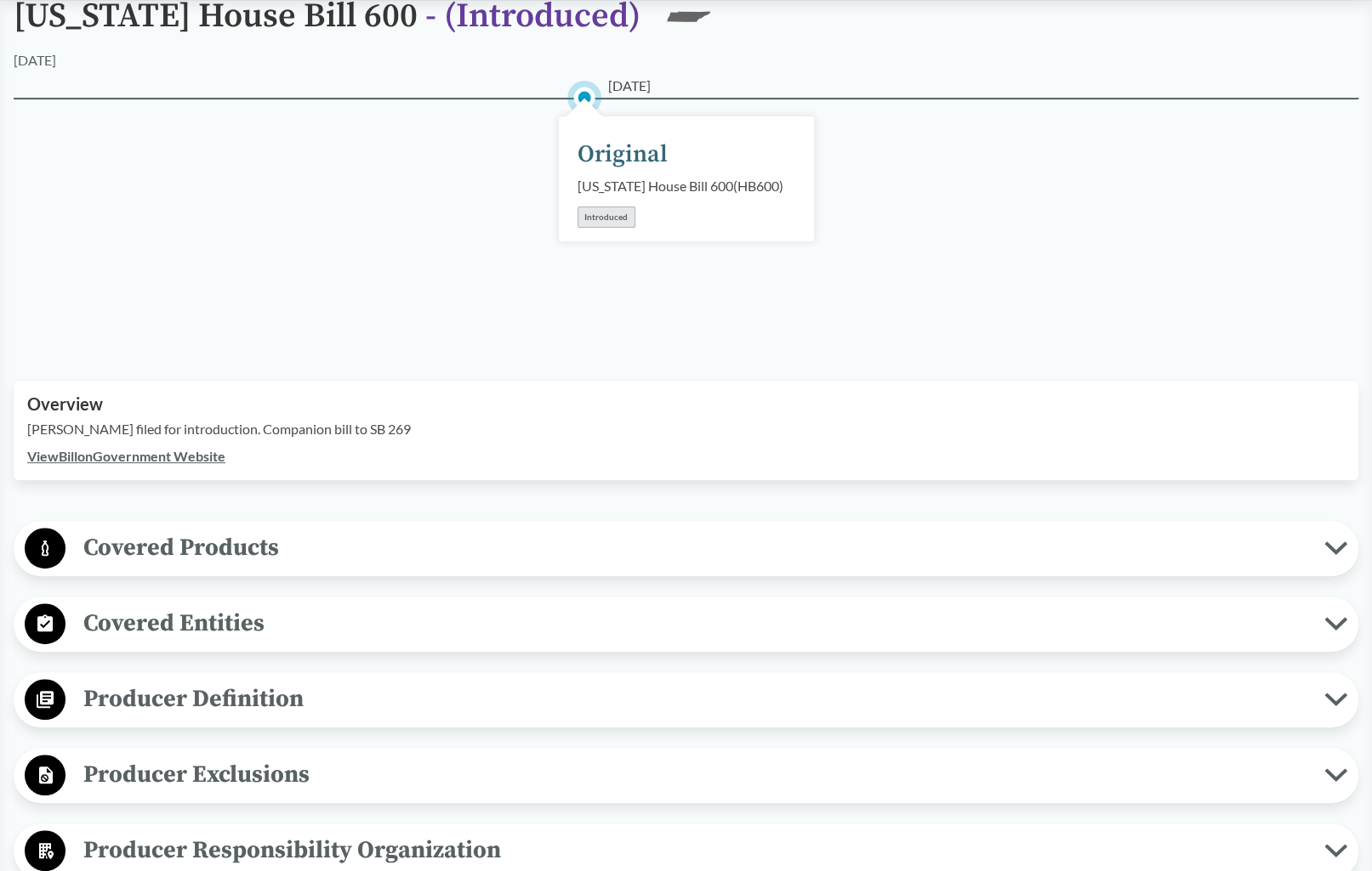
click at [913, 550] on span "Covered Products" at bounding box center [695, 548] width 1259 height 38
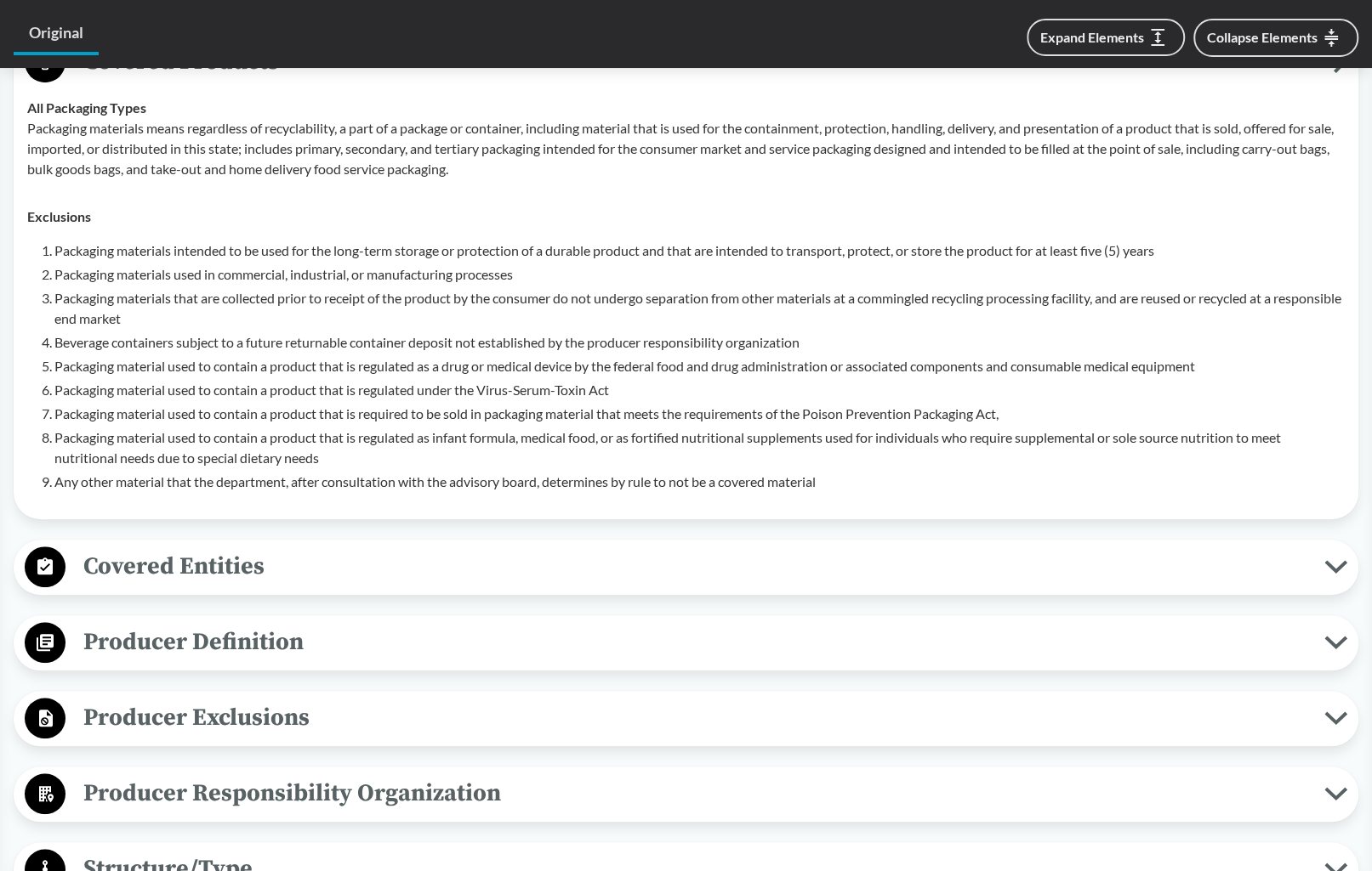
scroll to position [680, 0]
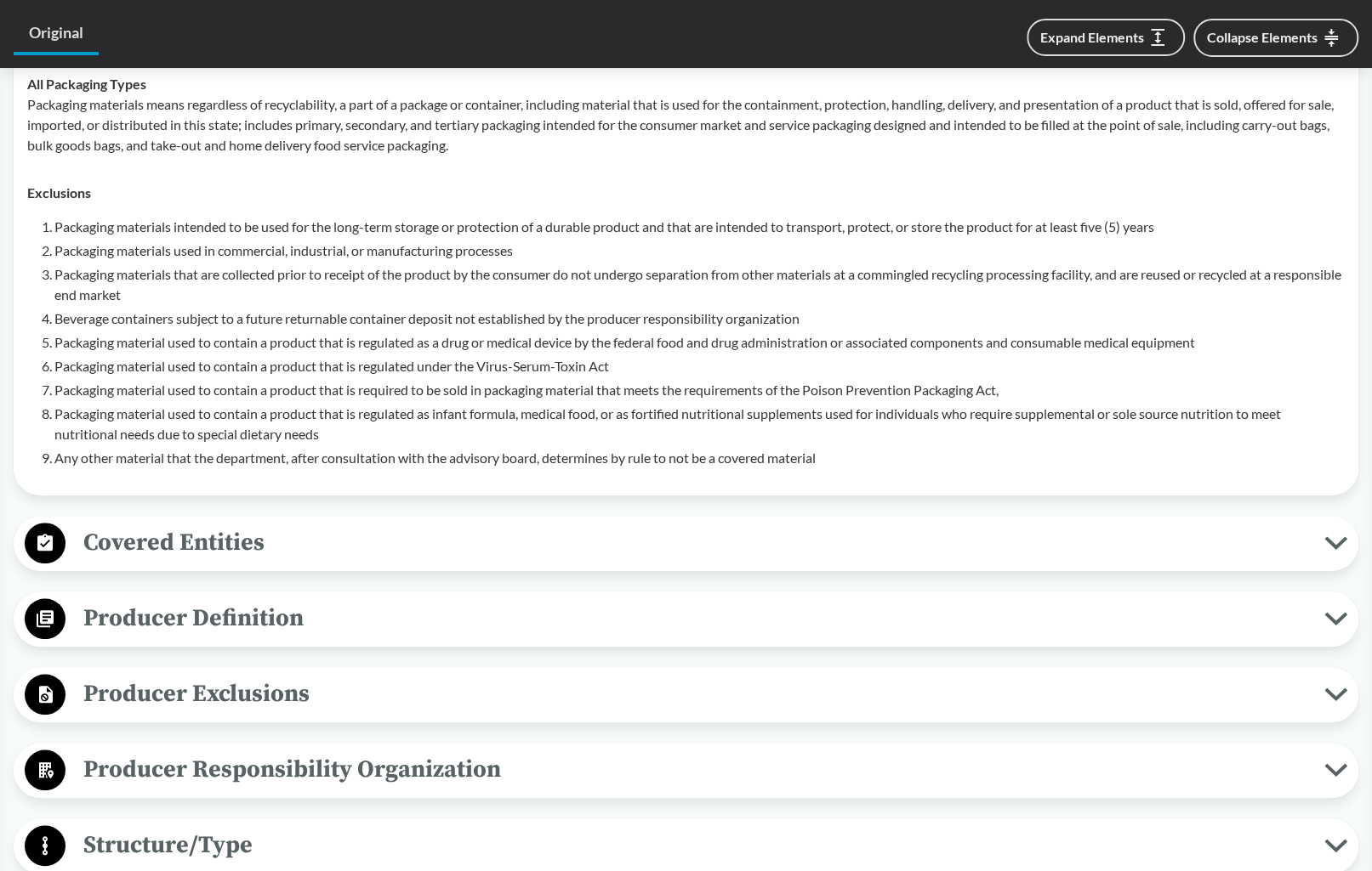
click at [393, 549] on span "Covered Entities" at bounding box center [695, 542] width 1259 height 38
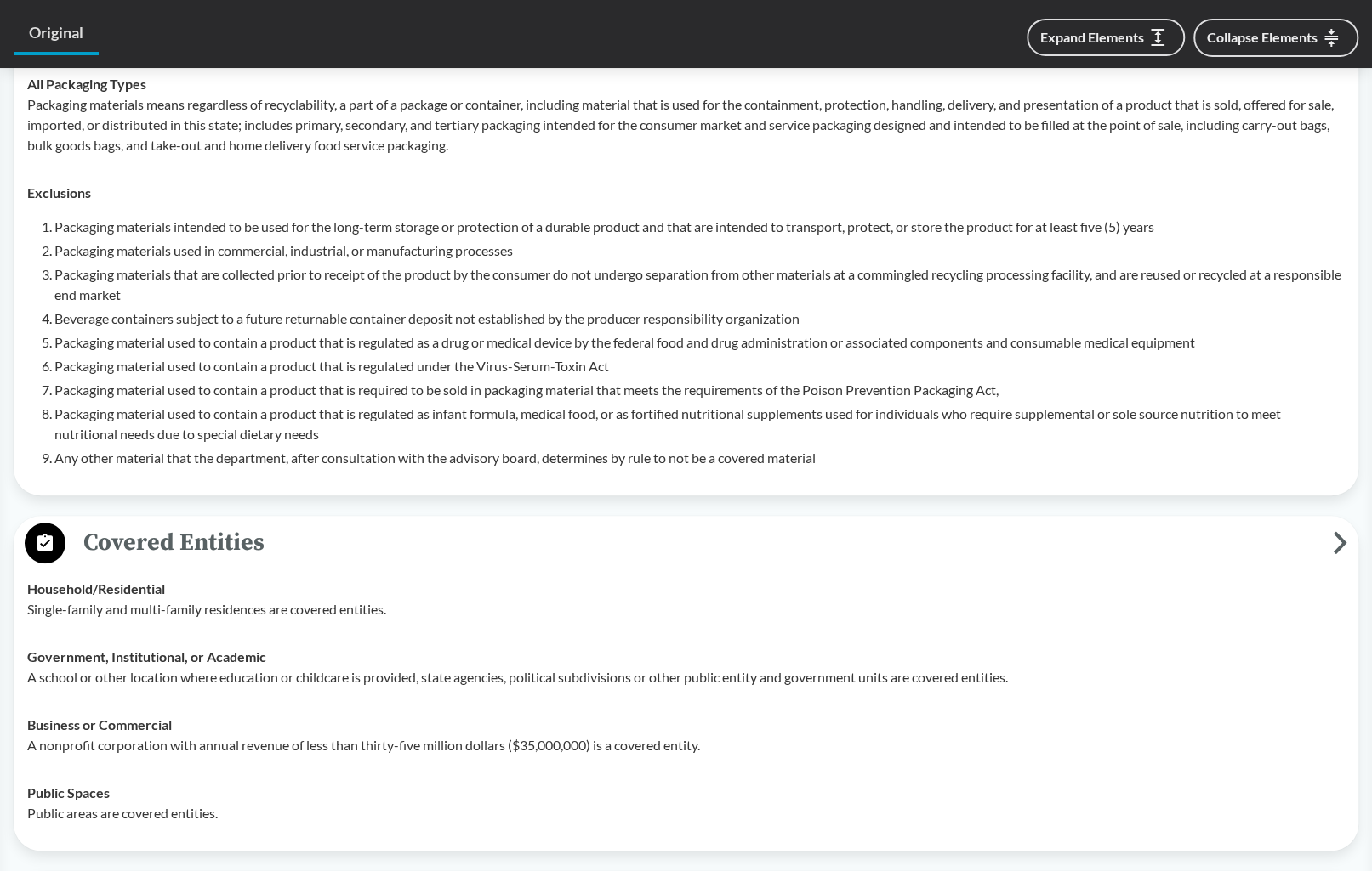
click at [415, 556] on span "Covered Entities" at bounding box center [698, 542] width 1267 height 38
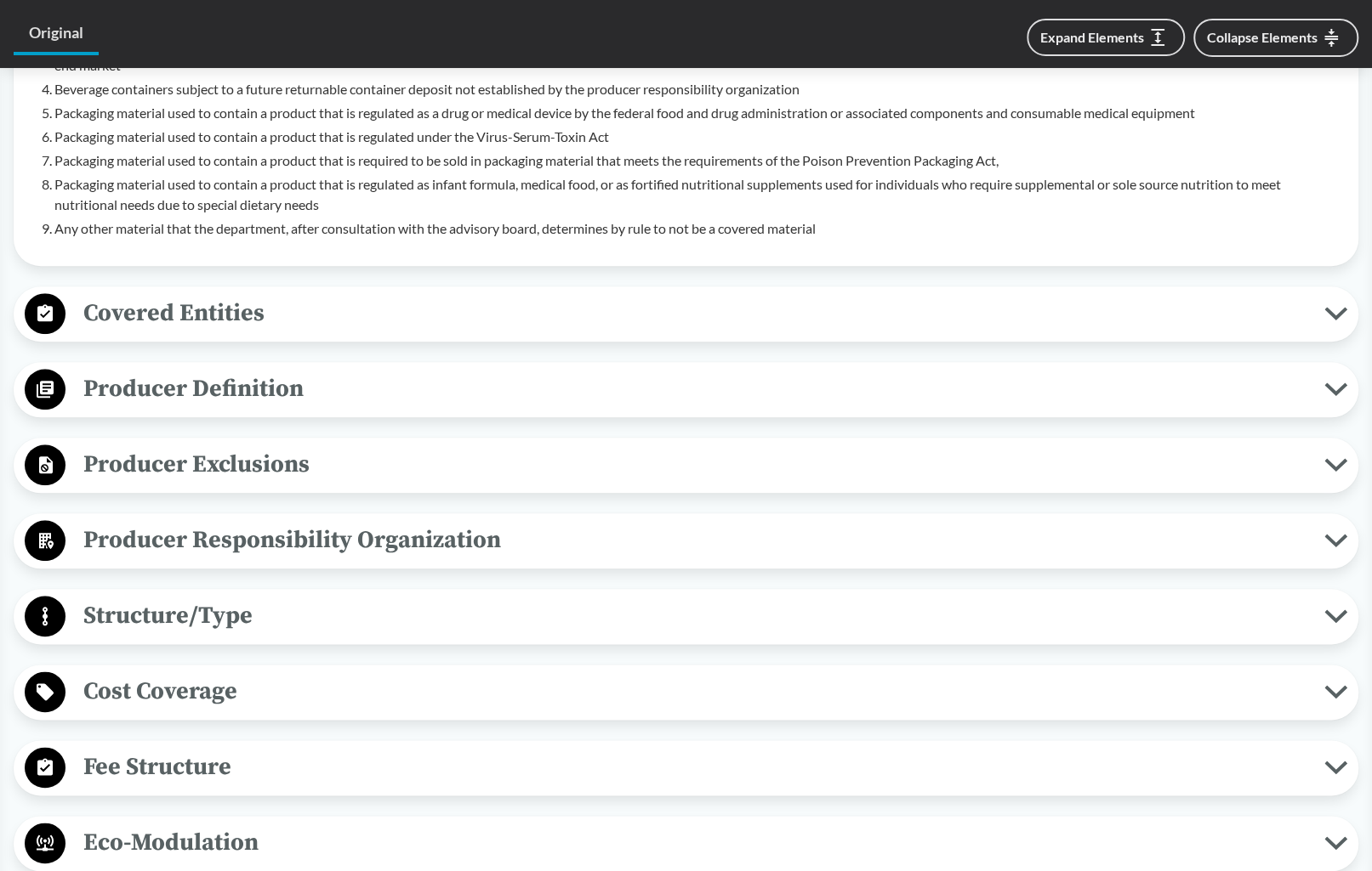
scroll to position [935, 0]
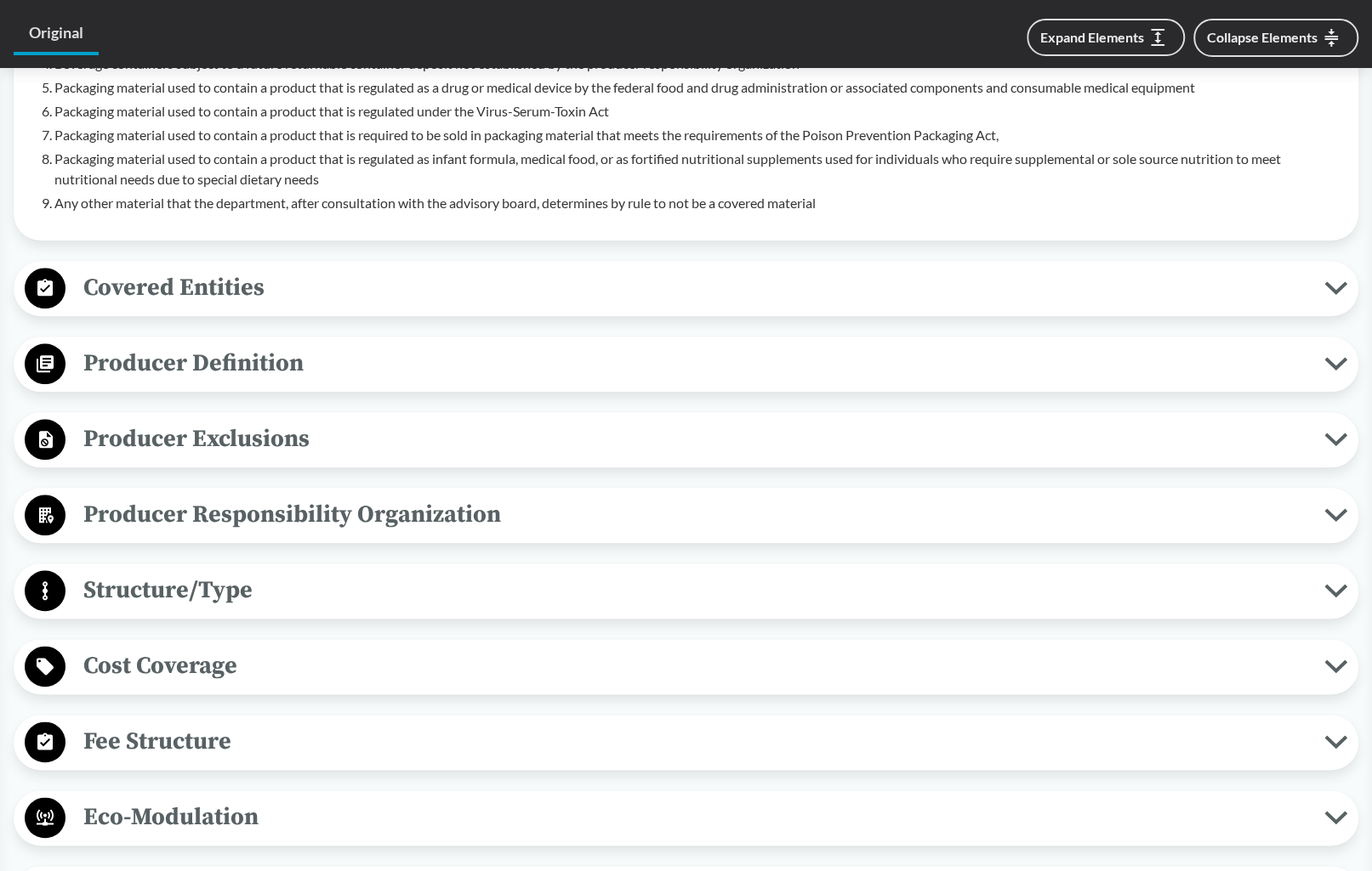
click at [427, 581] on span "Structure/Type" at bounding box center [695, 590] width 1259 height 38
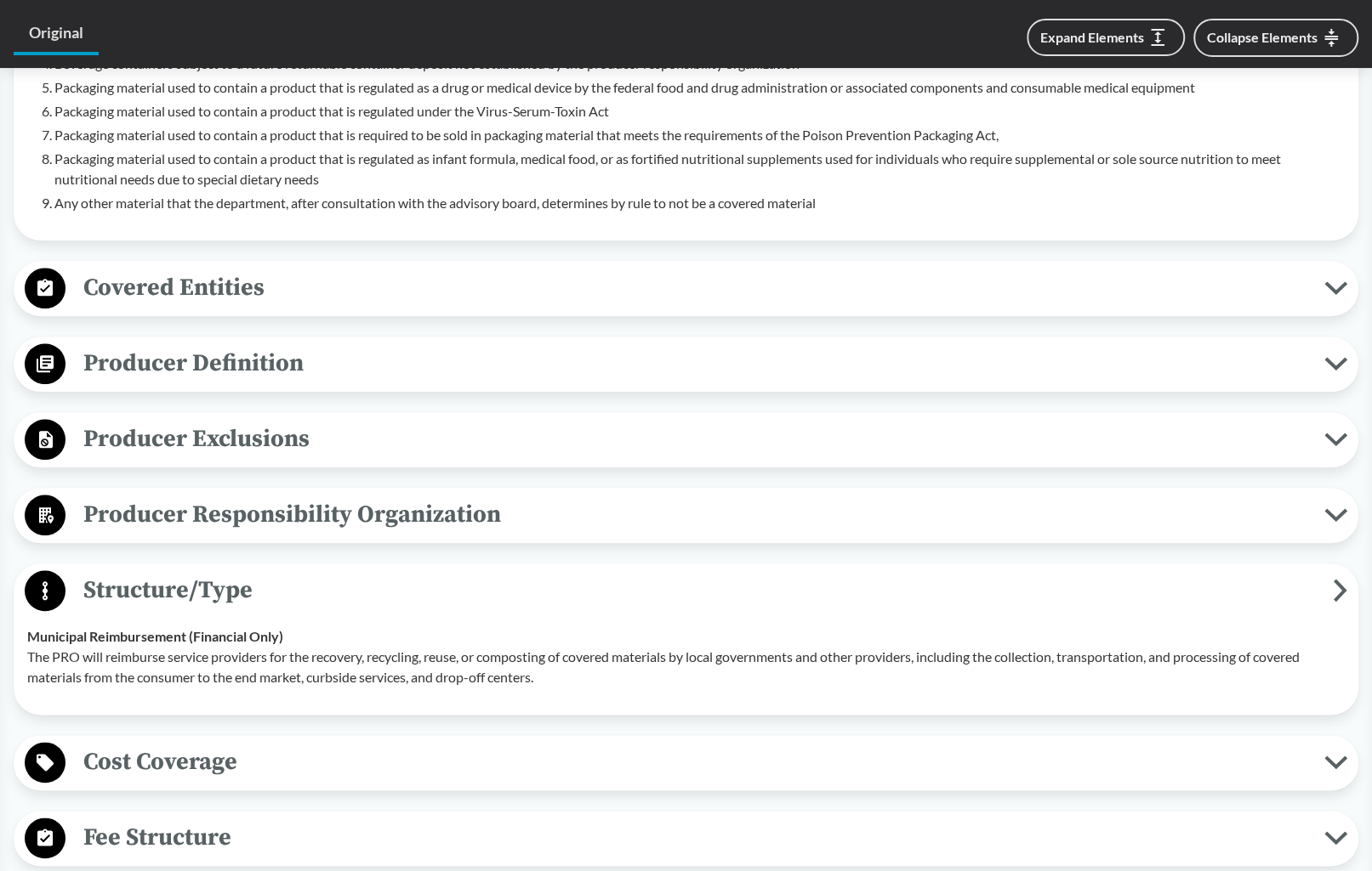
click at [418, 598] on span "Structure/Type" at bounding box center [698, 590] width 1267 height 38
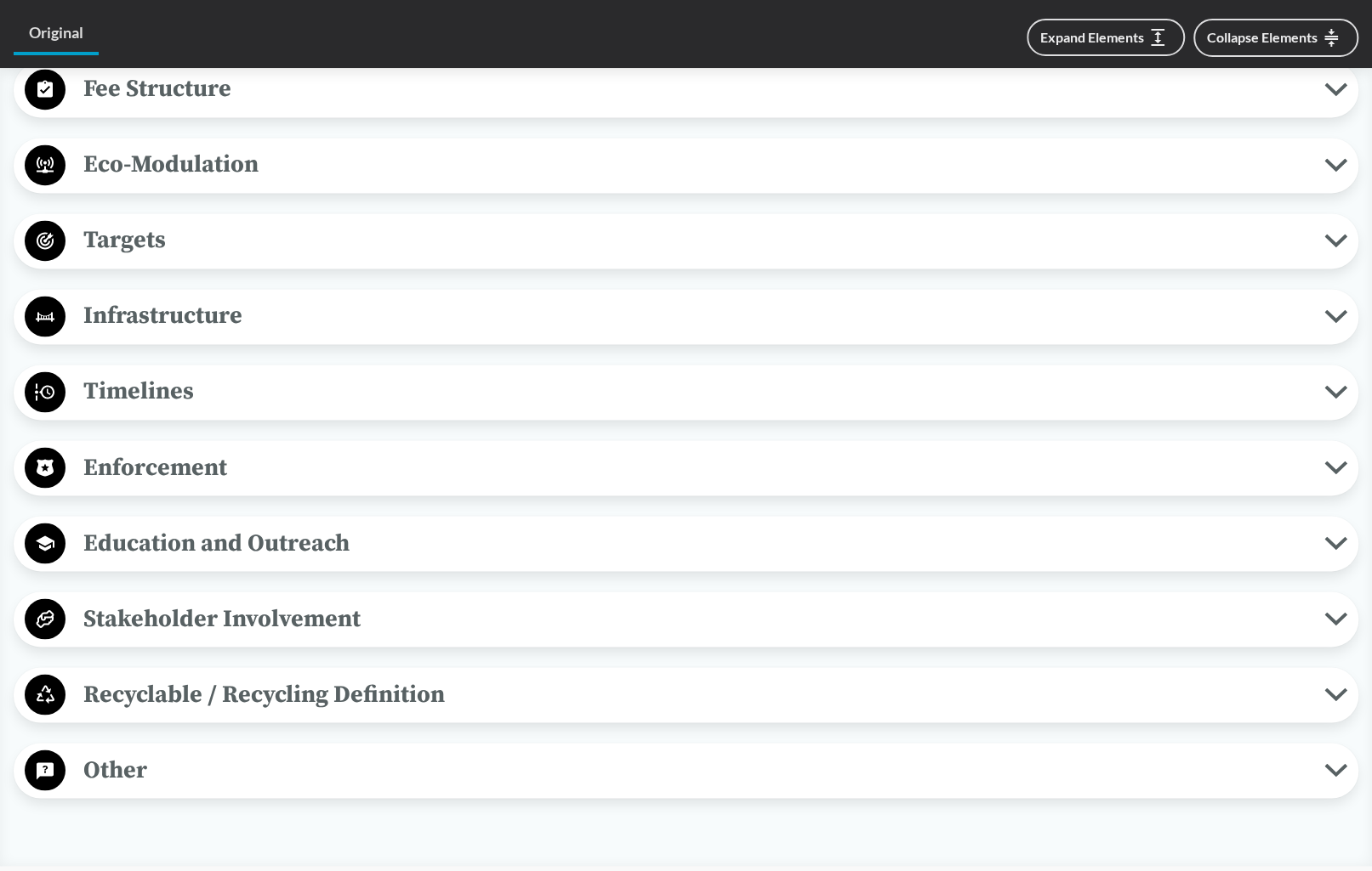
scroll to position [1700, 0]
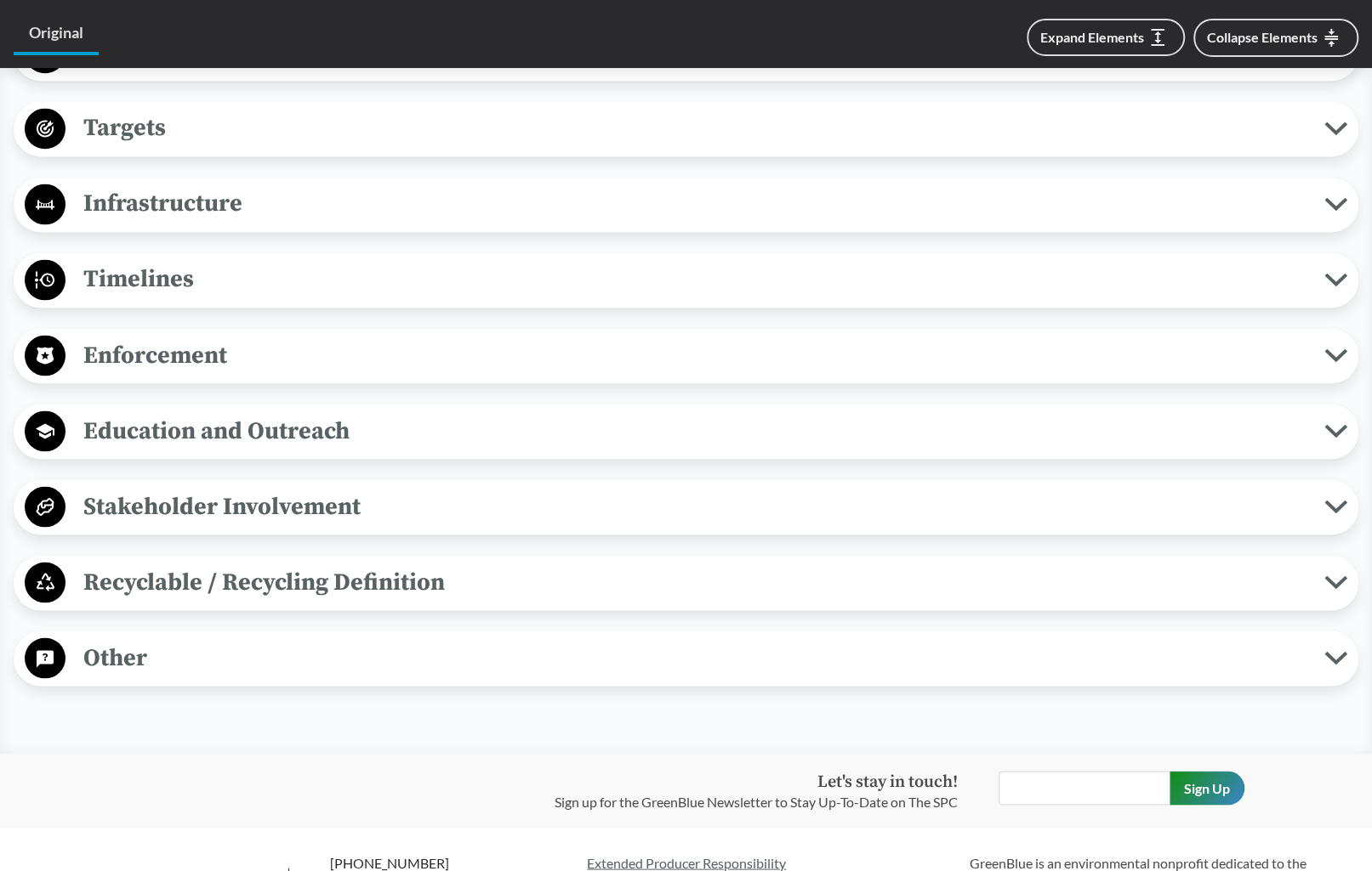
click at [412, 589] on span "Recyclable / Recycling Definition" at bounding box center [695, 582] width 1259 height 38
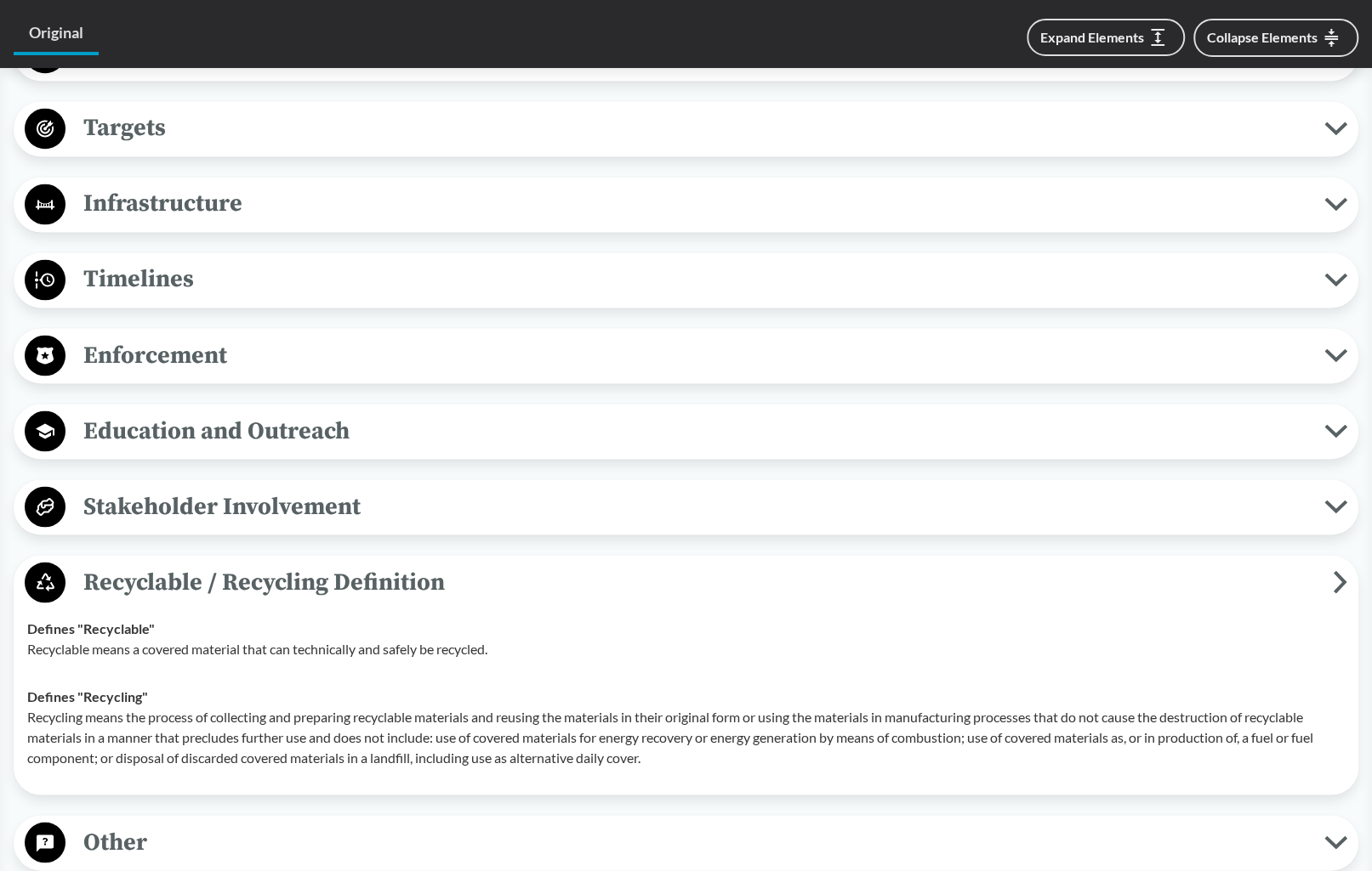
click at [572, 594] on span "Recyclable / Recycling Definition" at bounding box center [698, 582] width 1267 height 38
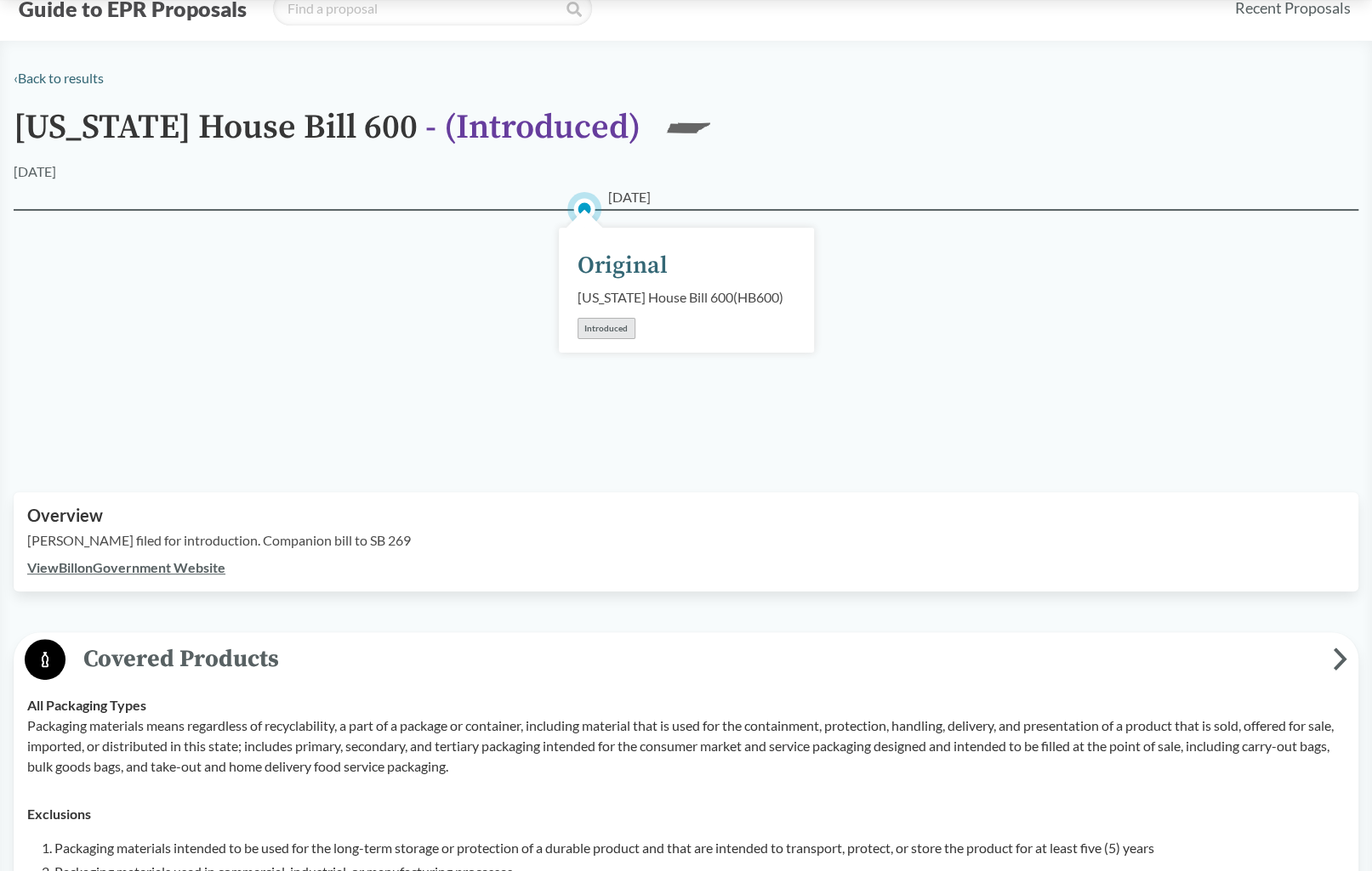
scroll to position [0, 0]
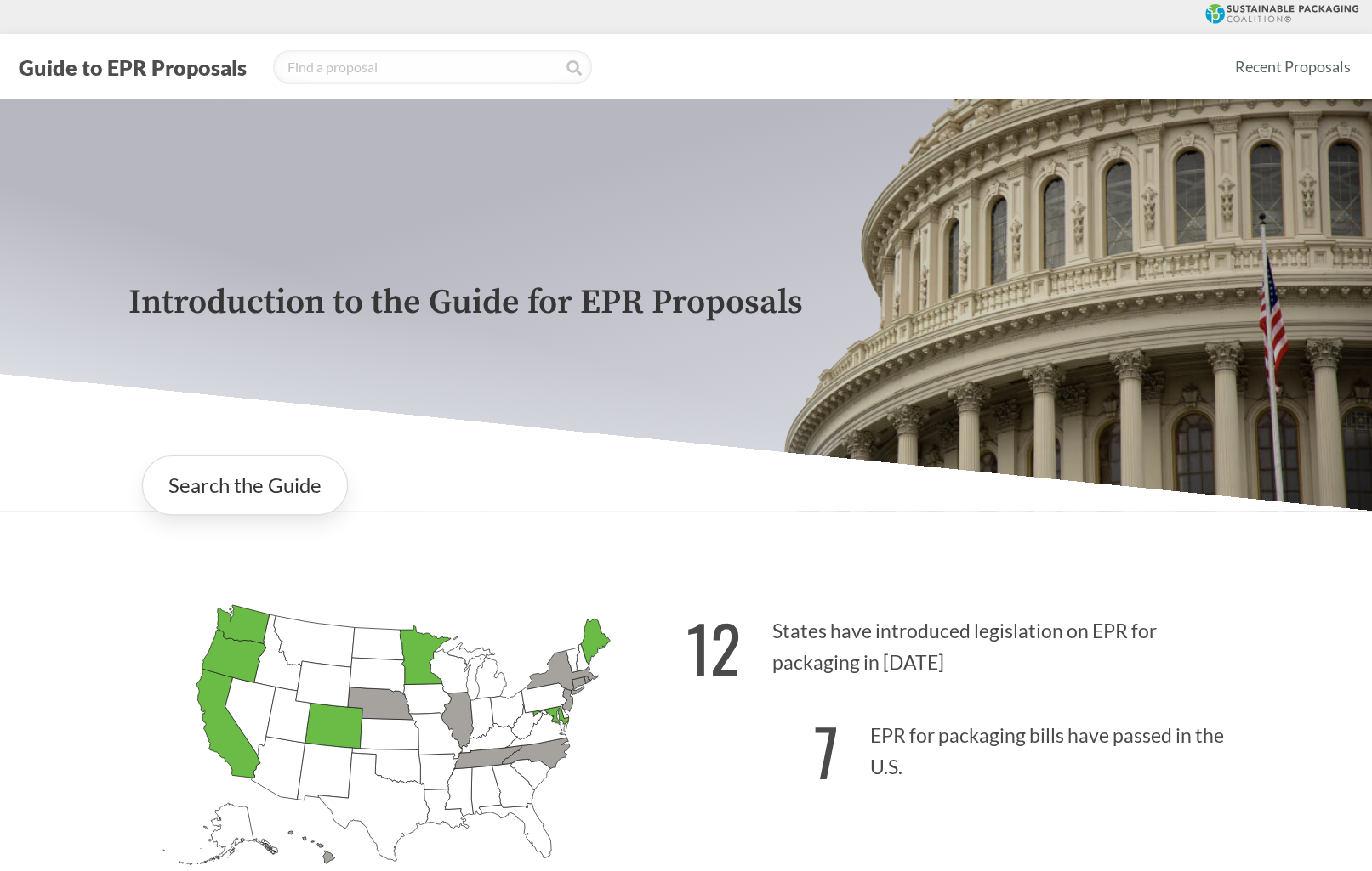
click at [38, 768] on div "Introduction to the Guide for EPR Proposals Search the Guide [US_STATE] Introdu…" at bounding box center [686, 521] width 1372 height 845
